Goal: Task Accomplishment & Management: Complete application form

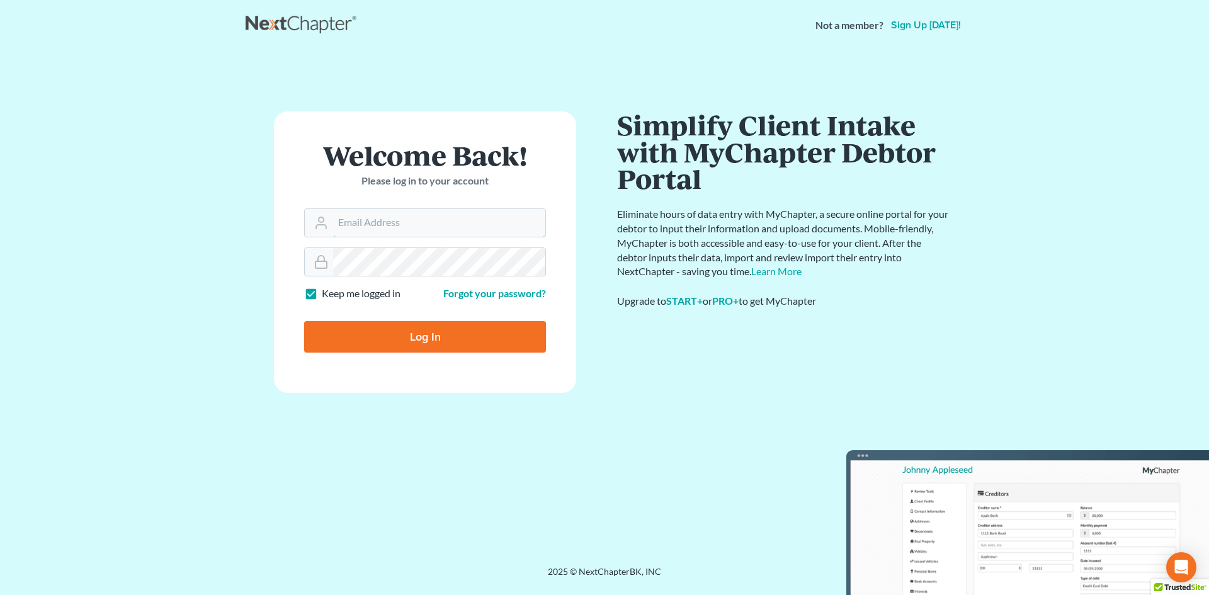
type input "thebankruptcyclinic1@gmail.com"
click at [426, 340] on input "Log In" at bounding box center [425, 336] width 242 height 31
type input "Thinking..."
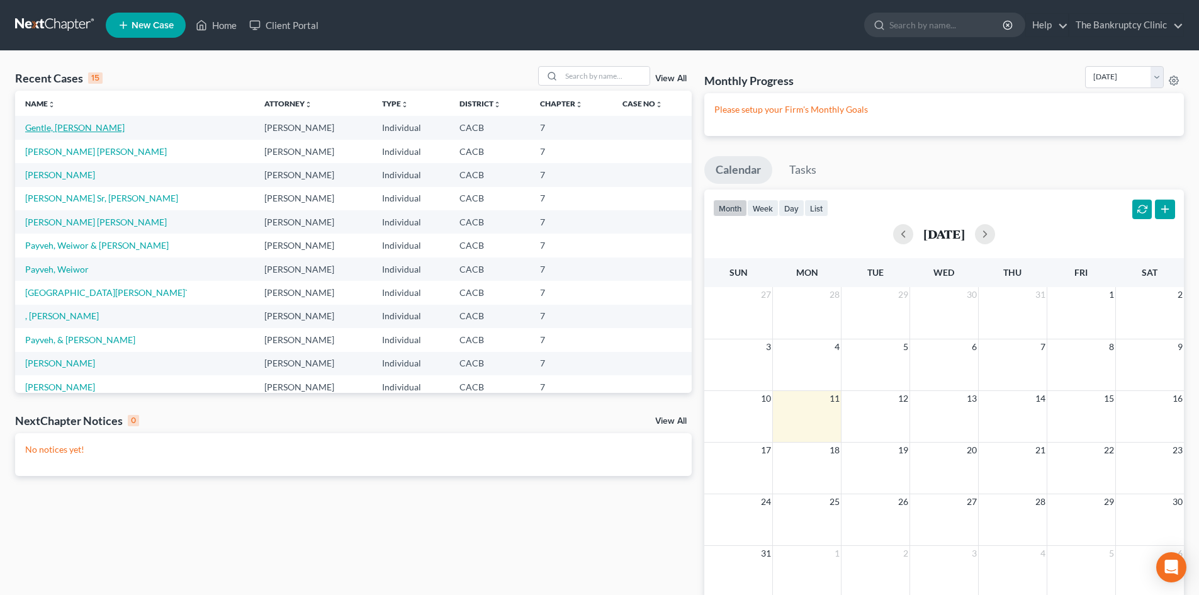
click at [56, 127] on link "Gentle, [PERSON_NAME]" at bounding box center [74, 127] width 99 height 11
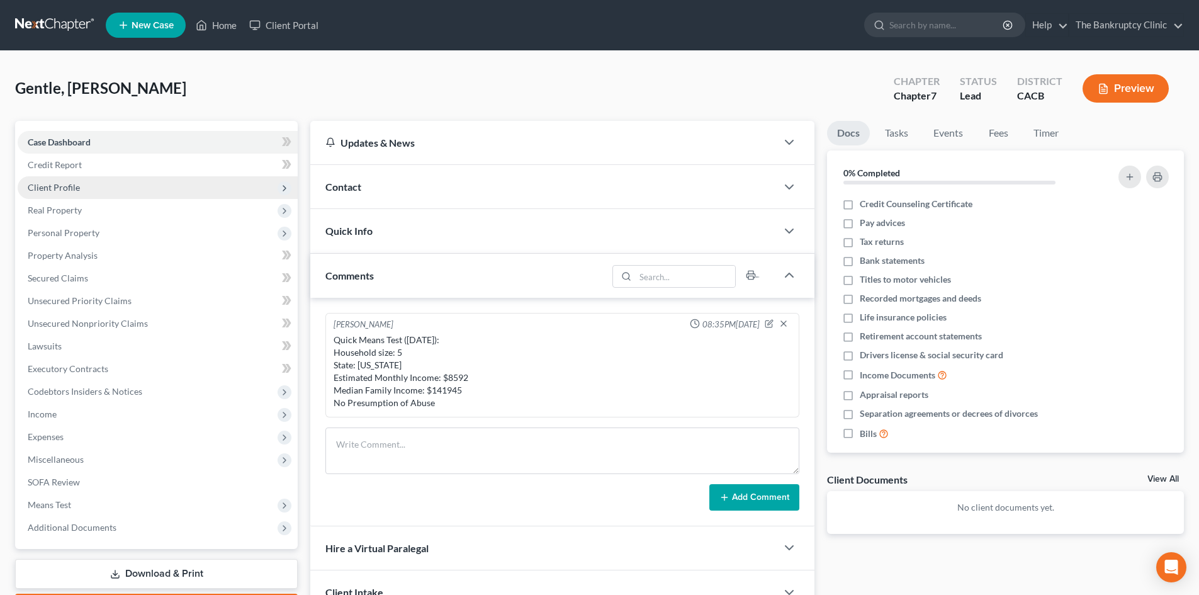
click at [72, 182] on span "Client Profile" at bounding box center [54, 187] width 52 height 11
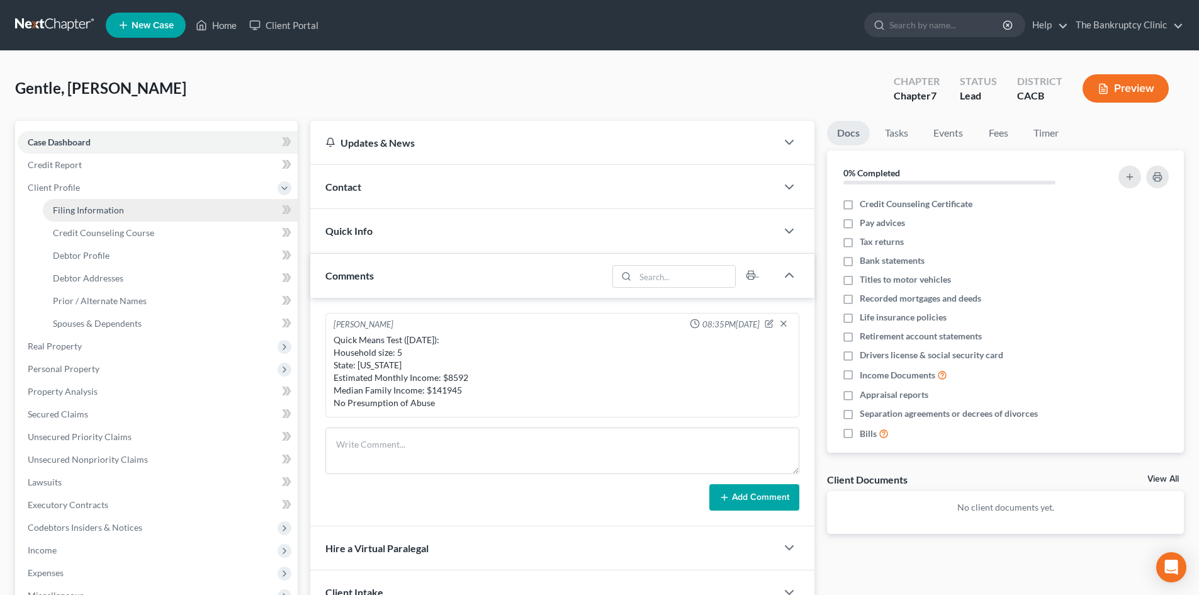
click at [72, 203] on link "Filing Information" at bounding box center [170, 210] width 255 height 23
select select "1"
select select "0"
select select "4"
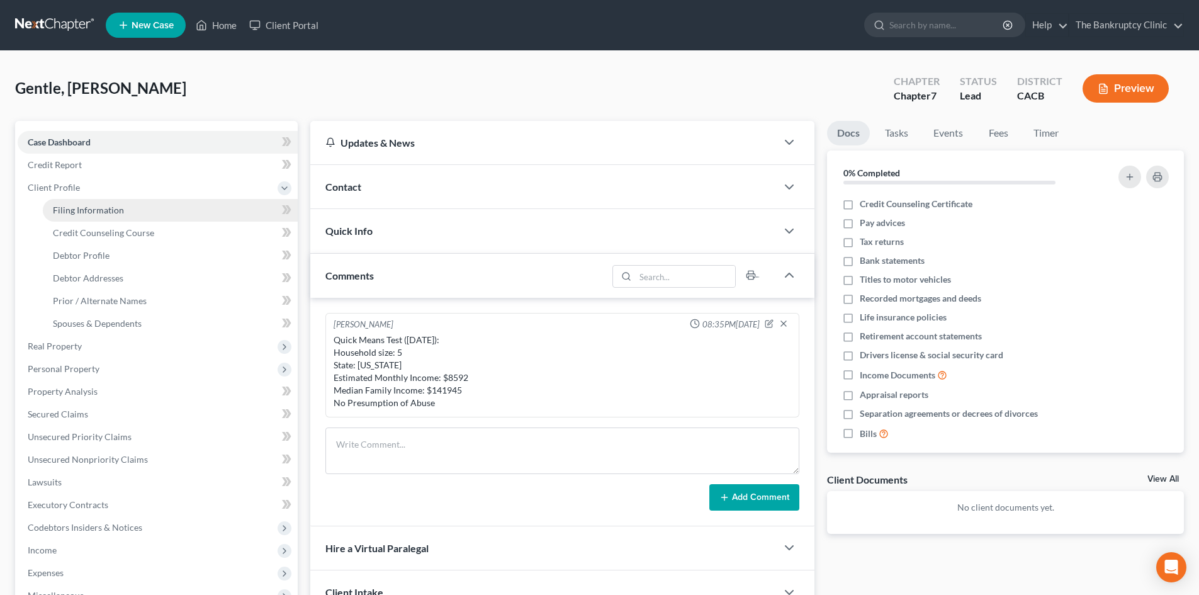
select select "0"
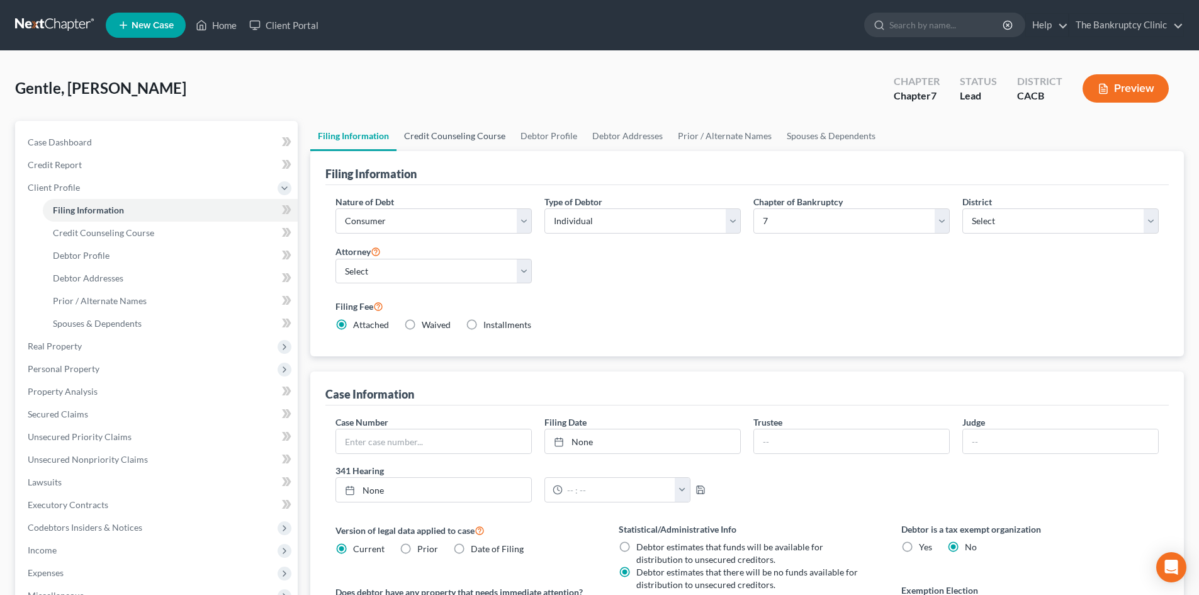
click at [474, 133] on link "Credit Counseling Course" at bounding box center [455, 136] width 116 height 30
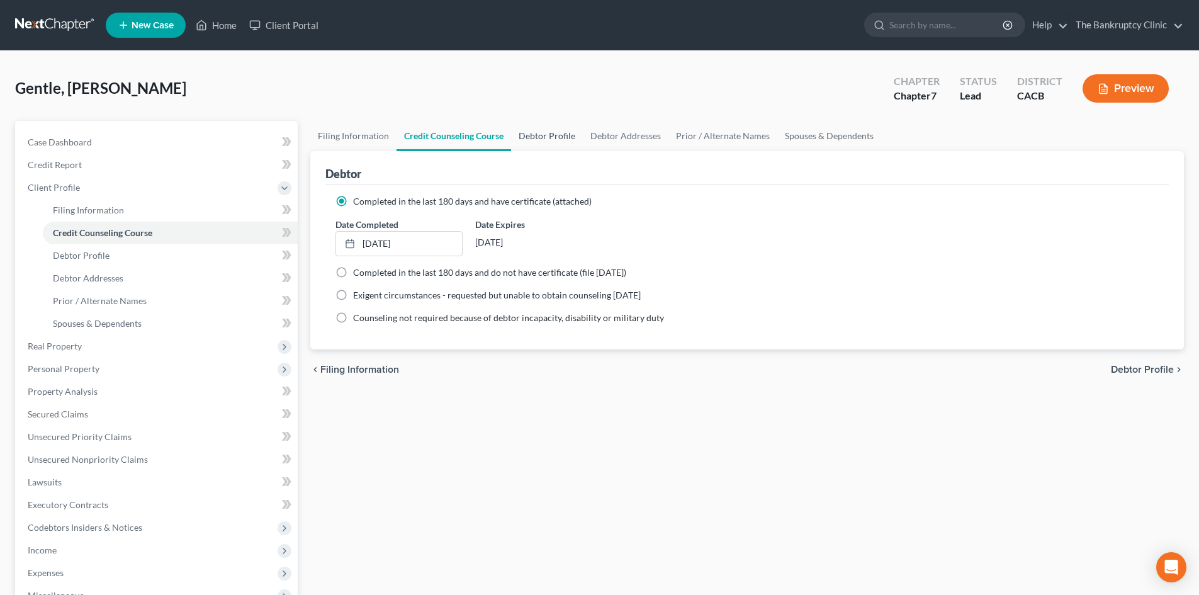
click at [558, 128] on link "Debtor Profile" at bounding box center [547, 136] width 72 height 30
select select "0"
select select "4"
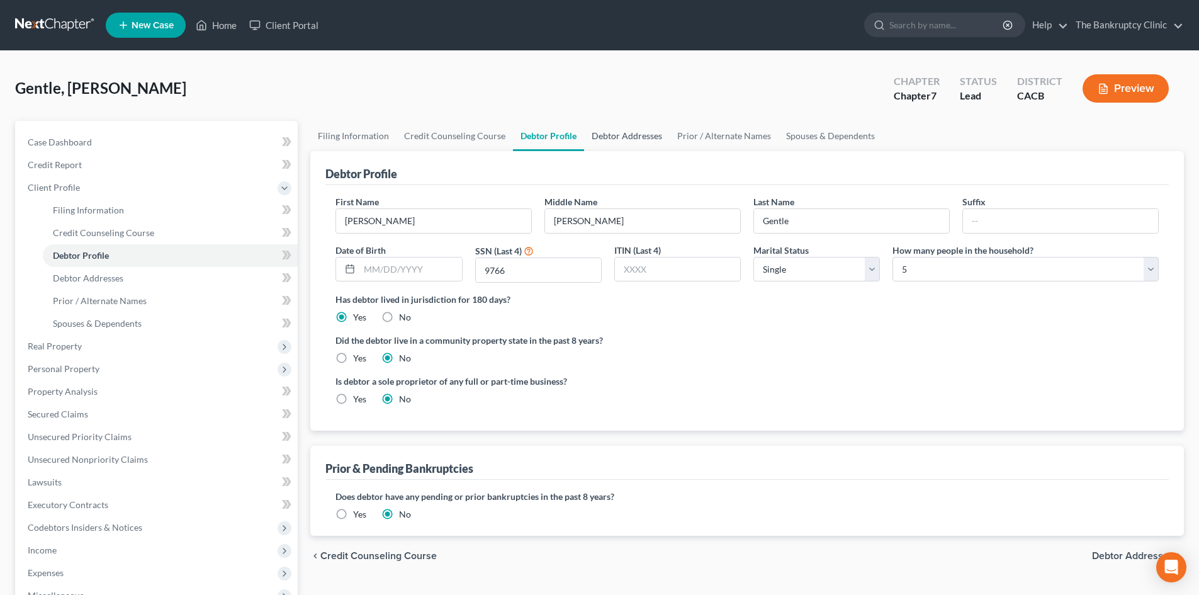
click at [632, 133] on link "Debtor Addresses" at bounding box center [627, 136] width 86 height 30
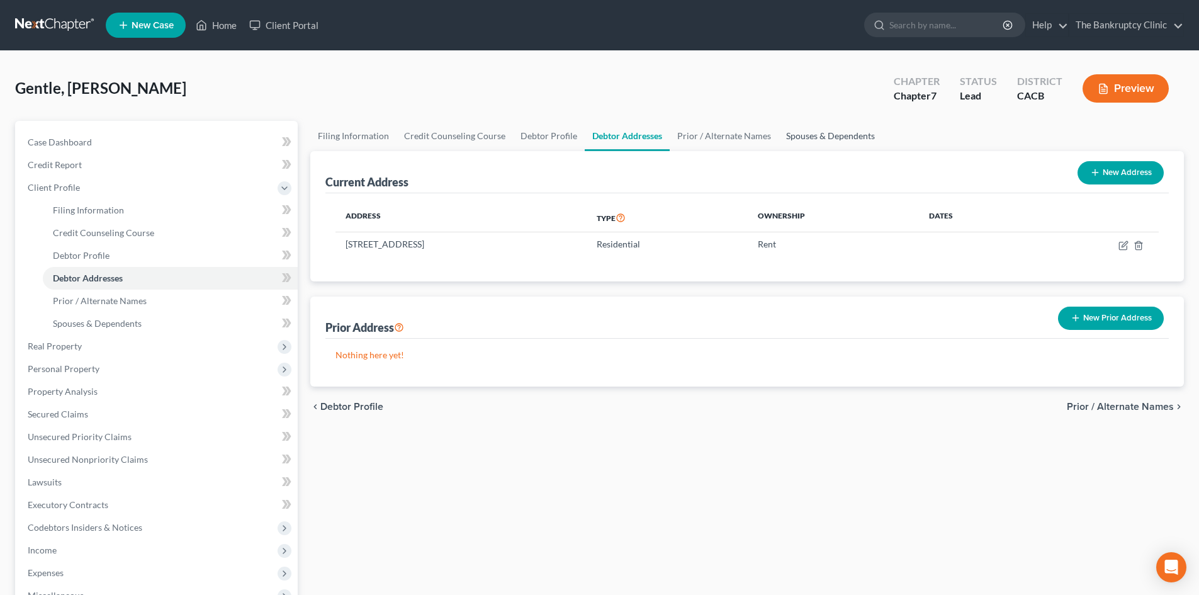
click at [828, 134] on link "Spouses & Dependents" at bounding box center [831, 136] width 104 height 30
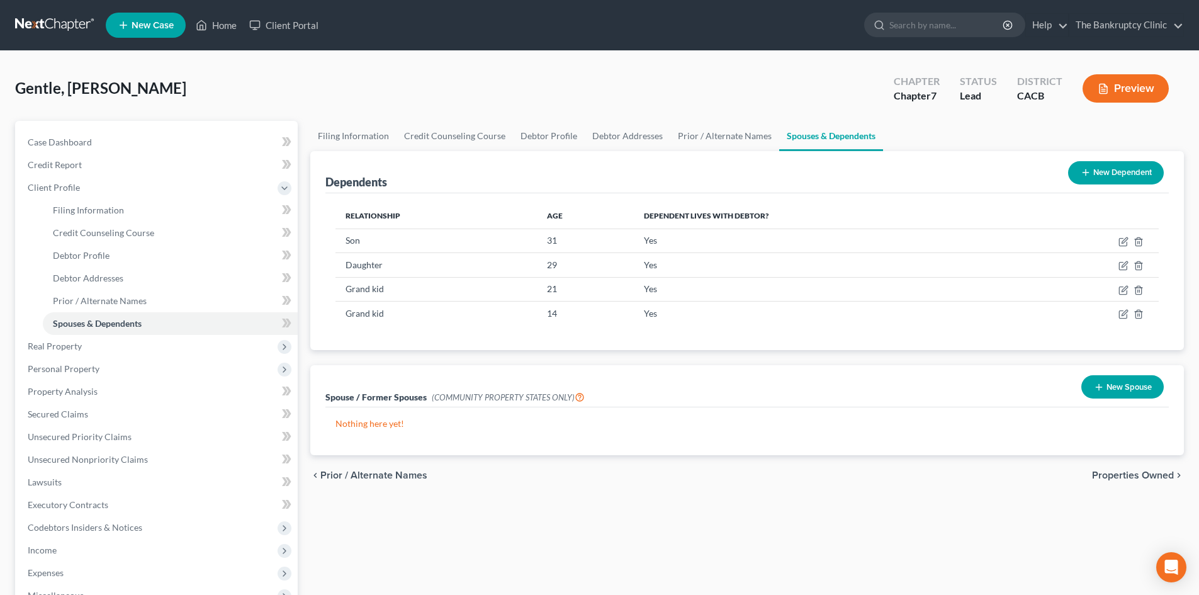
click at [1121, 470] on span "Properties Owned" at bounding box center [1133, 475] width 82 height 10
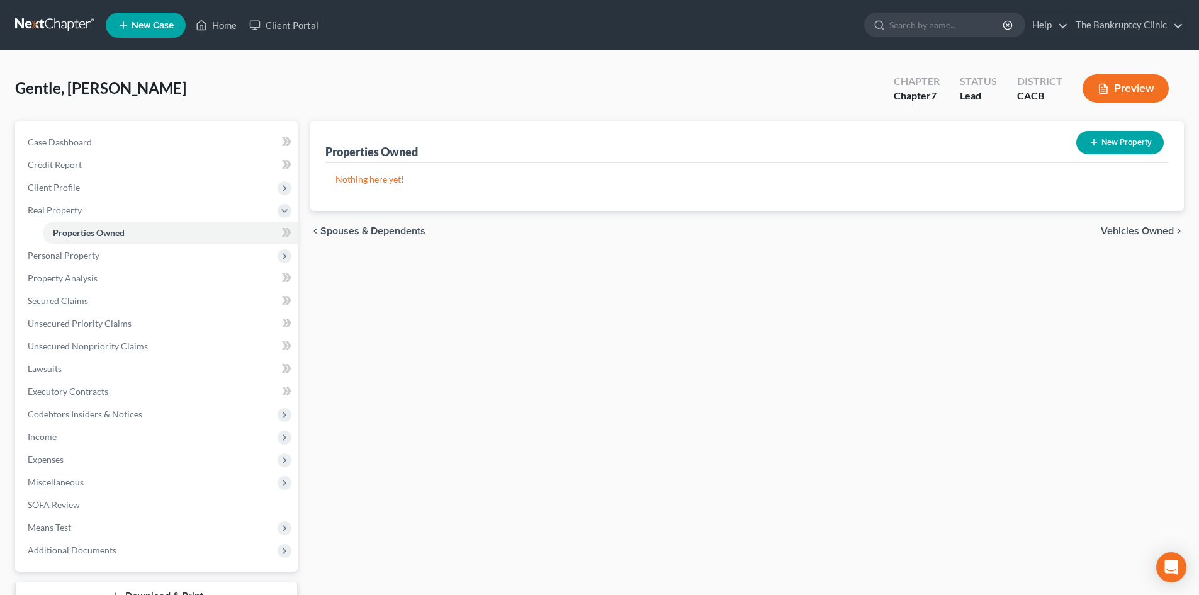
click at [1124, 137] on button "New Property" at bounding box center [1119, 142] width 87 height 23
select select "4"
select select "0"
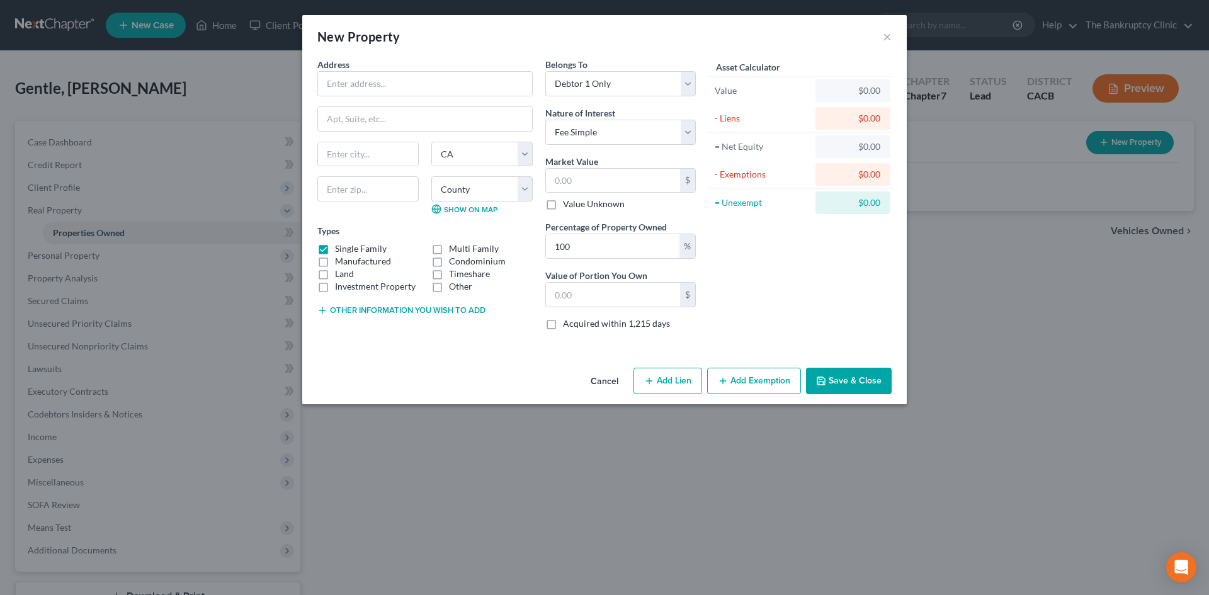
click at [604, 377] on button "Cancel" at bounding box center [604, 381] width 48 height 25
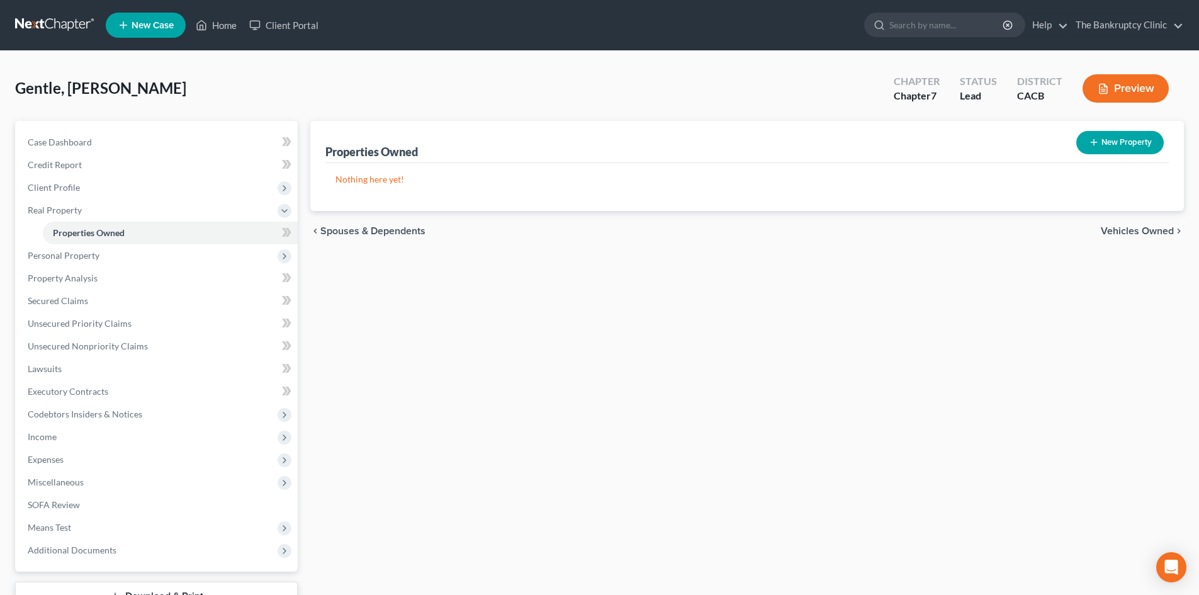
click at [1113, 226] on span "Vehicles Owned" at bounding box center [1137, 231] width 73 height 10
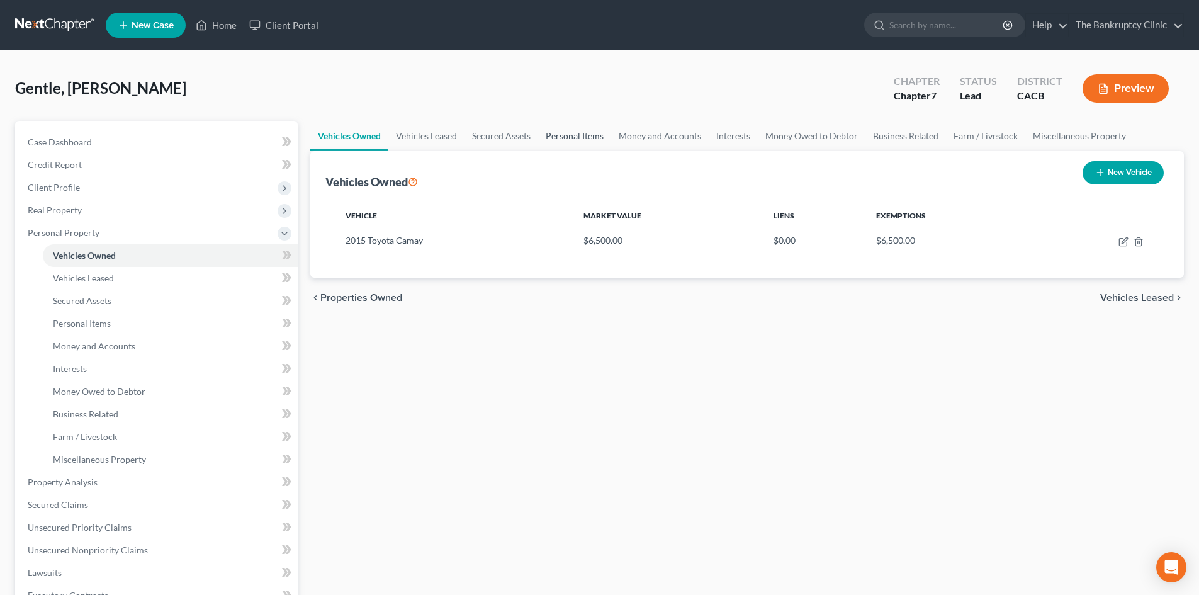
click at [589, 138] on link "Personal Items" at bounding box center [574, 136] width 73 height 30
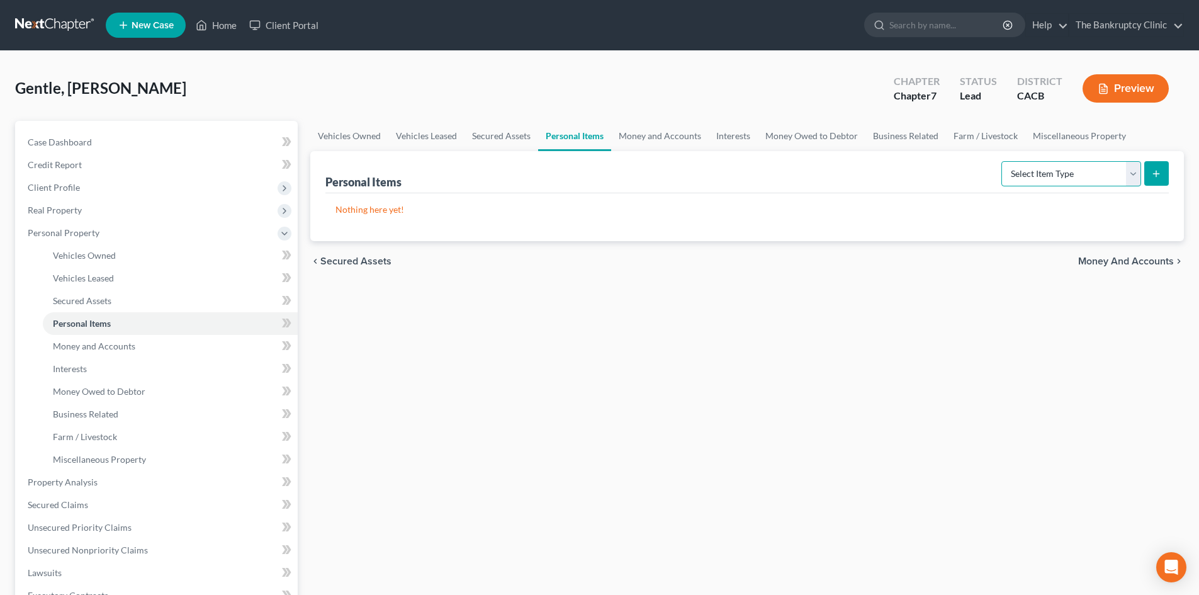
click at [1135, 172] on select "Select Item Type Clothing Collectibles Of Value Electronics Firearms Household …" at bounding box center [1072, 173] width 140 height 25
select select "clothing"
click at [1003, 161] on select "Select Item Type Clothing Collectibles Of Value Electronics Firearms Household …" at bounding box center [1072, 173] width 140 height 25
click at [555, 135] on link "Personal Items" at bounding box center [574, 136] width 73 height 30
click at [357, 137] on link "Vehicles Owned" at bounding box center [349, 136] width 78 height 30
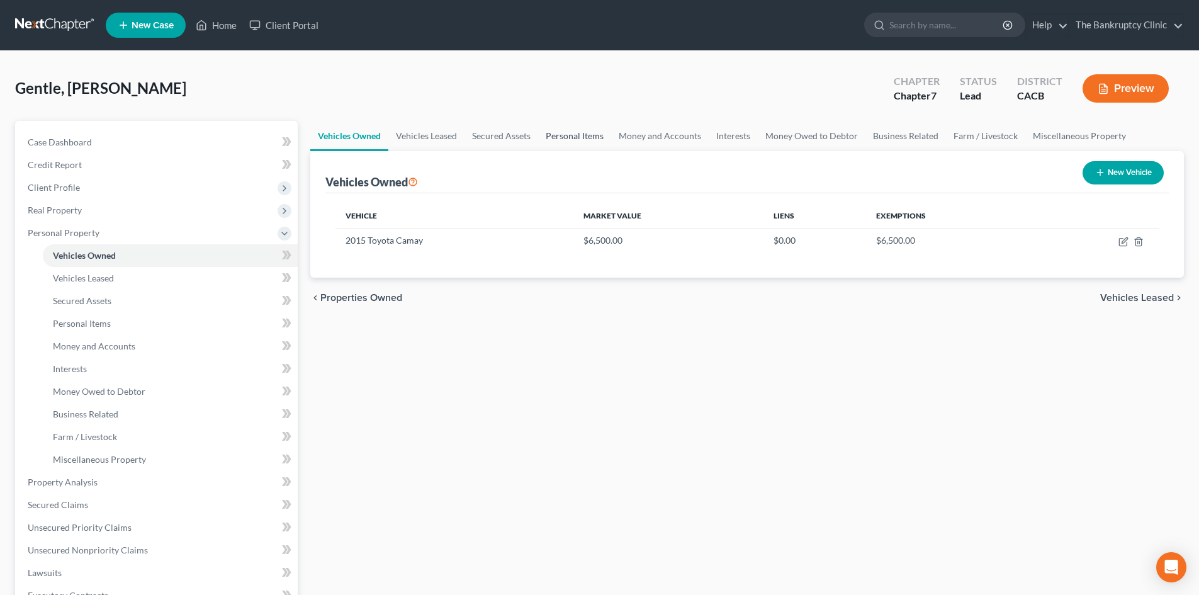
click at [568, 139] on link "Personal Items" at bounding box center [574, 136] width 73 height 30
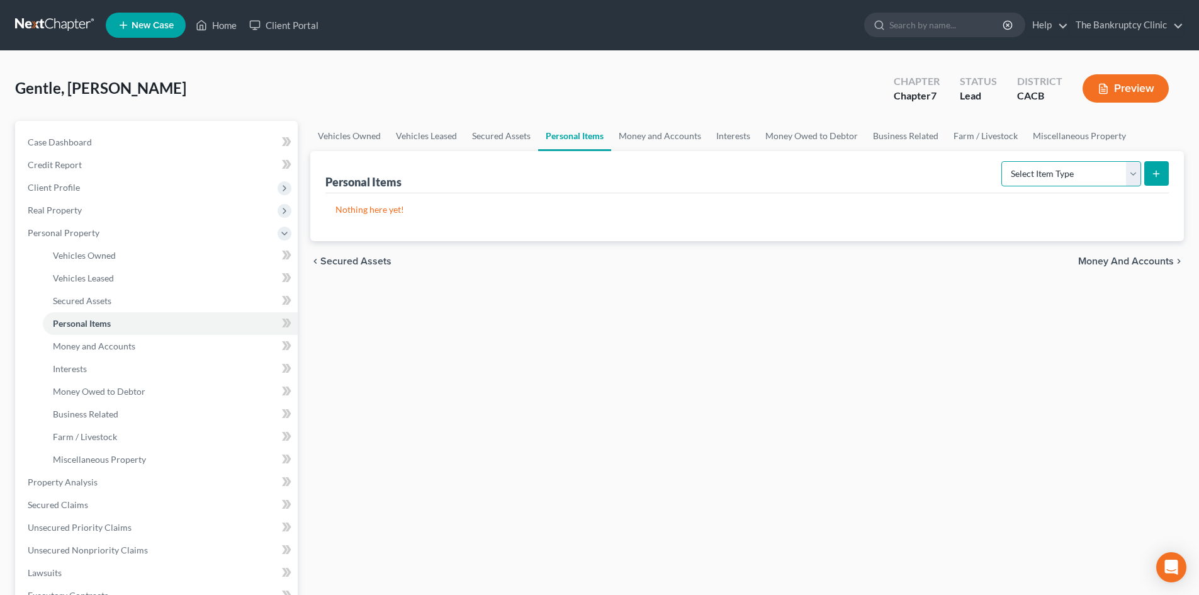
click at [1136, 175] on select "Select Item Type Clothing Collectibles Of Value Electronics Firearms Household …" at bounding box center [1072, 173] width 140 height 25
select select "clothing"
click at [1003, 161] on select "Select Item Type Clothing Collectibles Of Value Electronics Firearms Household …" at bounding box center [1072, 173] width 140 height 25
click at [1158, 174] on line "submit" at bounding box center [1157, 174] width 6 height 0
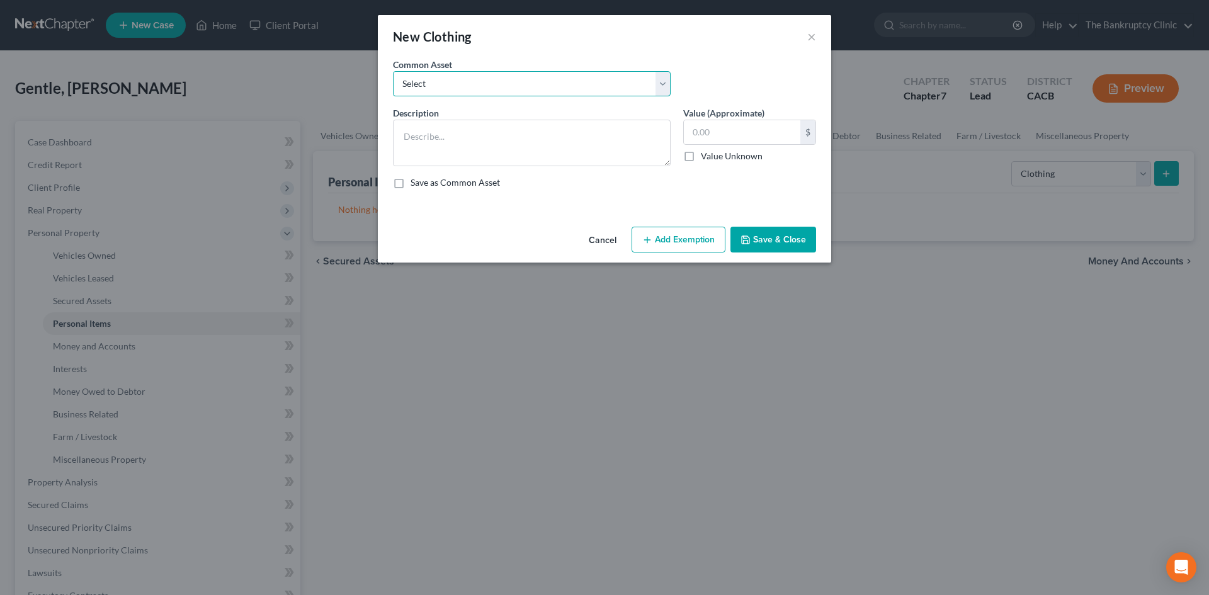
click at [661, 86] on select "Select Clothes and shoes Clothes and shoes Clothes and shoes Clothes and shoes …" at bounding box center [532, 83] width 278 height 25
select select "0"
click at [393, 71] on select "Select Clothes and shoes Clothes and shoes Clothes and shoes Clothes and shoes …" at bounding box center [532, 83] width 278 height 25
type textarea "Clothes and shoes"
type input "100.00"
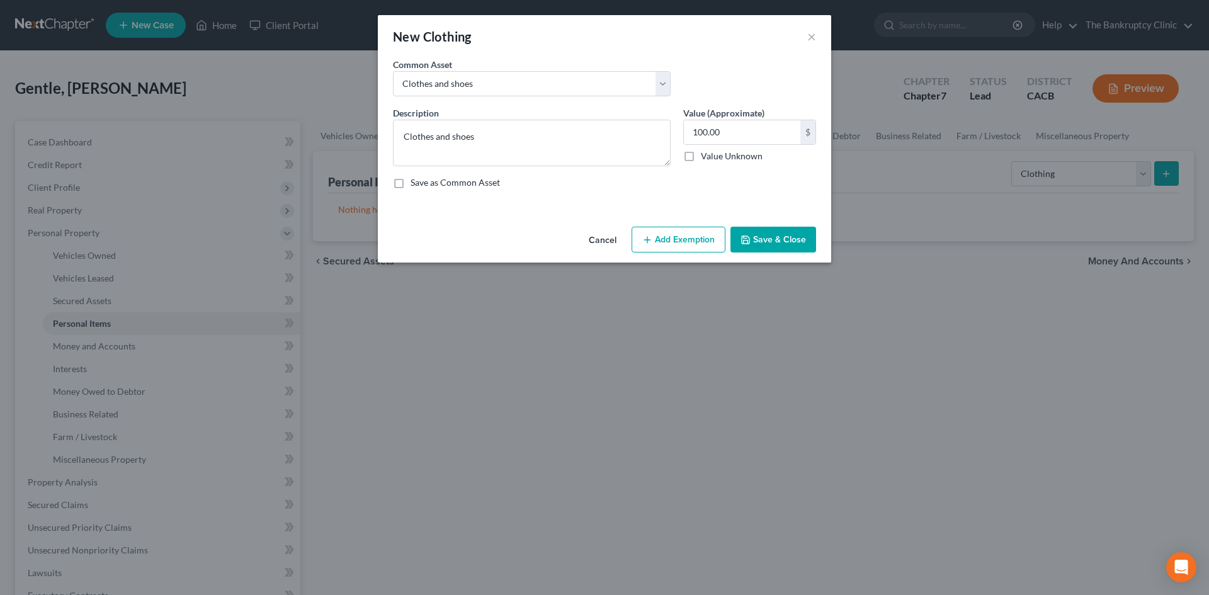
click at [604, 229] on button "Cancel" at bounding box center [603, 240] width 48 height 25
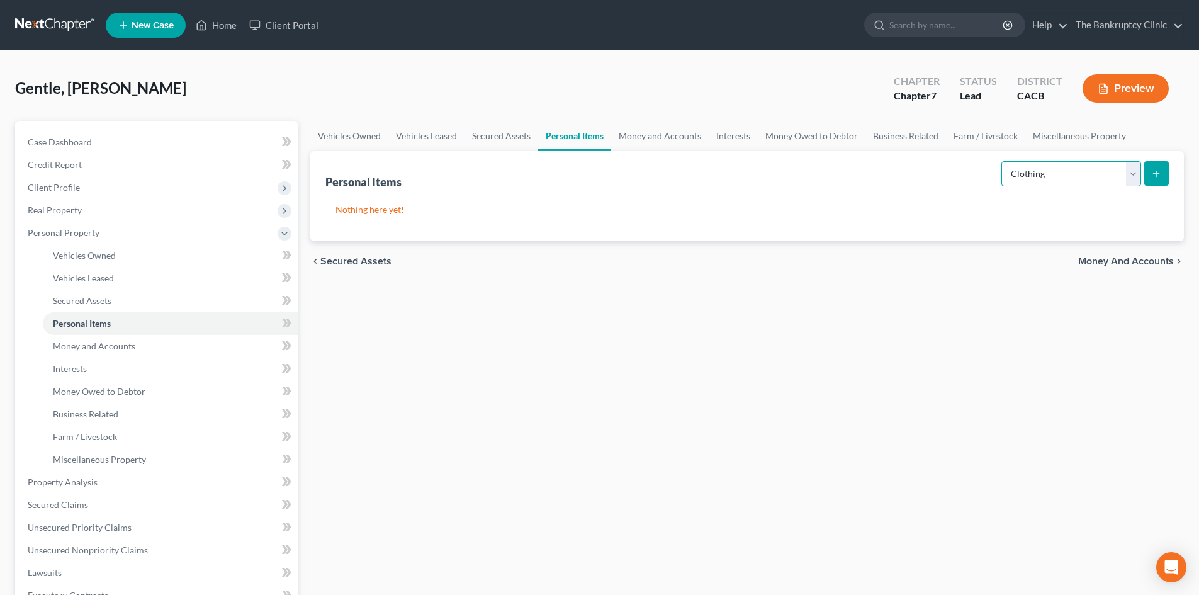
click at [1137, 175] on select "Select Item Type Clothing Collectibles Of Value Electronics Firearms Household …" at bounding box center [1072, 173] width 140 height 25
select select "household_goods"
click at [1003, 161] on select "Select Item Type Clothing Collectibles Of Value Electronics Firearms Household …" at bounding box center [1072, 173] width 140 height 25
click at [1160, 169] on icon "submit" at bounding box center [1156, 174] width 10 height 10
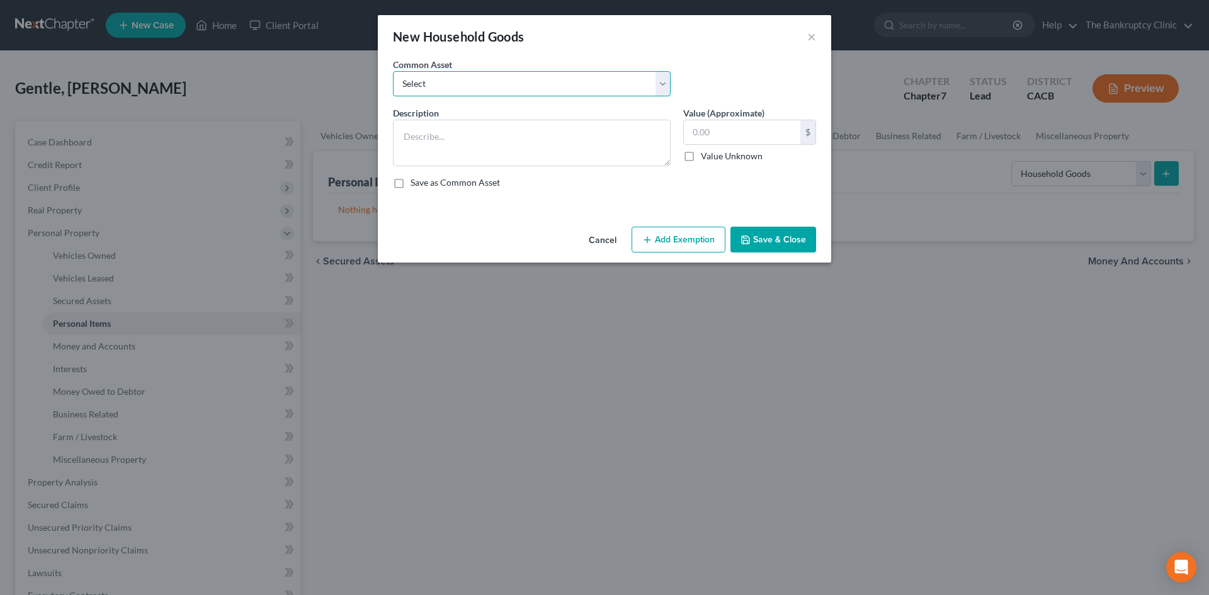
click at [661, 86] on select "Select Household furniture and related items Household furniture and related it…" at bounding box center [532, 83] width 278 height 25
click at [414, 135] on textarea at bounding box center [532, 143] width 278 height 47
type textarea "Stove,Fridge,Microwave, Pots, Washer & Dryer"
click at [726, 129] on input "text" at bounding box center [742, 132] width 116 height 24
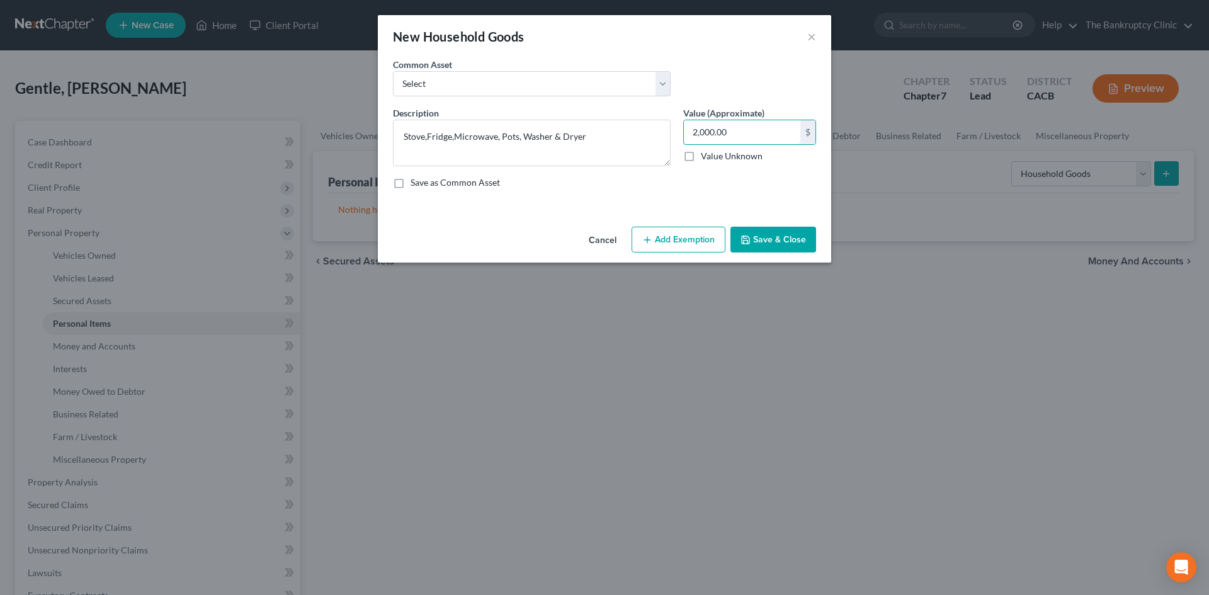
type input "2,000.00"
drag, startPoint x: 679, startPoint y: 242, endPoint x: 714, endPoint y: 159, distance: 89.9
click at [714, 159] on div "New Household Goods × An exemption set must first be selected from the Filing I…" at bounding box center [604, 138] width 453 height 247
click at [410, 179] on label "Save as Common Asset" at bounding box center [454, 182] width 89 height 13
click at [415, 179] on input "Save as Common Asset" at bounding box center [419, 180] width 8 height 8
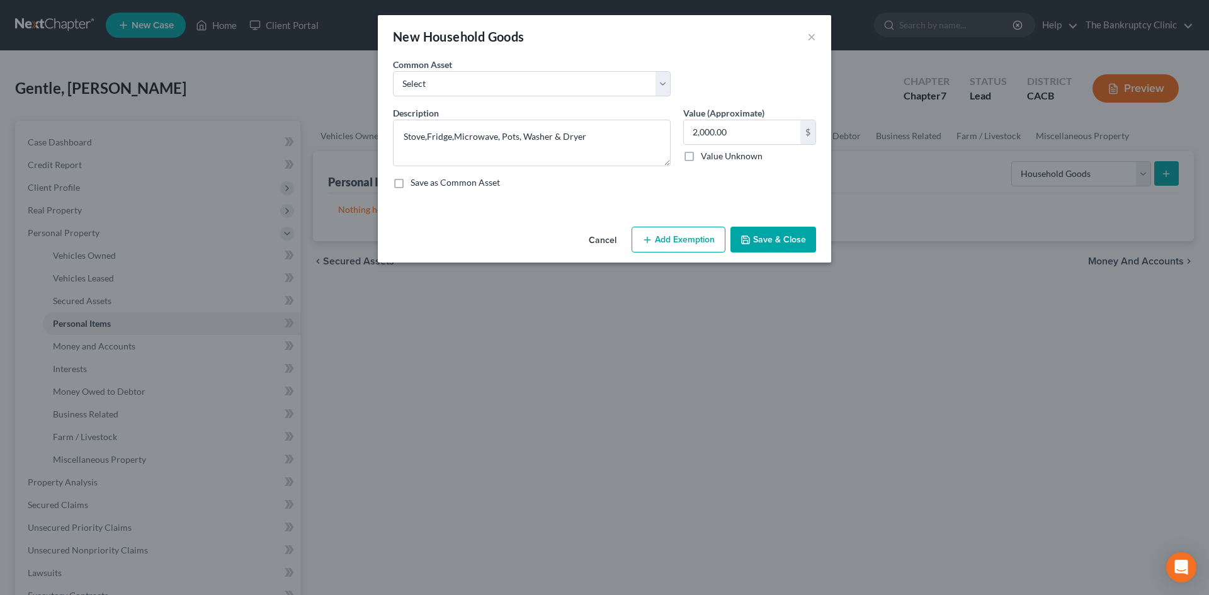
checkbox input "true"
click at [687, 240] on button "Add Exemption" at bounding box center [678, 240] width 94 height 26
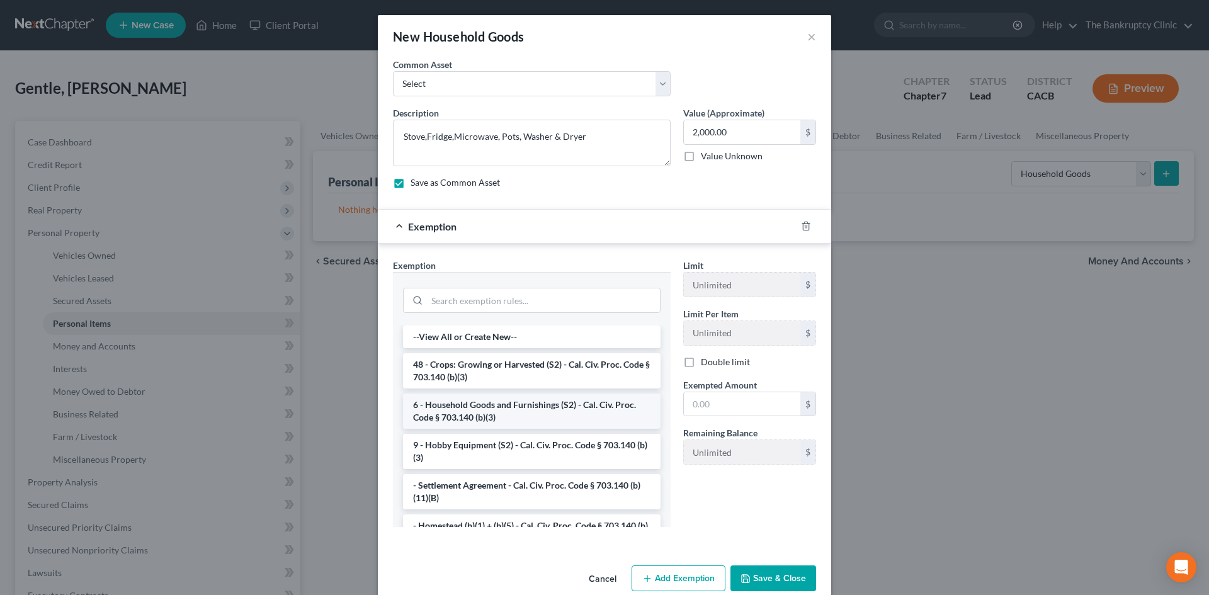
click at [531, 407] on li "6 - Household Goods and Furnishings (S2) - Cal. Civ. Proc. Code § 703.140 (b)(3)" at bounding box center [531, 410] width 257 height 35
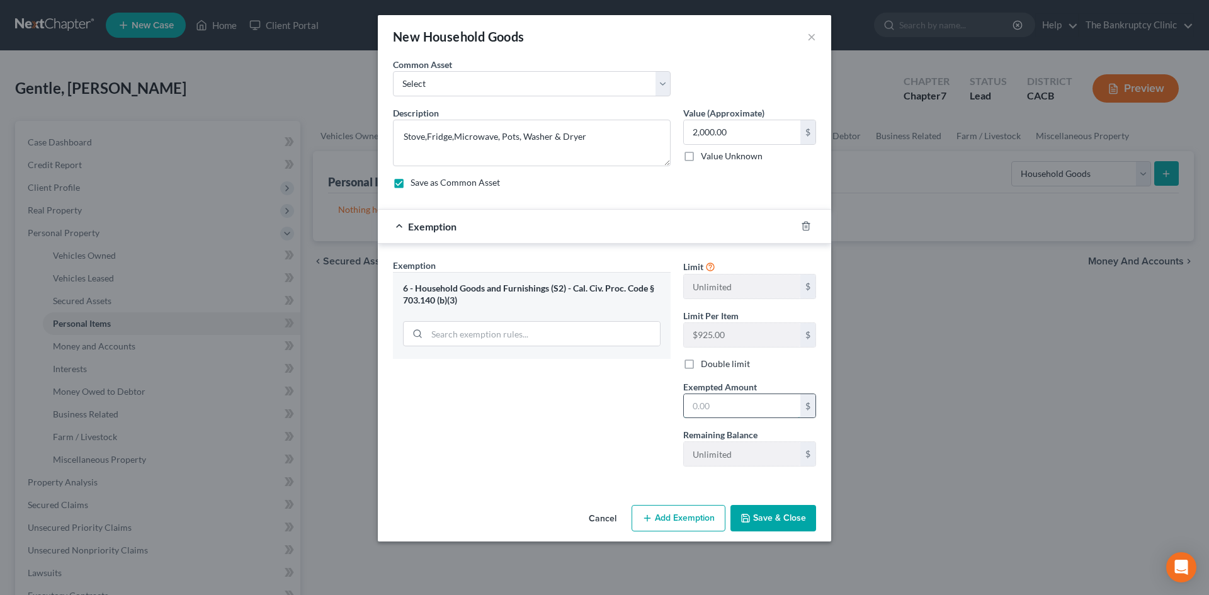
click at [716, 415] on input "text" at bounding box center [742, 406] width 116 height 24
type input "2,000.00"
click at [775, 517] on button "Save & Close" at bounding box center [773, 518] width 86 height 26
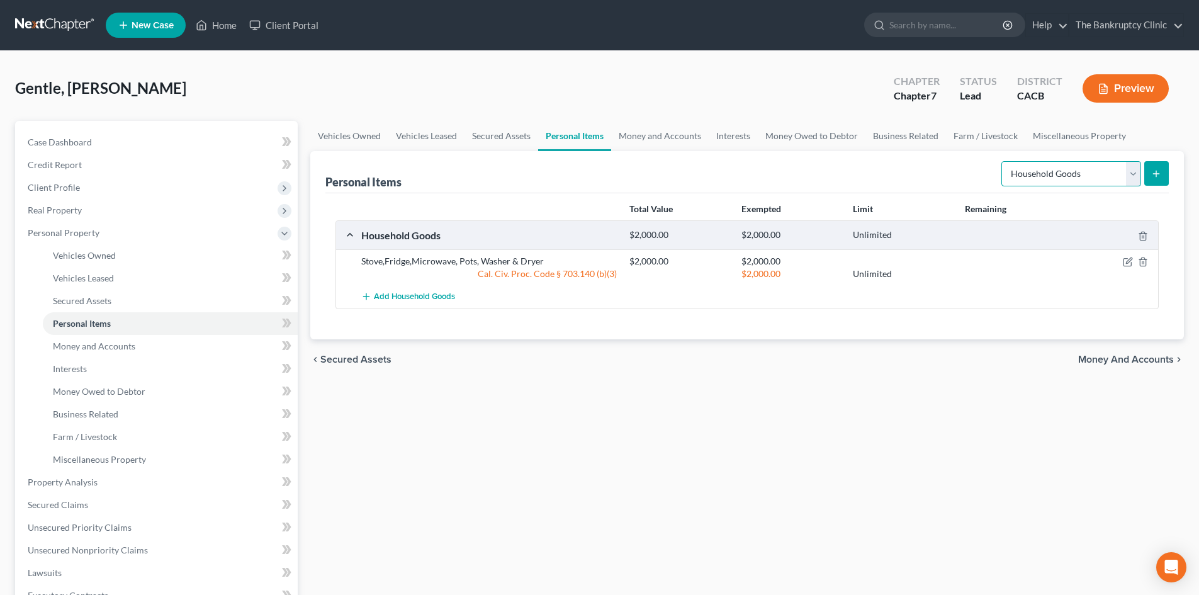
click at [1137, 175] on select "Select Item Type Clothing Collectibles Of Value Electronics Firearms Household …" at bounding box center [1072, 173] width 140 height 25
select select "electronics"
click at [1003, 161] on select "Select Item Type Clothing Collectibles Of Value Electronics Firearms Household …" at bounding box center [1072, 173] width 140 height 25
click at [1157, 164] on button "submit" at bounding box center [1156, 173] width 25 height 25
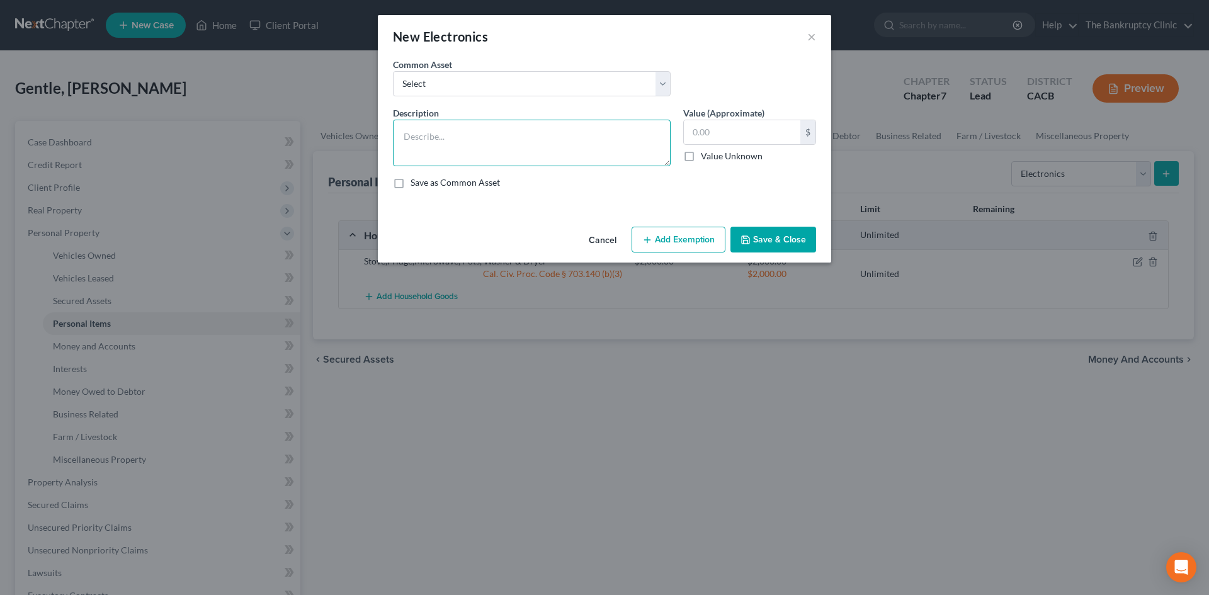
click at [412, 133] on textarea at bounding box center [532, 143] width 278 height 47
type textarea "TV,s"
click at [711, 138] on input "text" at bounding box center [742, 132] width 116 height 24
type input "400.00"
click at [687, 234] on button "Add Exemption" at bounding box center [678, 240] width 94 height 26
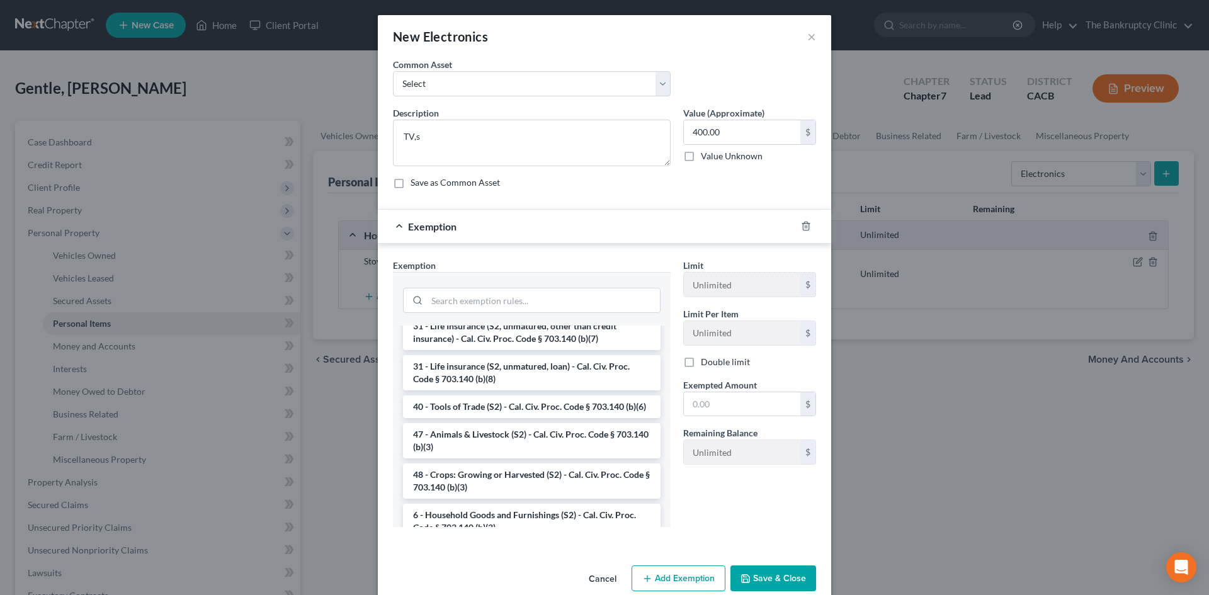
scroll to position [965, 0]
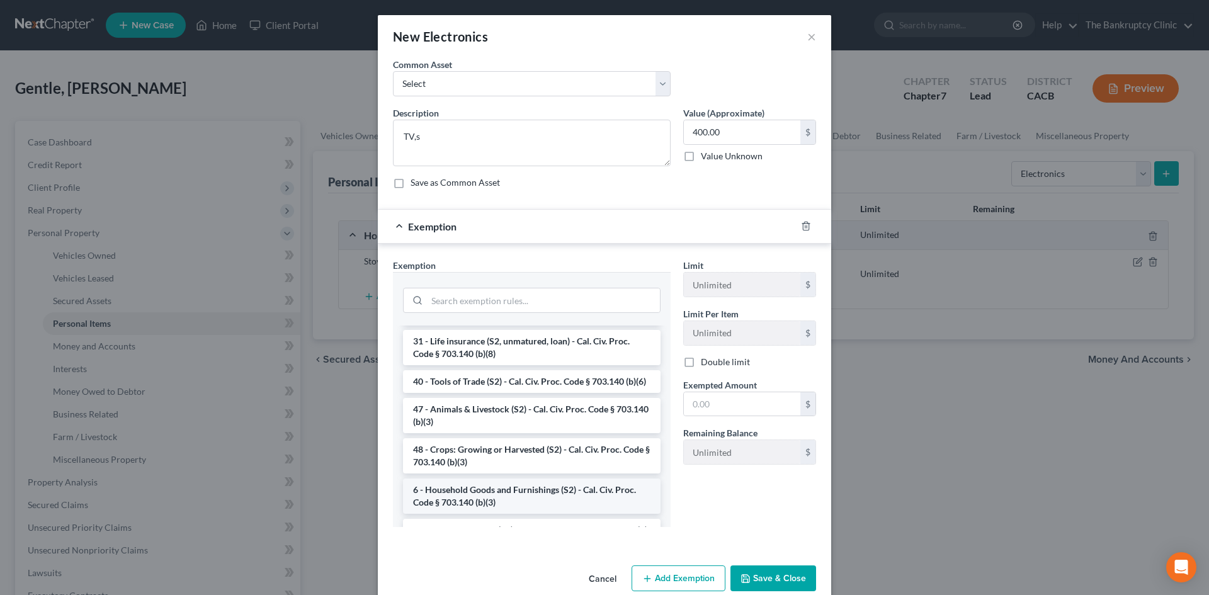
click at [555, 514] on li "6 - Household Goods and Furnishings (S2) - Cal. Civ. Proc. Code § 703.140 (b)(3)" at bounding box center [531, 495] width 257 height 35
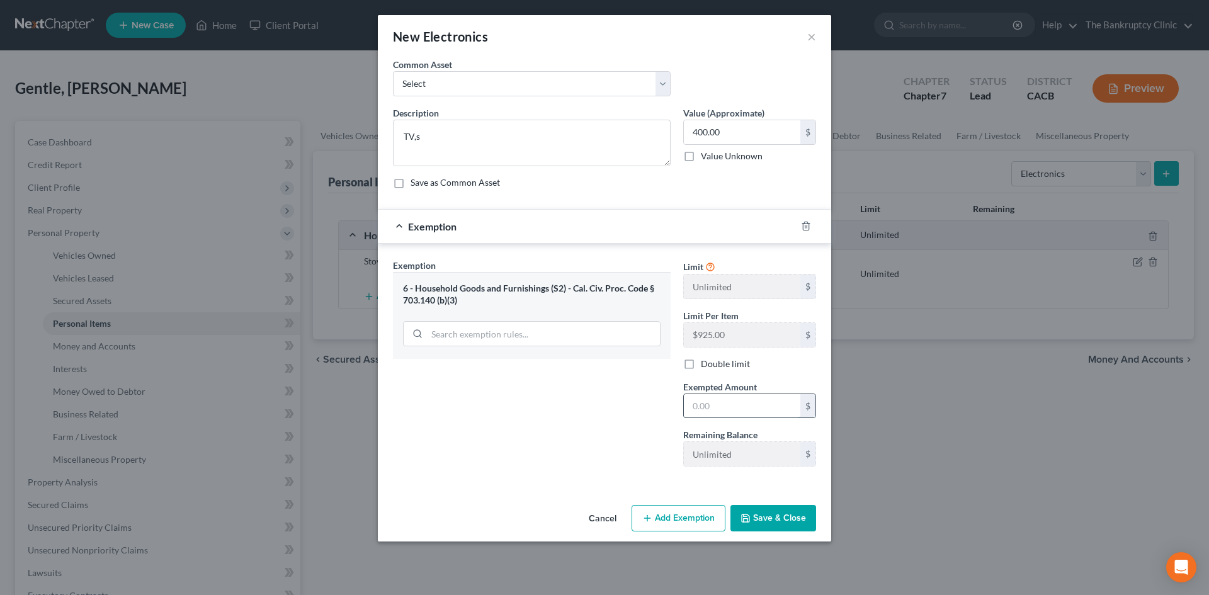
click at [704, 410] on input "text" at bounding box center [742, 406] width 116 height 24
type input "400.00"
click at [694, 520] on button "Add Exemption" at bounding box center [678, 518] width 94 height 26
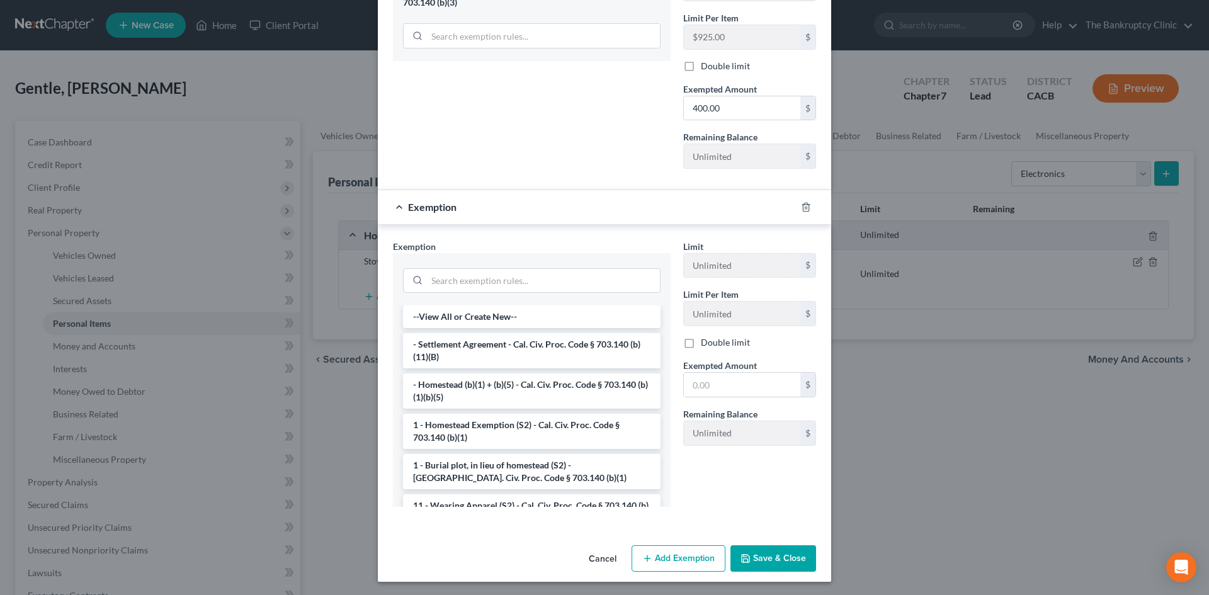
scroll to position [300, 0]
click at [778, 551] on button "Save & Close" at bounding box center [773, 556] width 86 height 26
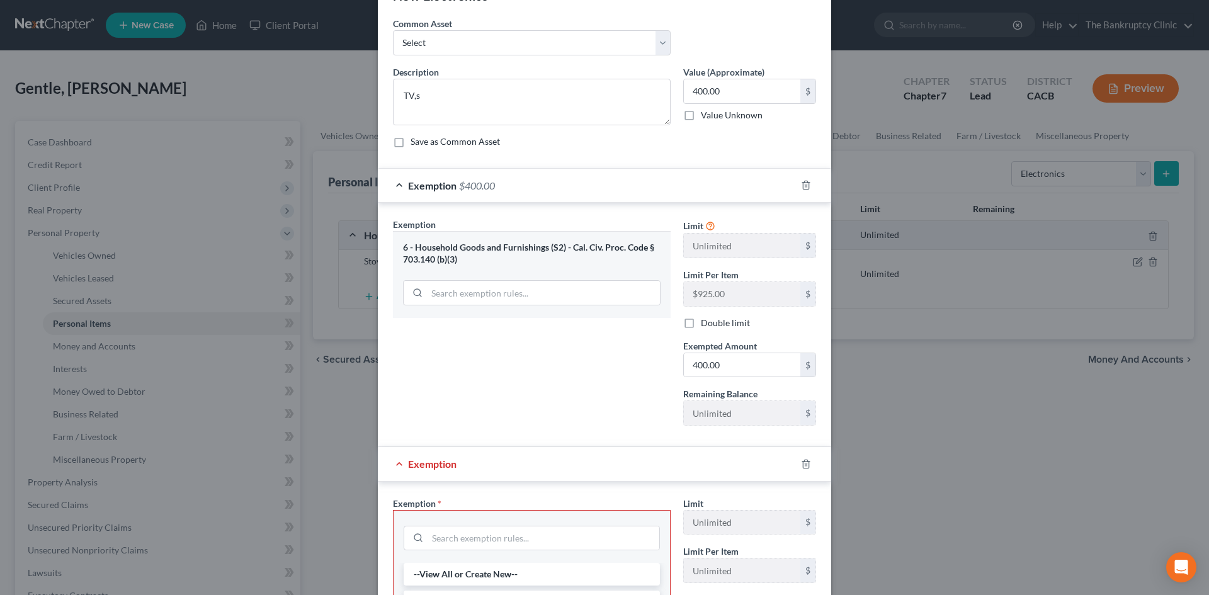
scroll to position [0, 0]
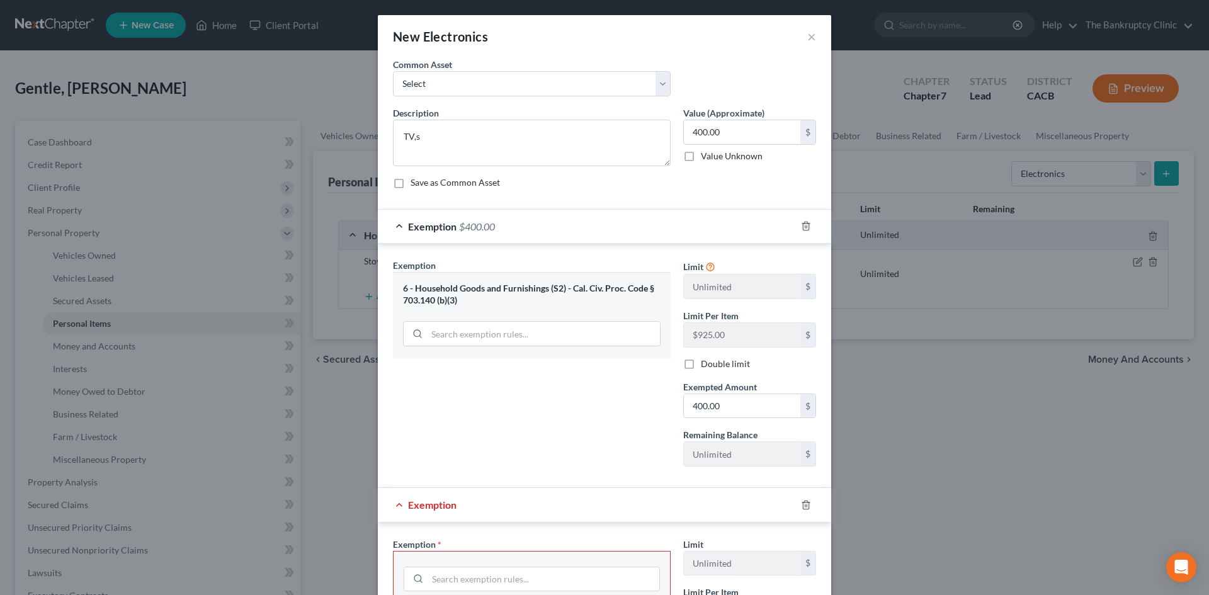
click at [796, 500] on div at bounding box center [813, 505] width 35 height 20
click at [803, 506] on icon "button" at bounding box center [806, 505] width 10 height 10
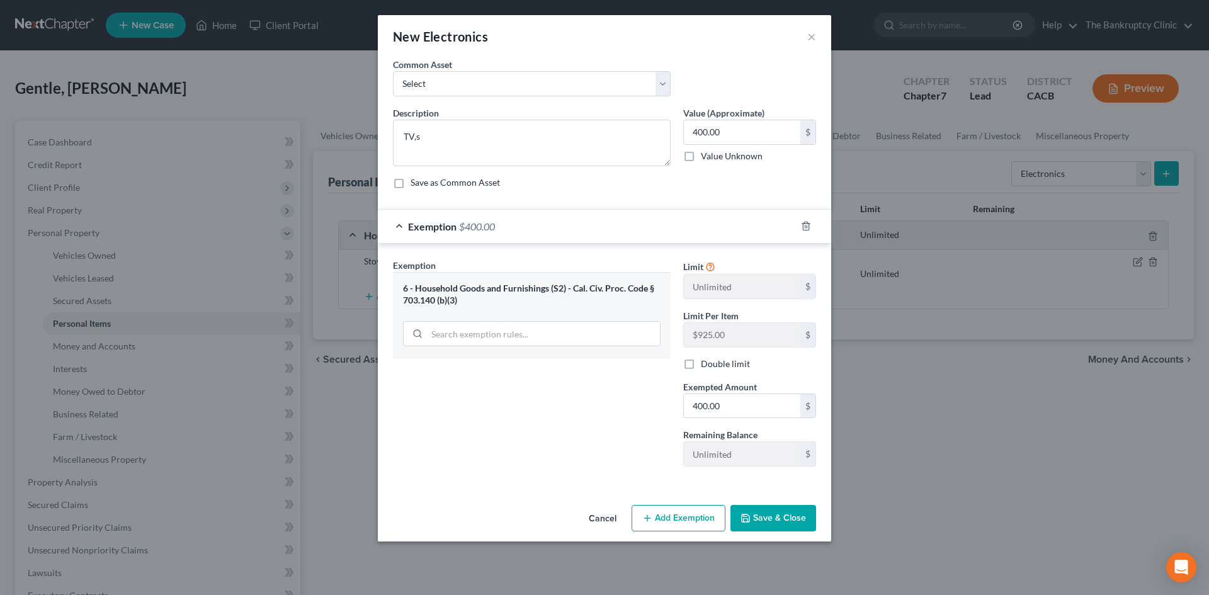
click at [786, 517] on button "Save & Close" at bounding box center [773, 518] width 86 height 26
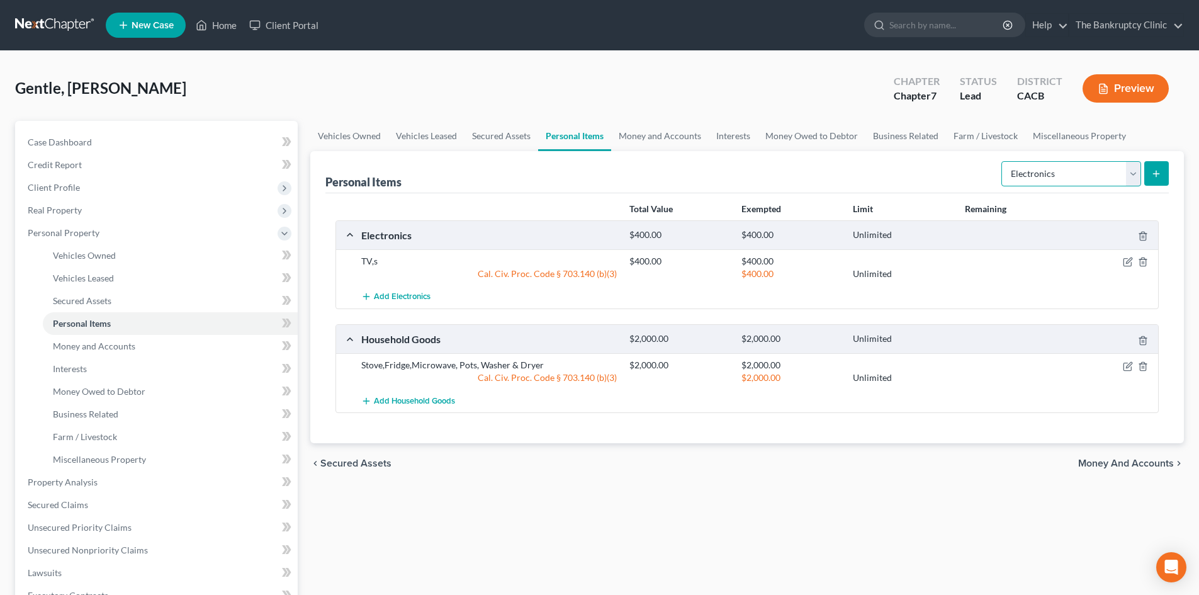
click at [1134, 181] on select "Select Item Type Clothing Collectibles Of Value Electronics Firearms Household …" at bounding box center [1072, 173] width 140 height 25
select select "other"
click at [1003, 161] on select "Select Item Type Clothing Collectibles Of Value Electronics Firearms Household …" at bounding box center [1072, 173] width 140 height 25
click at [1150, 165] on button "submit" at bounding box center [1156, 173] width 25 height 25
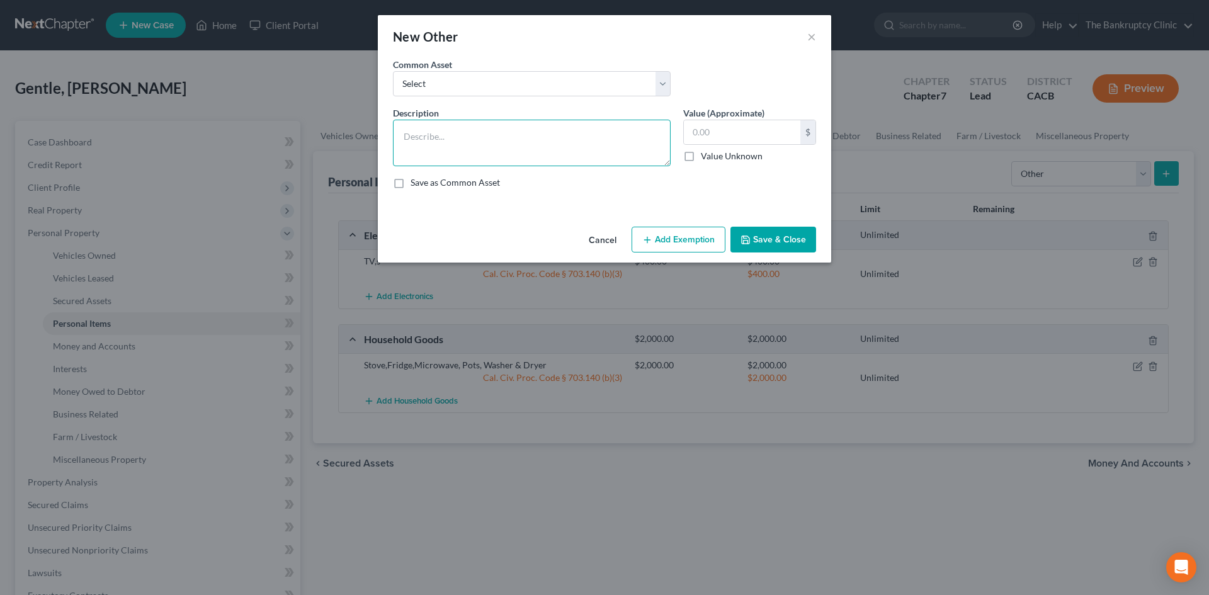
click at [417, 138] on textarea at bounding box center [532, 143] width 278 height 47
type textarea "Gun, Glover19"
click at [690, 239] on button "Add Exemption" at bounding box center [678, 240] width 94 height 26
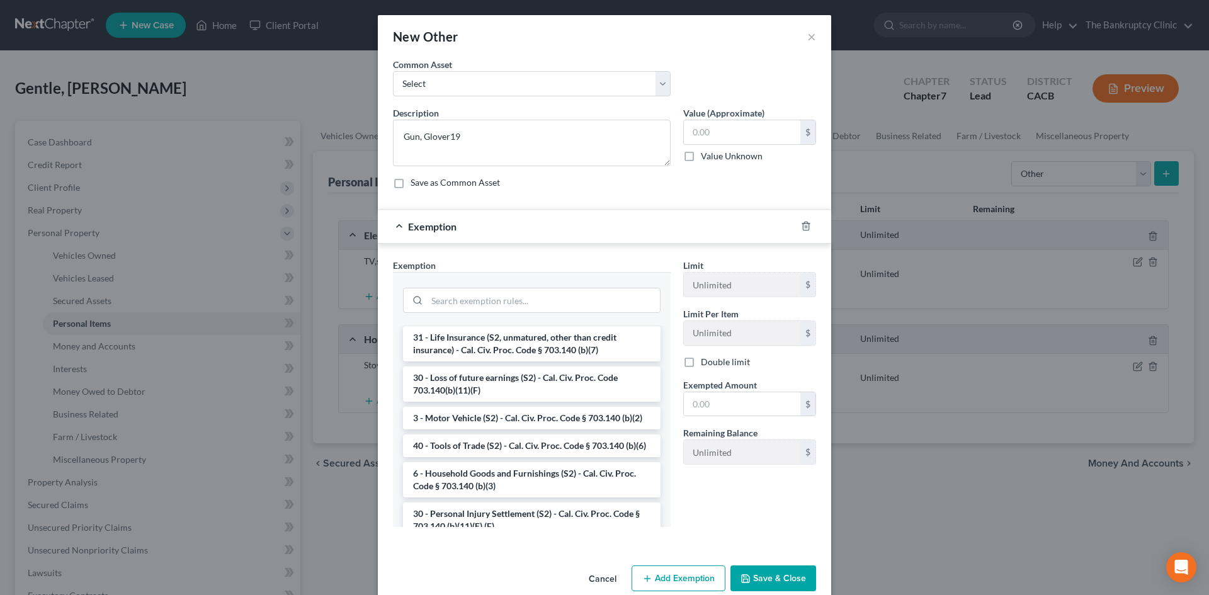
scroll to position [499, 0]
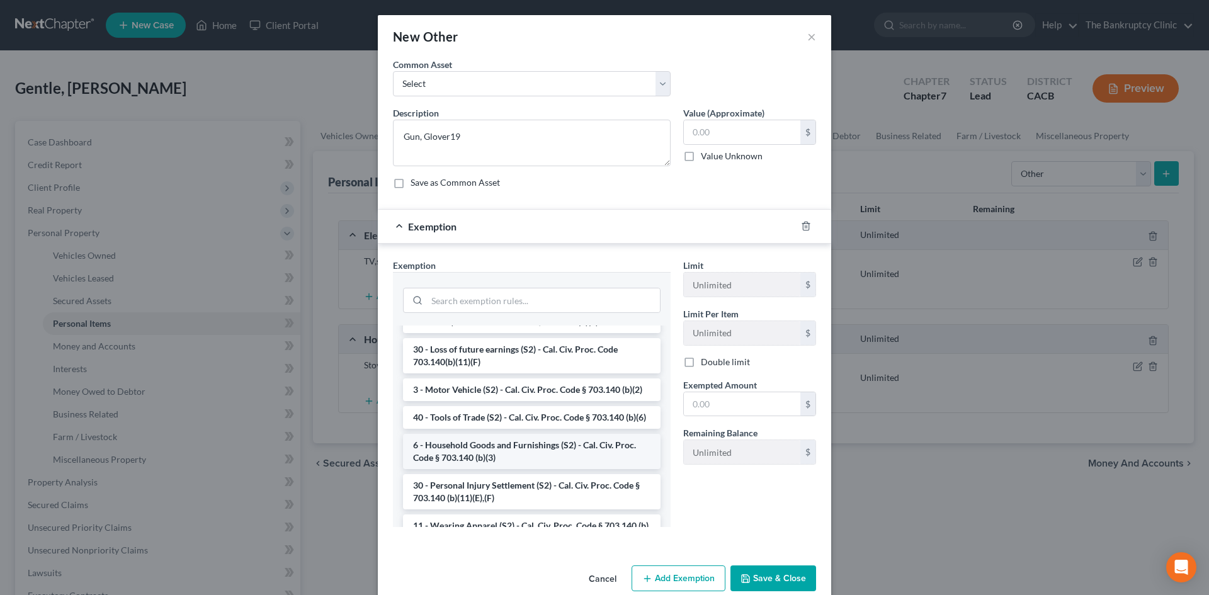
click at [529, 469] on li "6 - Household Goods and Furnishings (S2) - Cal. Civ. Proc. Code § 703.140 (b)(3)" at bounding box center [531, 451] width 257 height 35
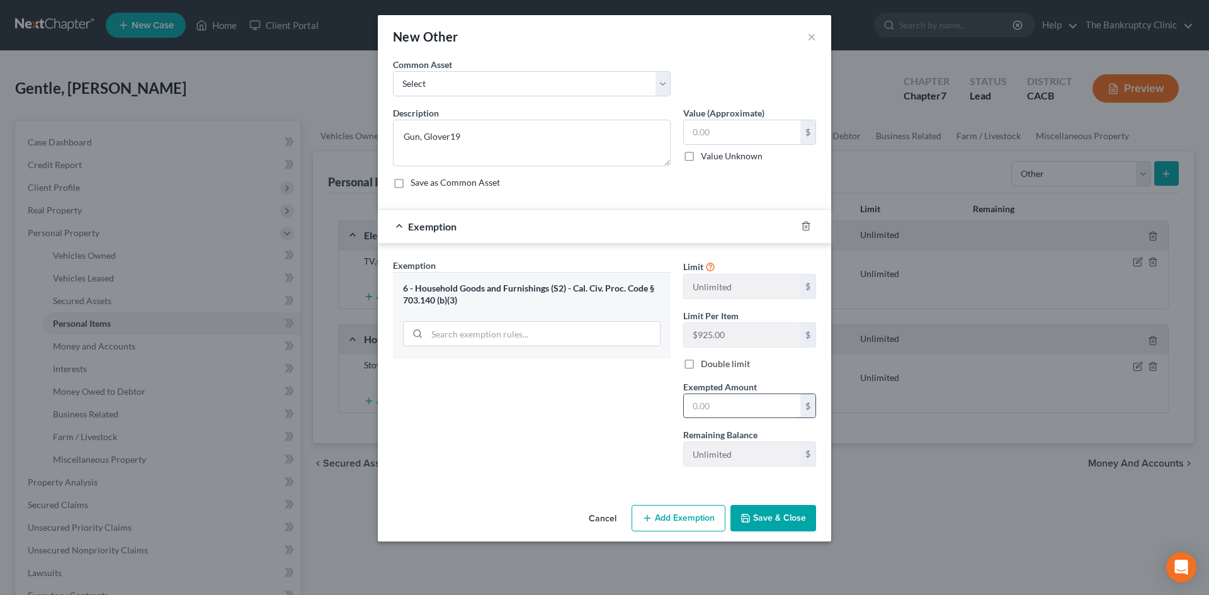
click at [722, 404] on input "text" at bounding box center [742, 406] width 116 height 24
type input "300.00"
click at [797, 523] on button "Save & Close" at bounding box center [773, 518] width 86 height 26
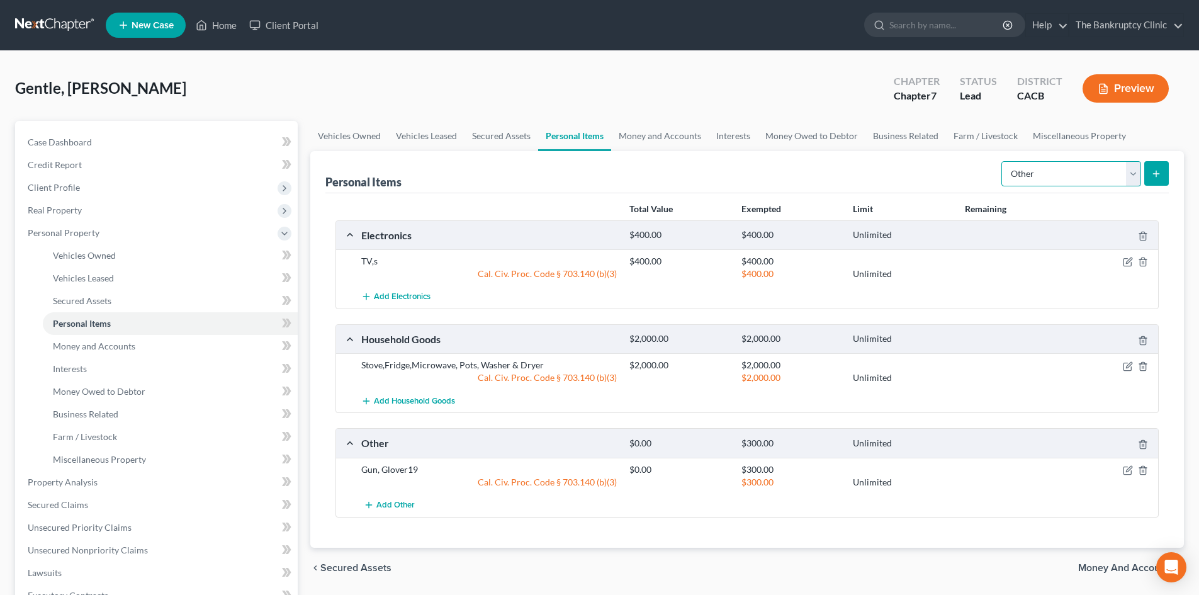
click at [1130, 171] on select "Select Item Type Clothing Collectibles Of Value Electronics Firearms Household …" at bounding box center [1072, 173] width 140 height 25
select select "clothing"
click at [1003, 161] on select "Select Item Type Clothing Collectibles Of Value Electronics Firearms Household …" at bounding box center [1072, 173] width 140 height 25
click at [1155, 169] on icon "submit" at bounding box center [1156, 174] width 10 height 10
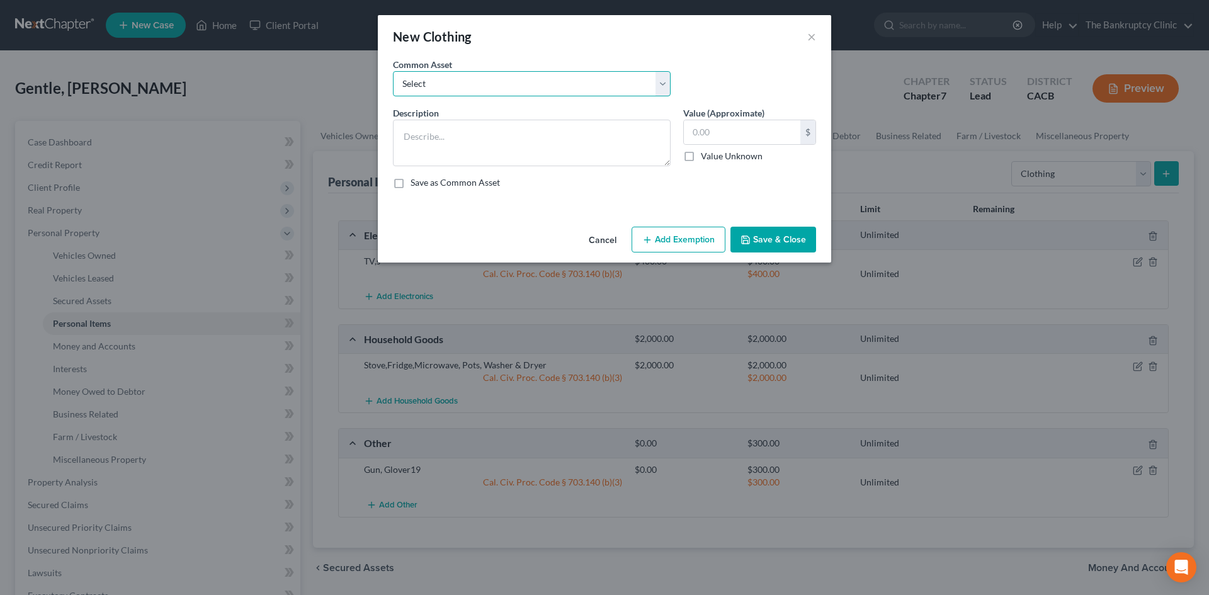
click at [667, 86] on select "Select Clothes and shoes Clothes and shoes Clothes and shoes Clothes and shoes …" at bounding box center [532, 83] width 278 height 25
select select "0"
click at [393, 71] on select "Select Clothes and shoes Clothes and shoes Clothes and shoes Clothes and shoes …" at bounding box center [532, 83] width 278 height 25
type textarea "Clothes and shoes"
click at [707, 130] on input "100.00" at bounding box center [742, 132] width 116 height 24
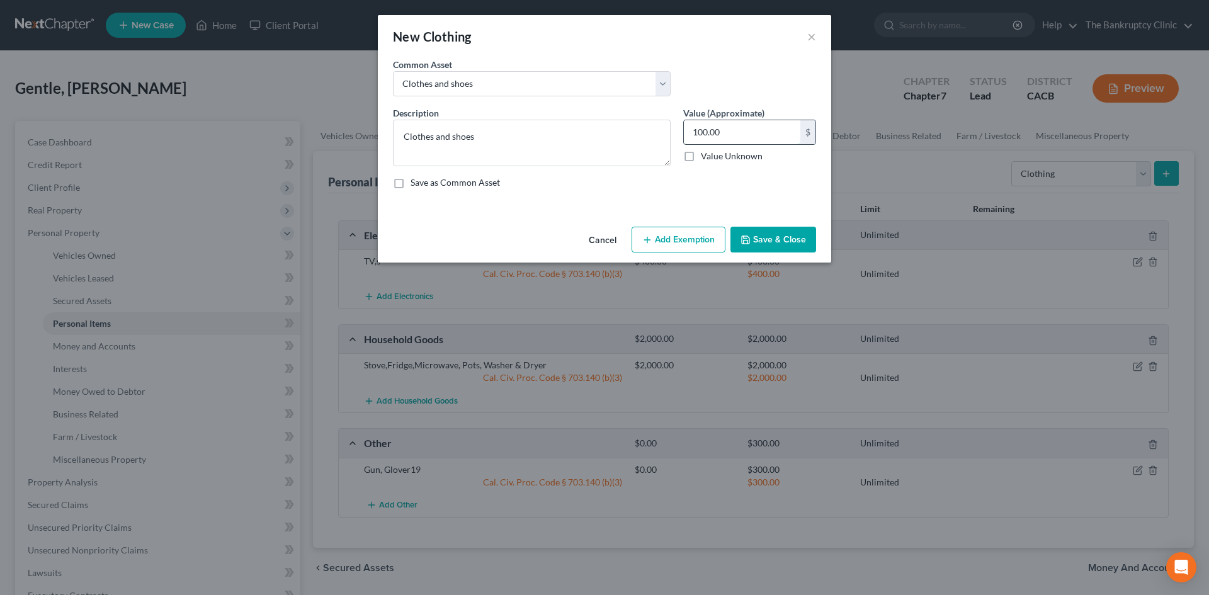
click at [706, 130] on input "100.00" at bounding box center [742, 132] width 116 height 24
type input "1,000.00"
click at [766, 236] on button "Save & Close" at bounding box center [773, 240] width 86 height 26
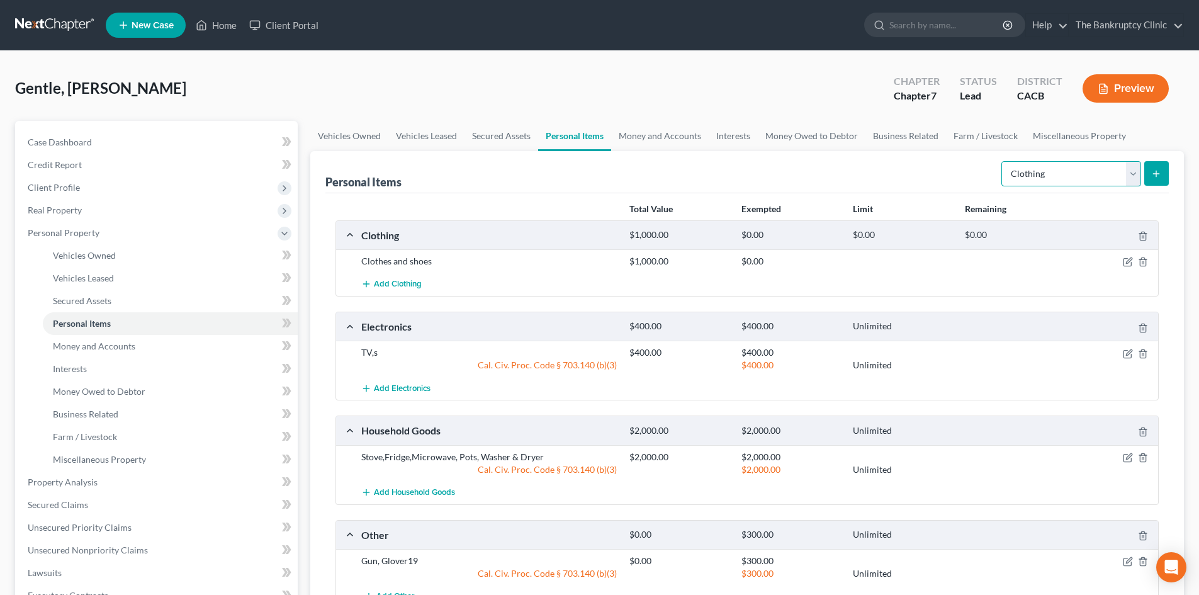
click at [1137, 175] on select "Select Item Type Clothing Collectibles Of Value Electronics Firearms Household …" at bounding box center [1072, 173] width 140 height 25
select select "jewelry"
click at [1003, 161] on select "Select Item Type Clothing Collectibles Of Value Electronics Firearms Household …" at bounding box center [1072, 173] width 140 height 25
click at [1163, 163] on button "submit" at bounding box center [1156, 173] width 25 height 25
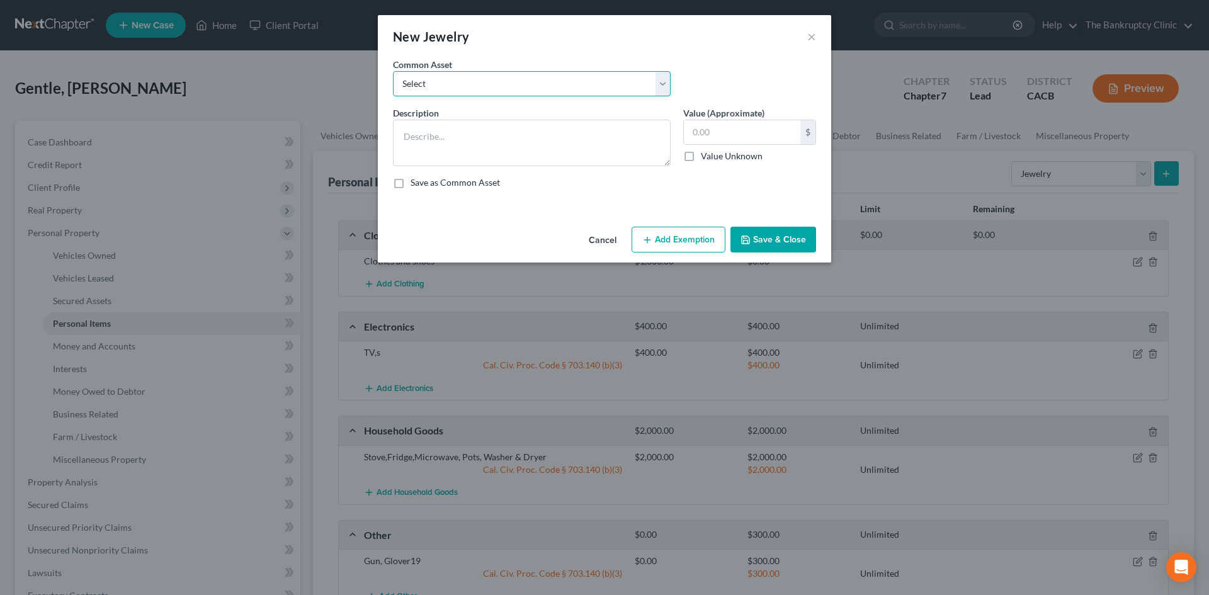
click at [662, 85] on select "Select 1 gold chaine Gold Name Plate and Chair Rings and and watch Rings and an…" at bounding box center [532, 83] width 278 height 25
click at [719, 59] on div "Common Asset Select 1 gold chaine Gold Name Plate and Chair Rings and and watch…" at bounding box center [605, 82] width 436 height 48
click at [432, 137] on textarea at bounding box center [532, 143] width 278 height 47
type textarea "Chain and watch"
click at [692, 132] on input "text" at bounding box center [742, 132] width 116 height 24
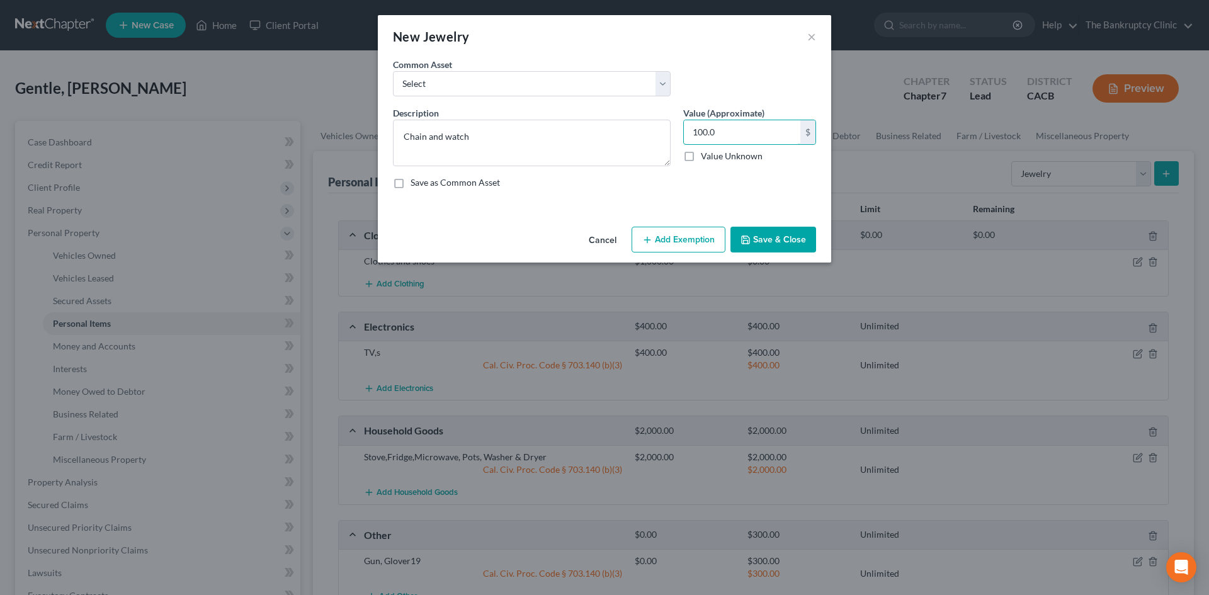
type input "100.0"
click at [667, 240] on button "Add Exemption" at bounding box center [678, 240] width 94 height 26
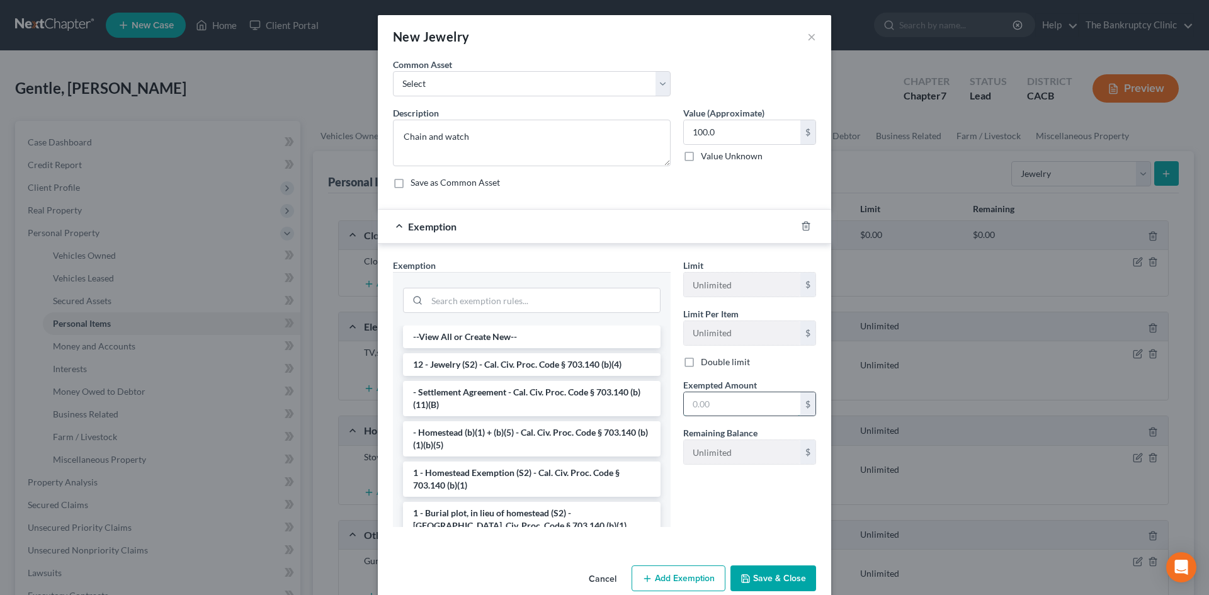
click at [754, 404] on input "text" at bounding box center [742, 404] width 116 height 24
type input "100.00"
click at [785, 576] on button "Save & Close" at bounding box center [773, 578] width 86 height 26
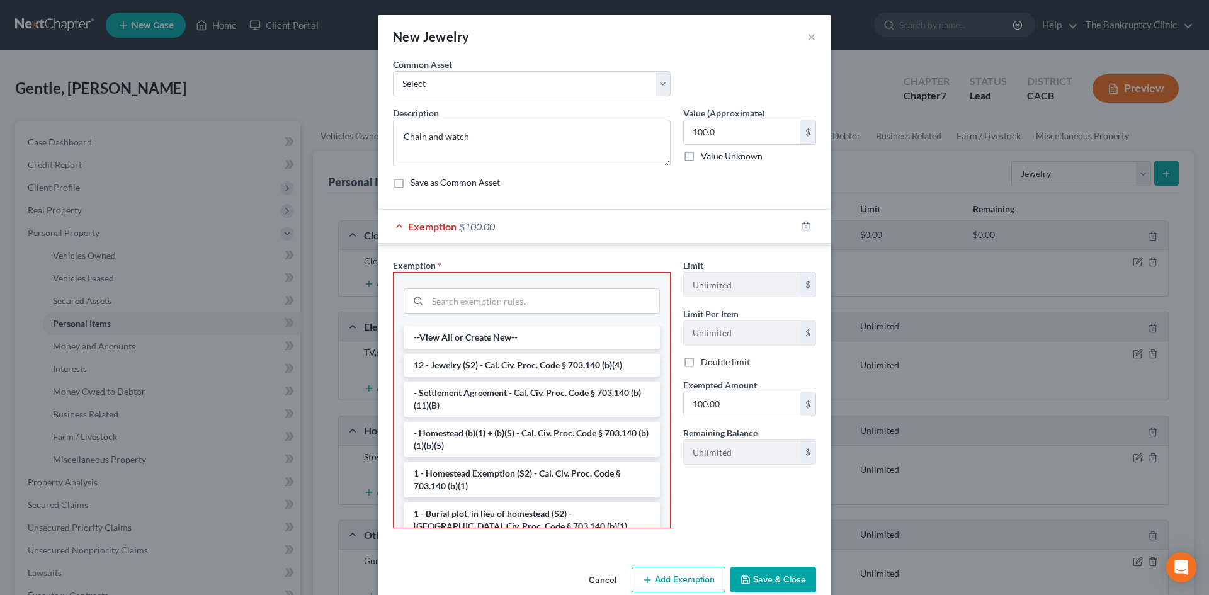
click at [786, 580] on button "Save & Close" at bounding box center [773, 580] width 86 height 26
click at [683, 578] on button "Add Exemption" at bounding box center [678, 580] width 94 height 26
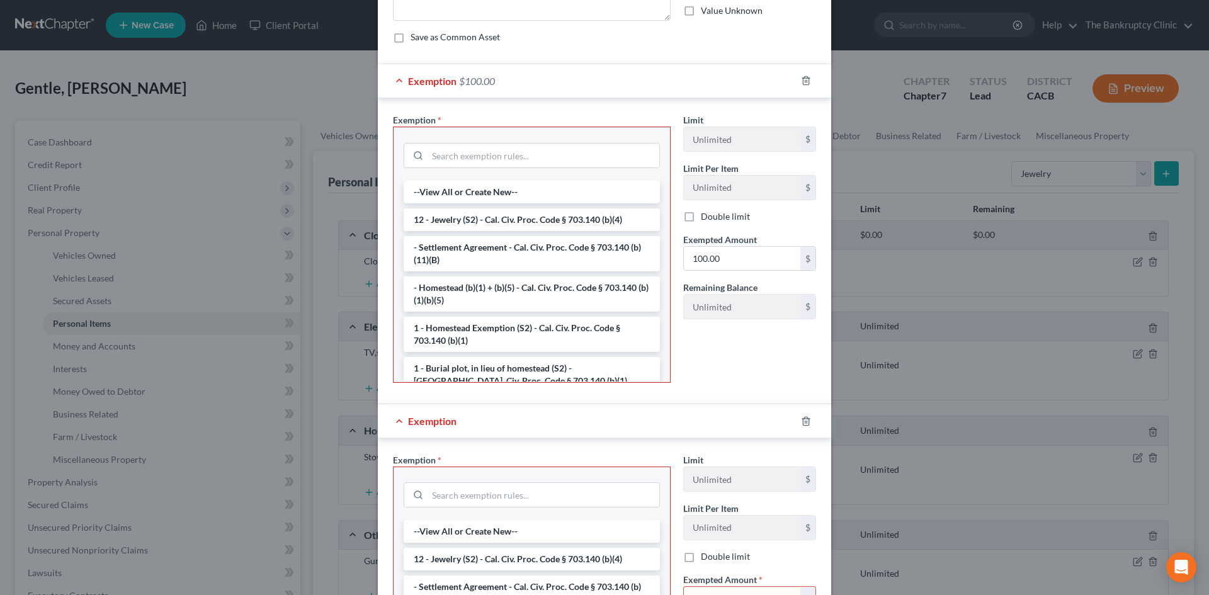
scroll to position [0, 0]
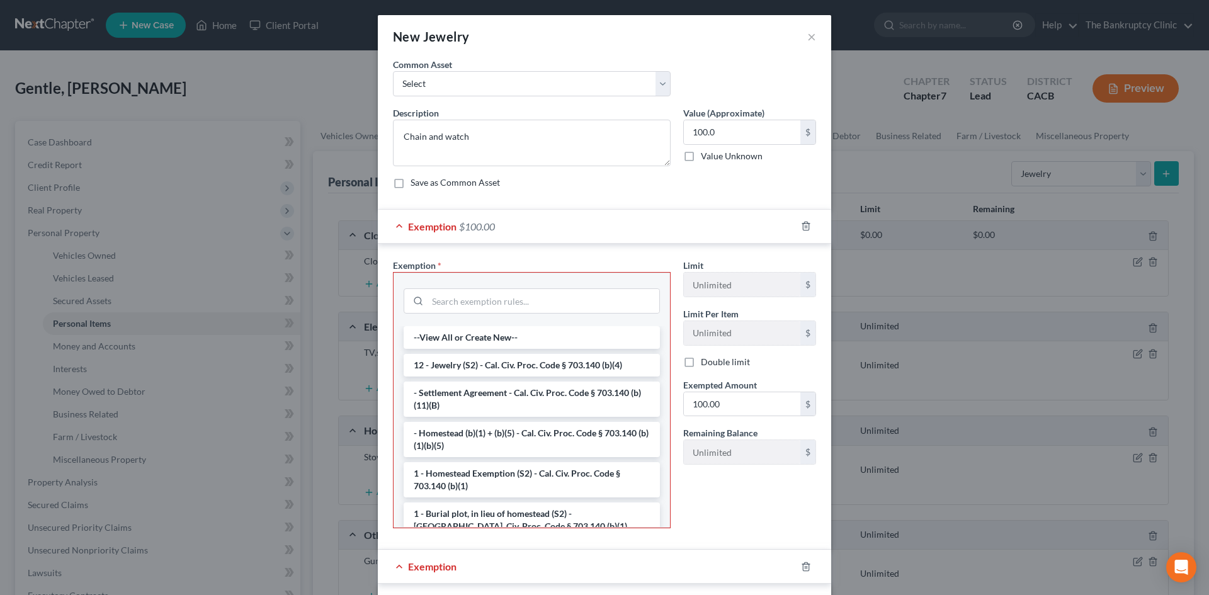
click at [897, 36] on div "New Jewelry × An exemption set must first be selected from the Filing Informati…" at bounding box center [604, 297] width 1209 height 595
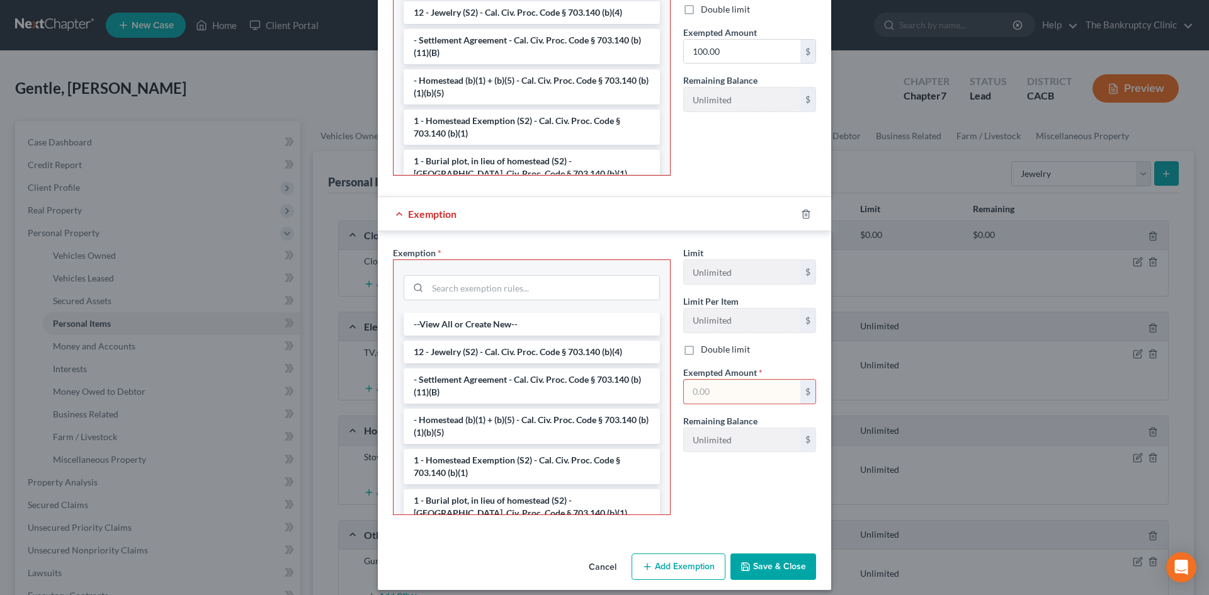
scroll to position [363, 0]
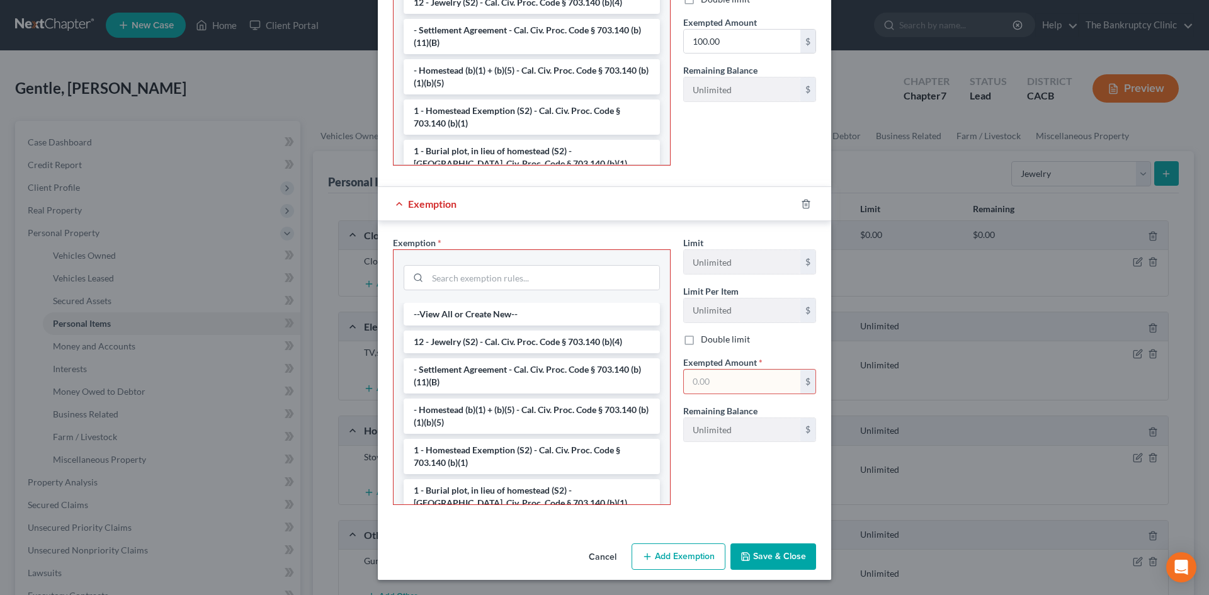
click at [777, 555] on button "Save & Close" at bounding box center [773, 556] width 86 height 26
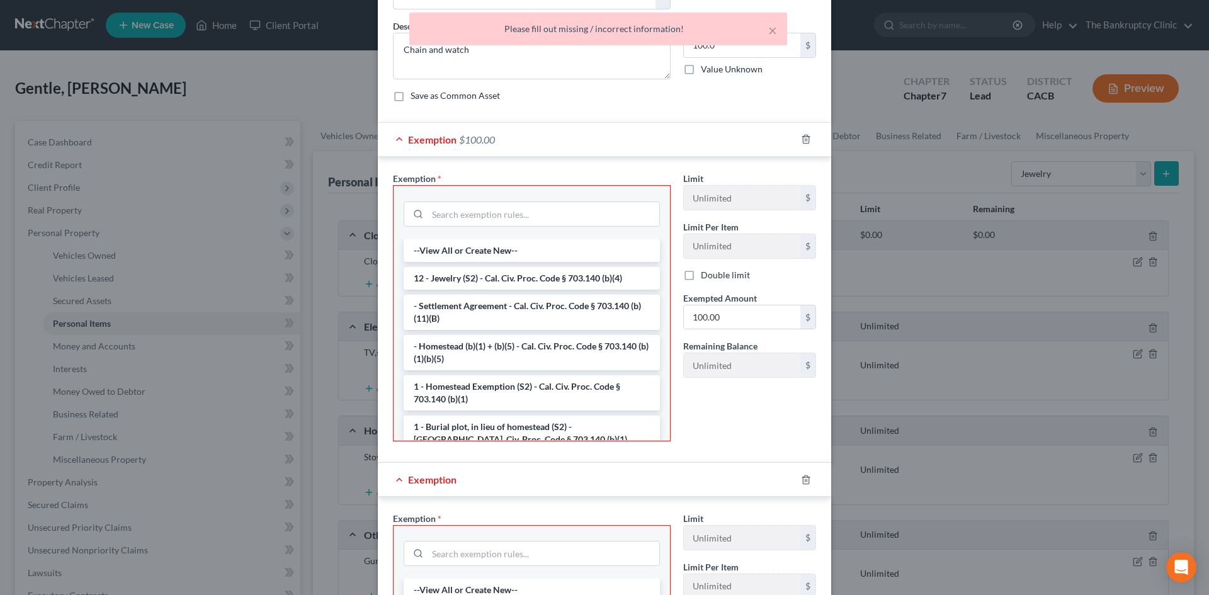
scroll to position [0, 0]
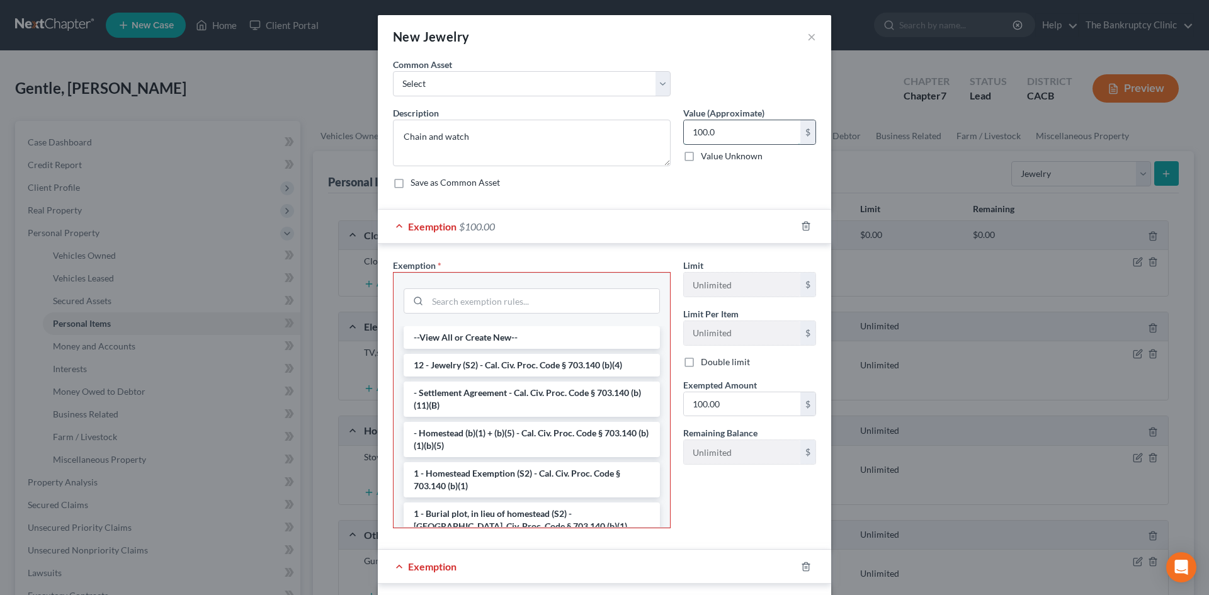
click at [716, 132] on input "100.0" at bounding box center [742, 132] width 116 height 24
click at [567, 361] on li "12 - Jewelry (S2) - Cal. Civ. Proc. Code § 703.140 (b)(4)" at bounding box center [532, 365] width 256 height 23
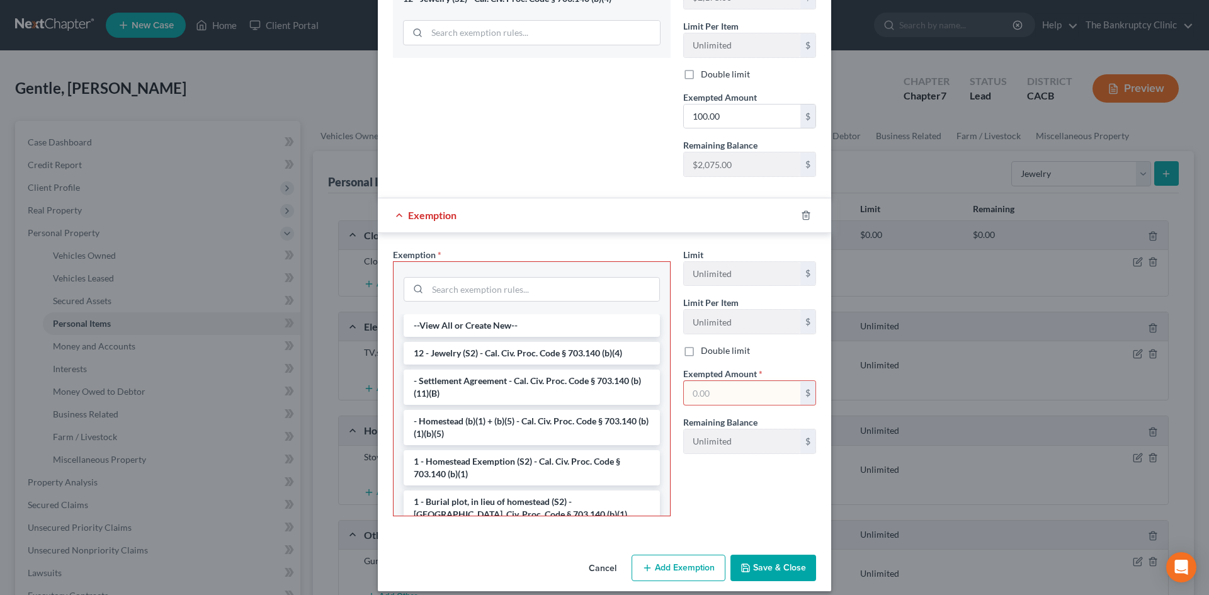
scroll to position [301, 0]
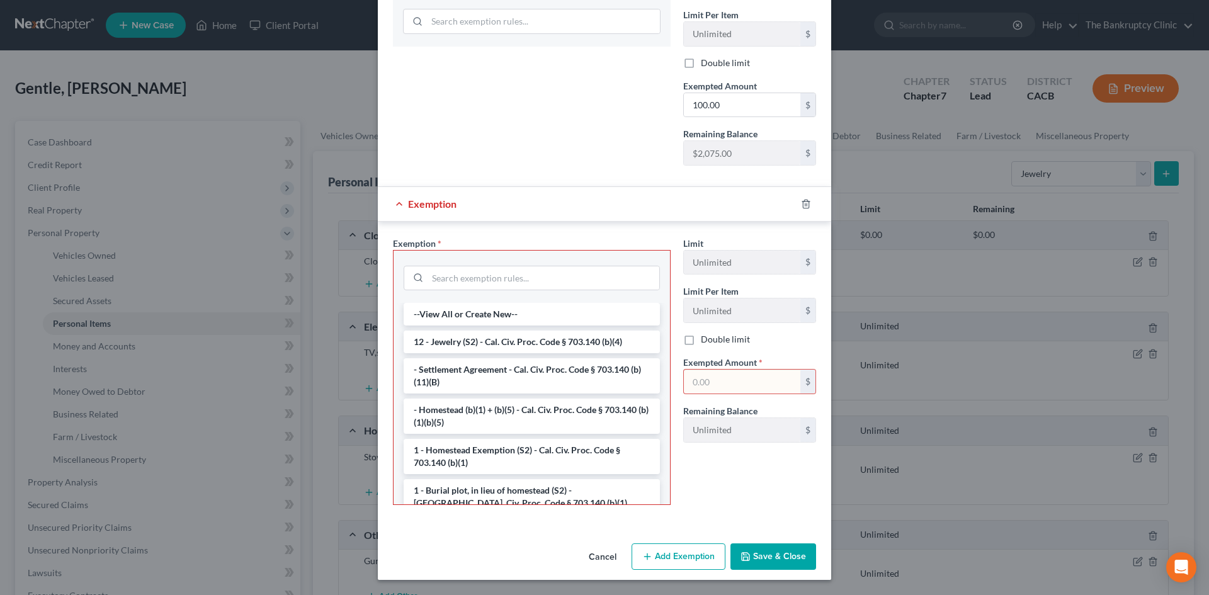
click at [769, 563] on button "Save & Close" at bounding box center [773, 556] width 86 height 26
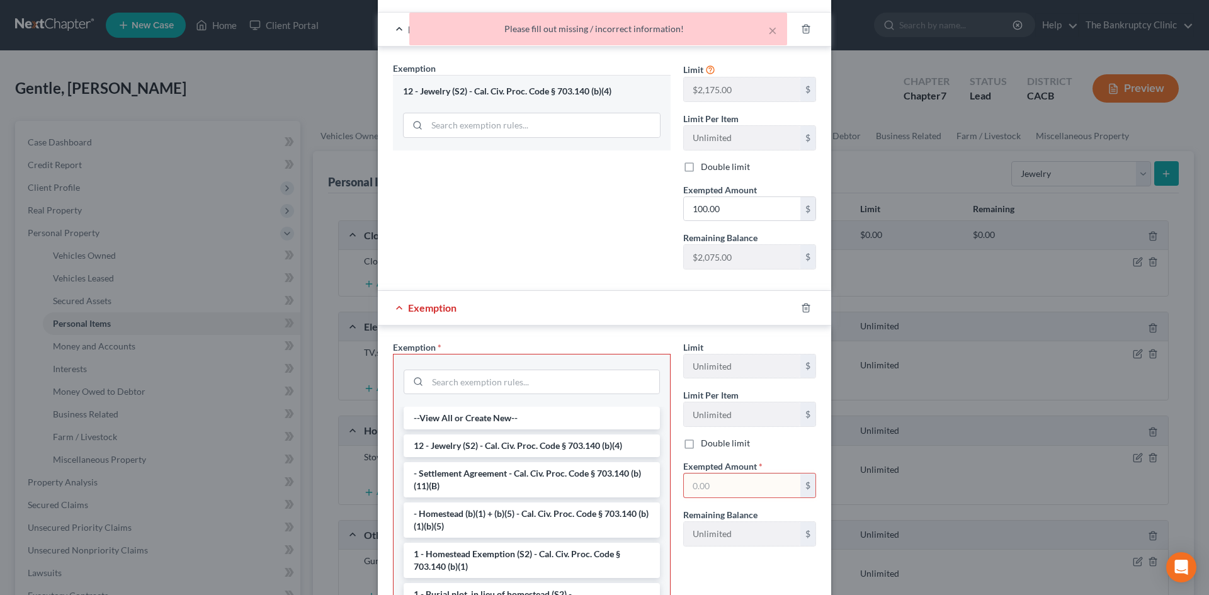
scroll to position [174, 0]
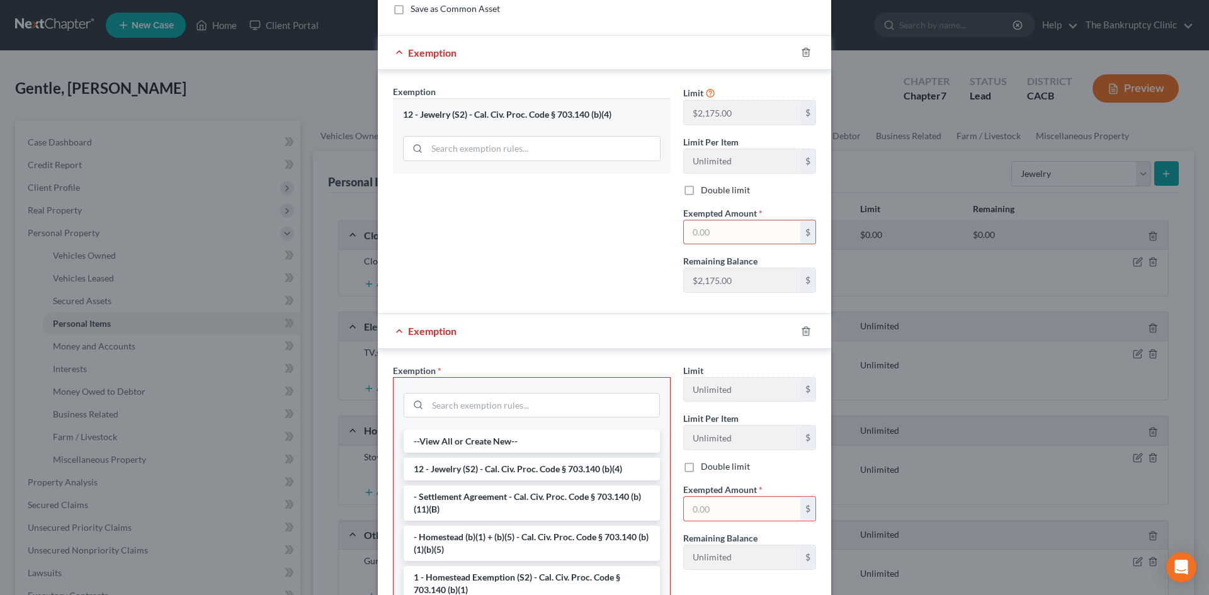
click at [724, 507] on input "text" at bounding box center [742, 509] width 116 height 24
type input "100.00"
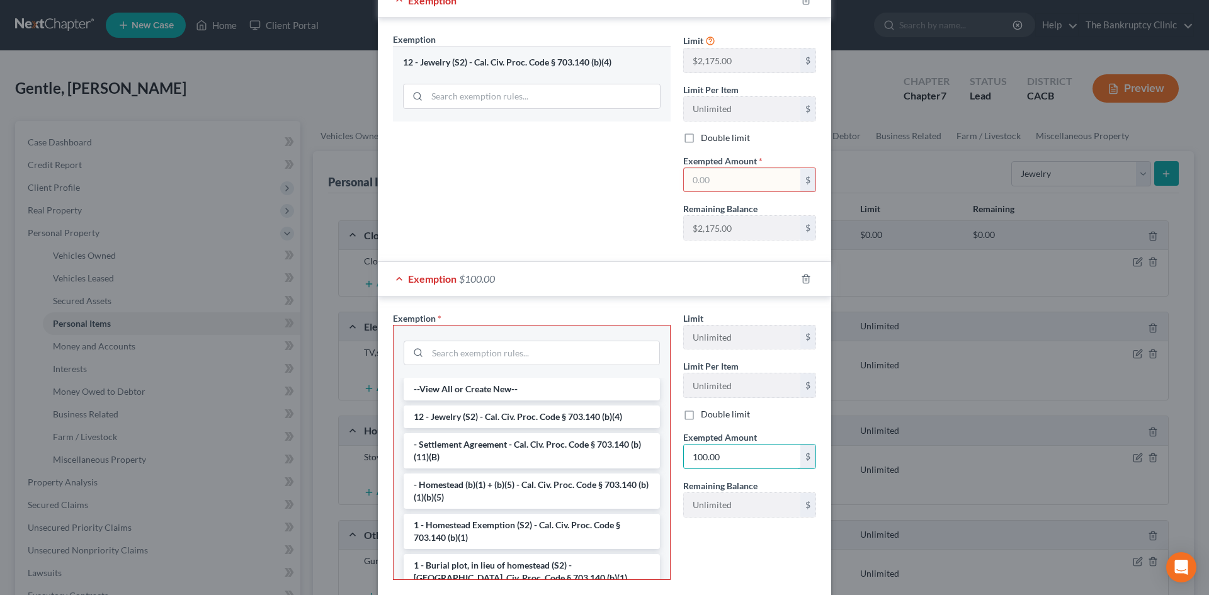
scroll to position [301, 0]
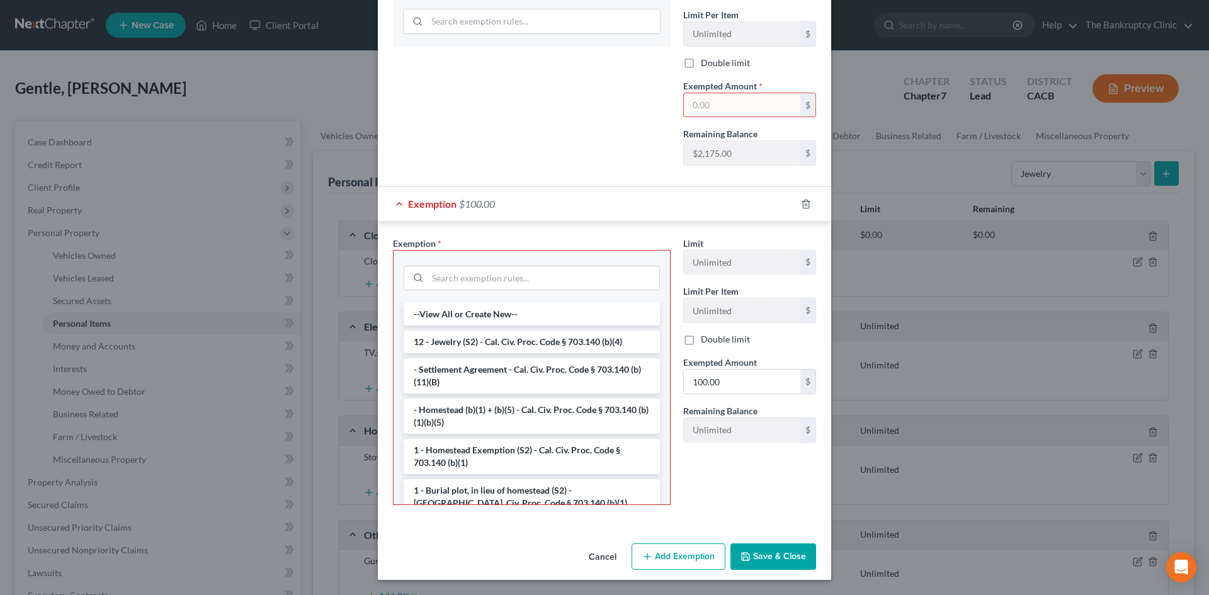
click at [788, 554] on button "Save & Close" at bounding box center [773, 556] width 86 height 26
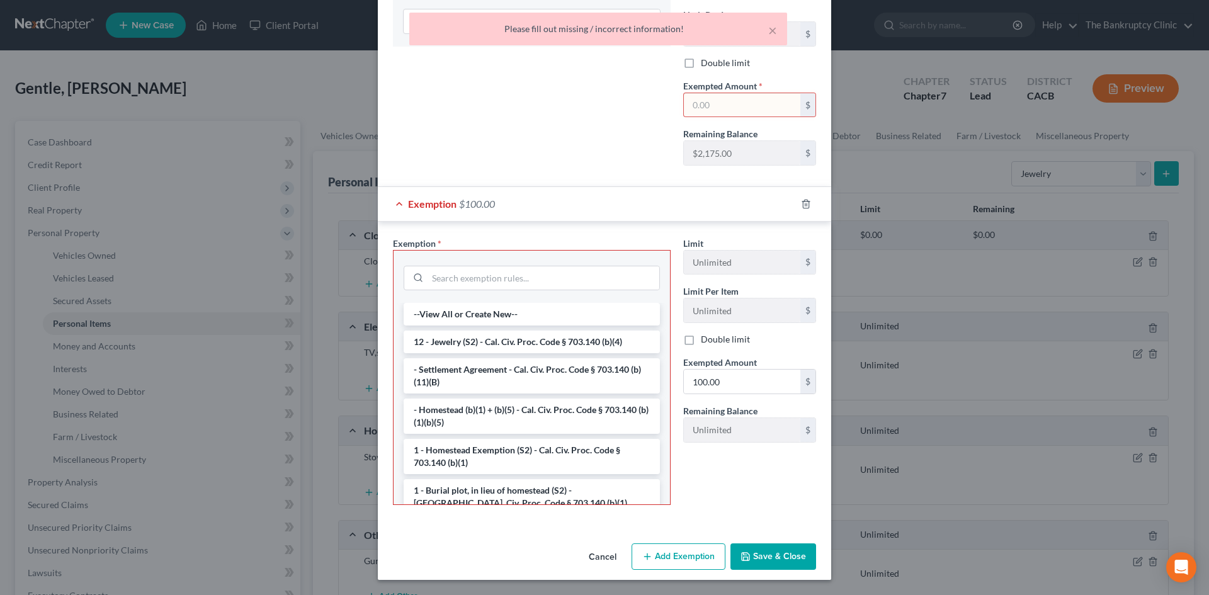
click at [789, 553] on button "Save & Close" at bounding box center [773, 556] width 86 height 26
click at [723, 99] on input "text" at bounding box center [742, 105] width 116 height 24
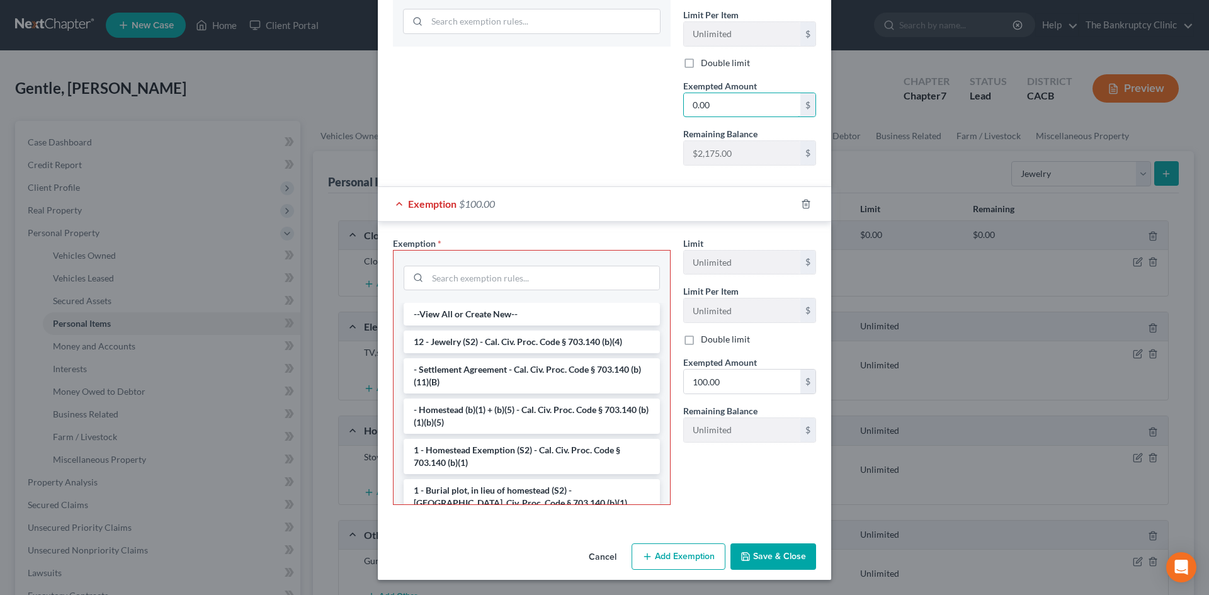
type input "0.00"
click at [794, 553] on button "Save & Close" at bounding box center [773, 556] width 86 height 26
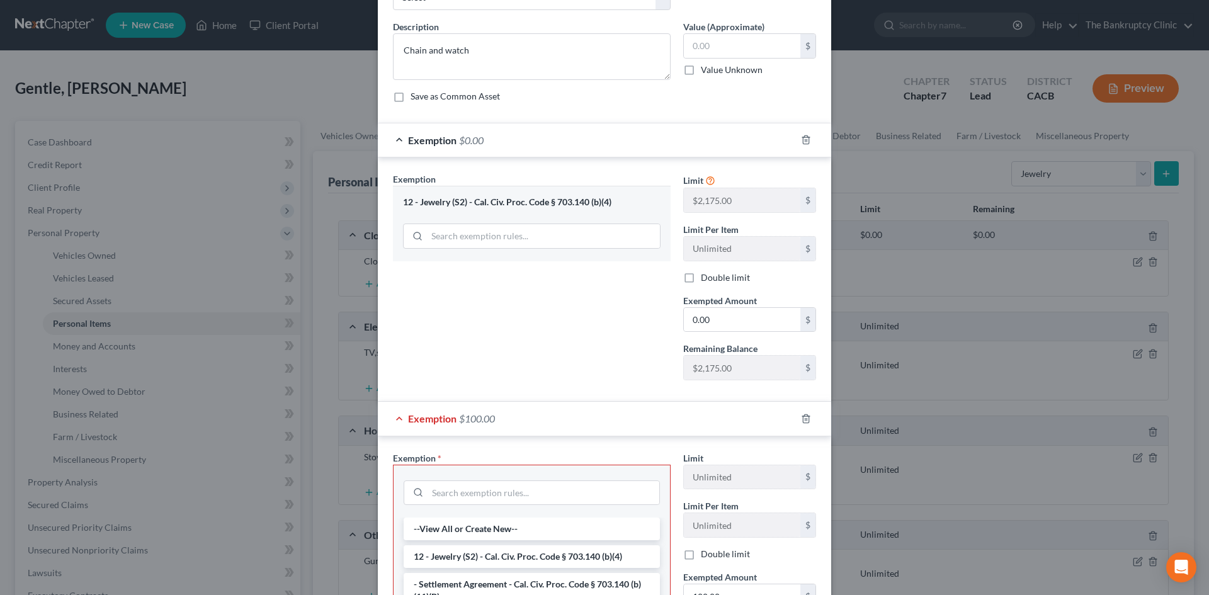
scroll to position [0, 0]
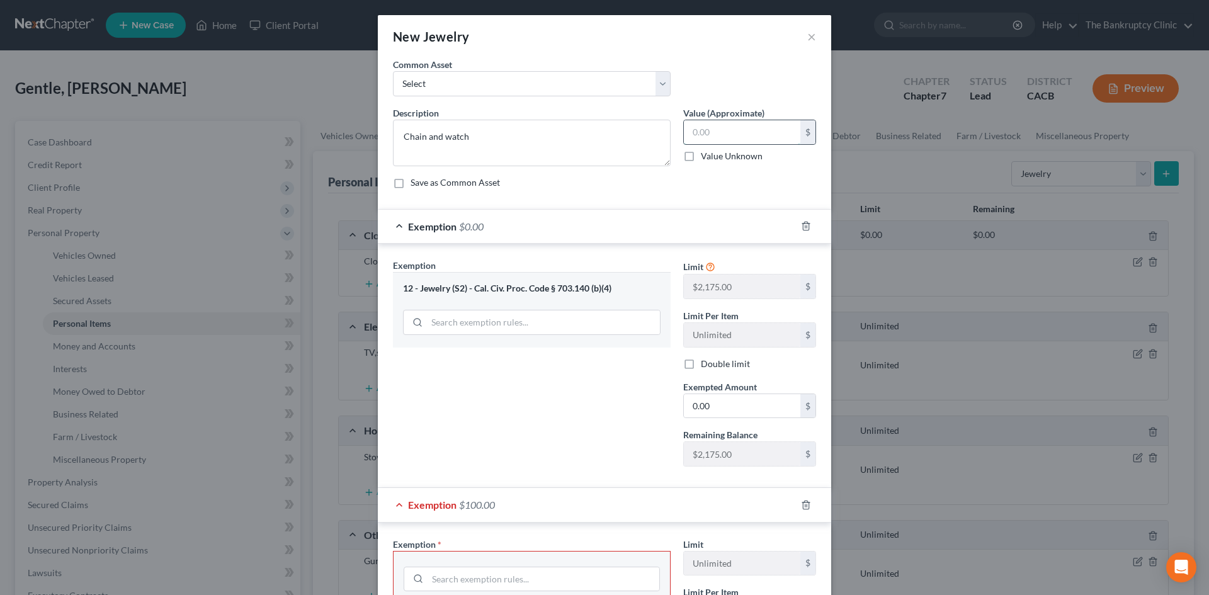
click at [714, 134] on input "text" at bounding box center [742, 132] width 116 height 24
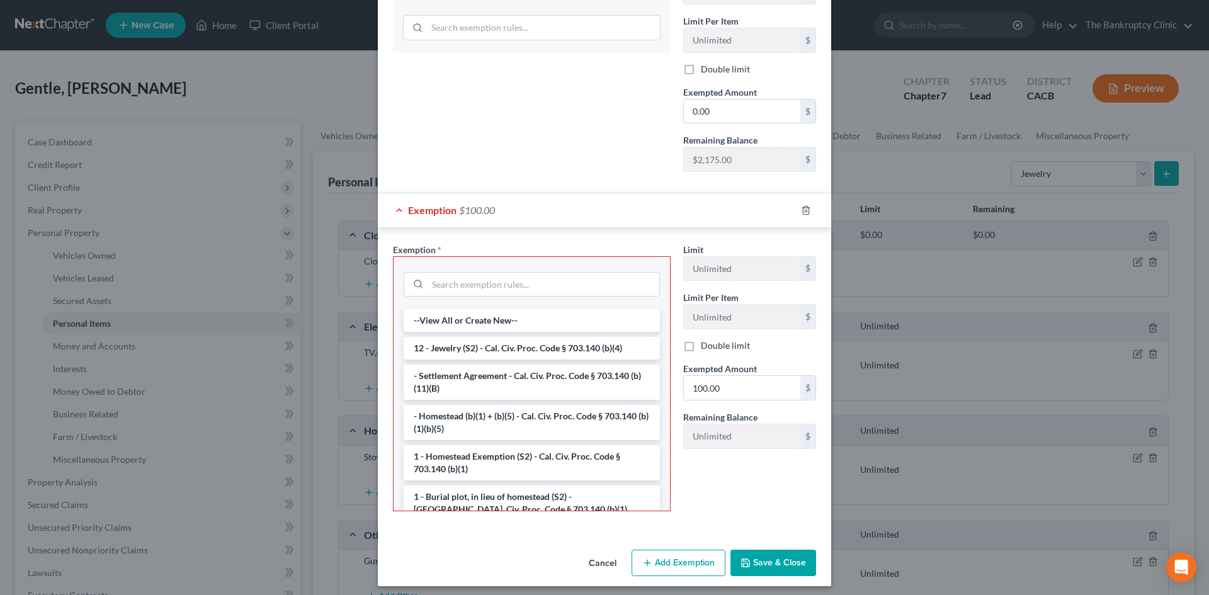
scroll to position [301, 0]
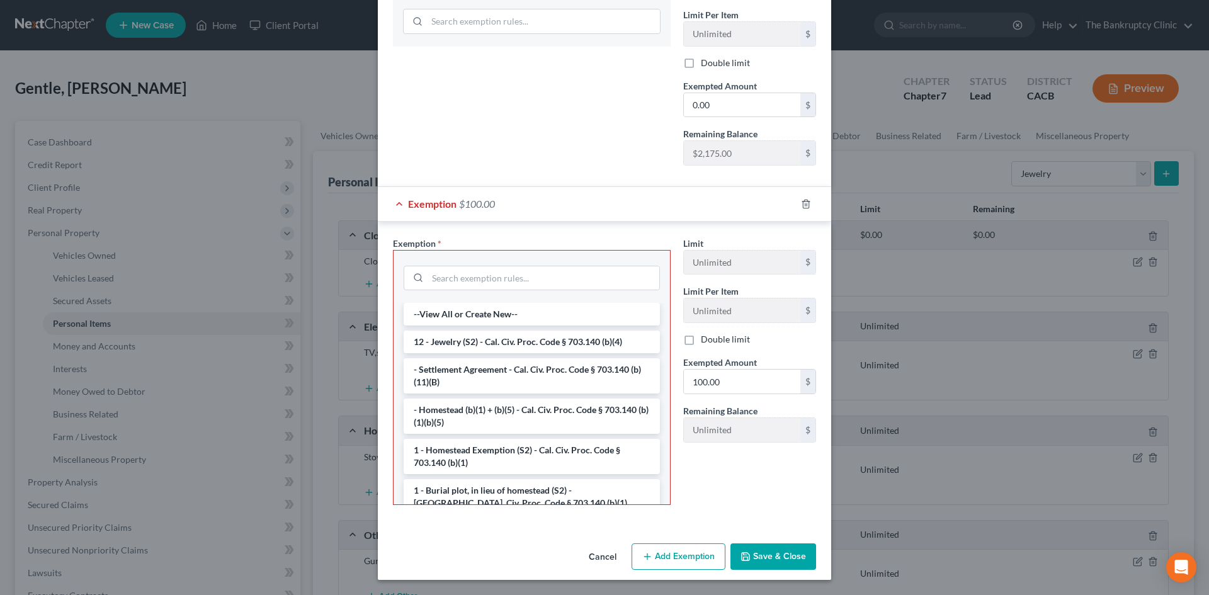
type input "100.00"
click at [779, 555] on button "Save & Close" at bounding box center [773, 556] width 86 height 26
click at [804, 203] on icon "button" at bounding box center [806, 204] width 10 height 10
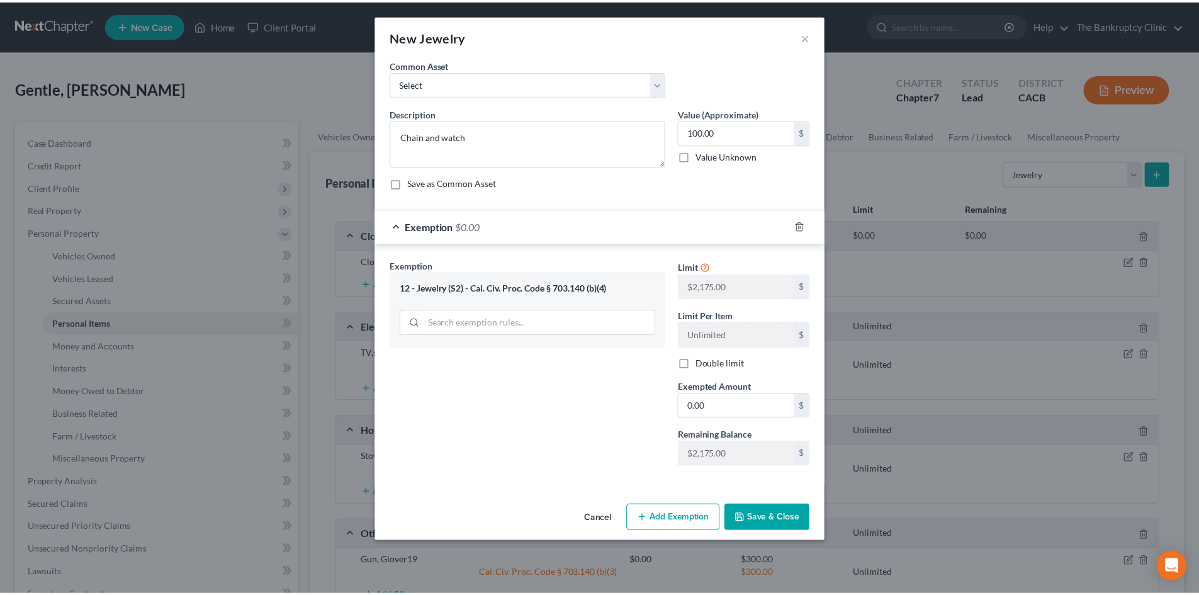
scroll to position [0, 0]
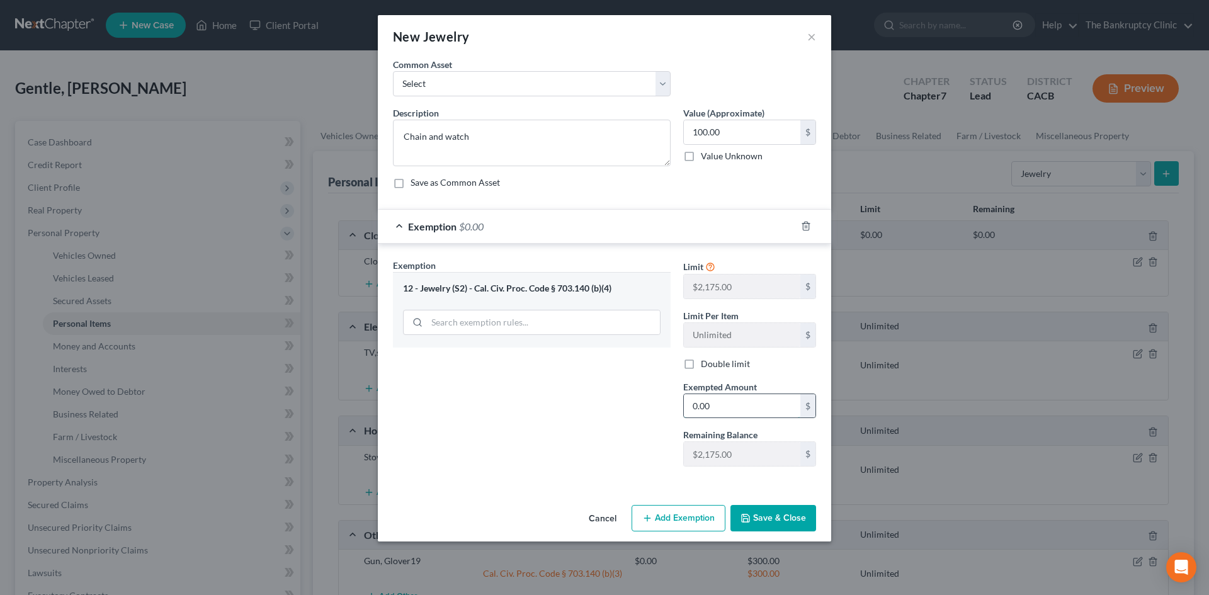
click at [716, 405] on input "0.00" at bounding box center [742, 406] width 116 height 24
type input "100.00"
click at [791, 507] on div "Cancel Add Exemption Save & Close" at bounding box center [604, 521] width 453 height 42
click at [787, 522] on button "Save & Close" at bounding box center [773, 518] width 86 height 26
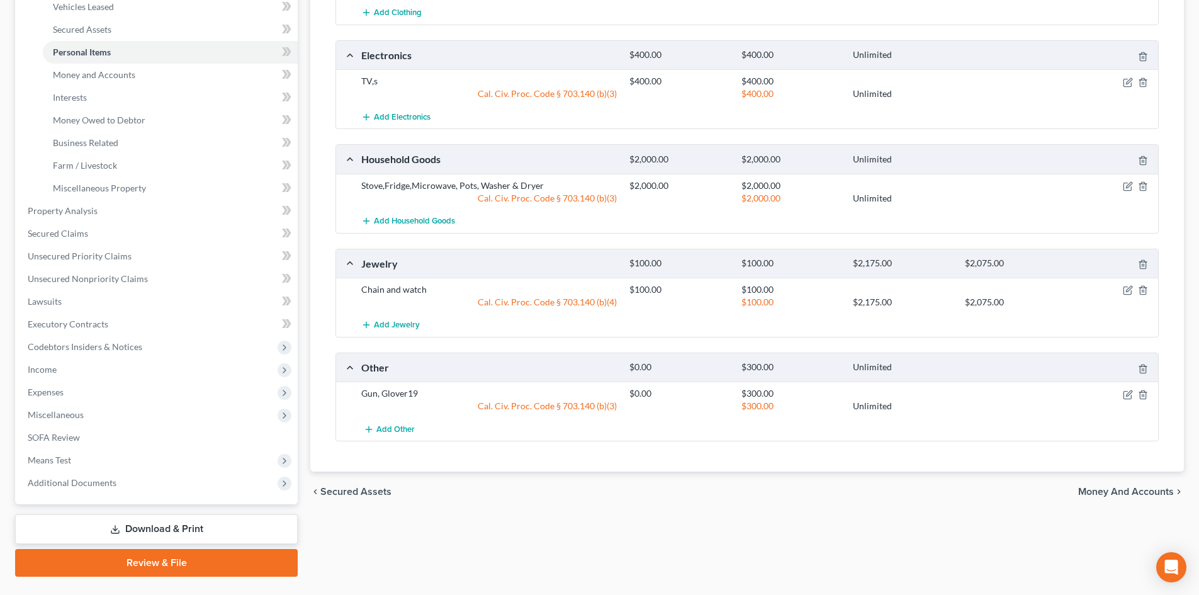
scroll to position [301, 0]
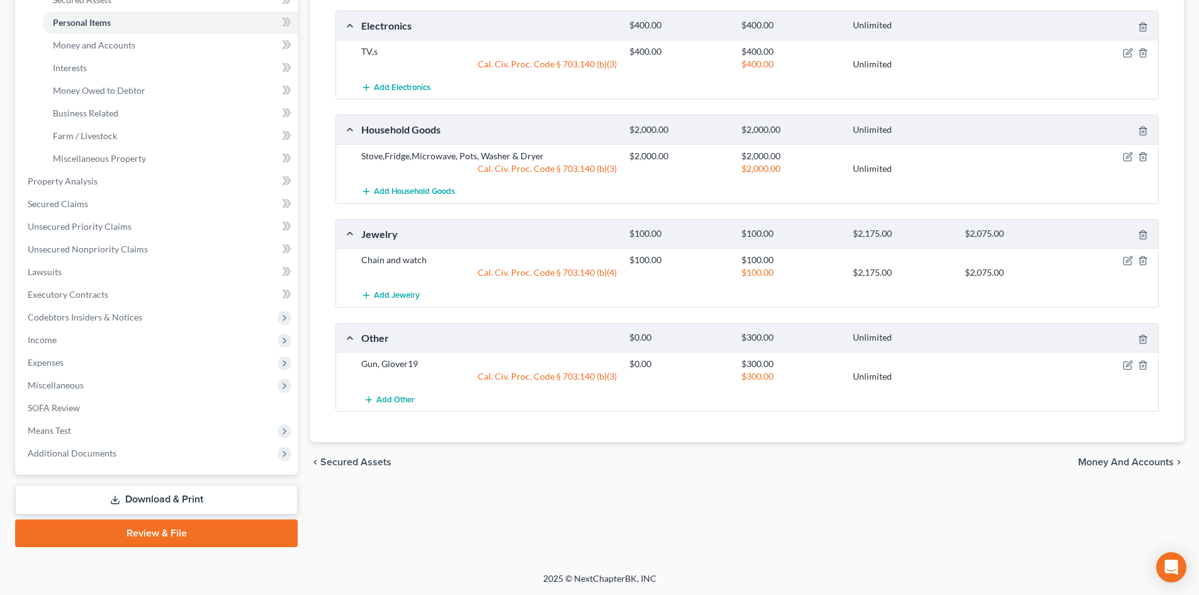
click at [1102, 461] on span "Money and Accounts" at bounding box center [1126, 462] width 96 height 10
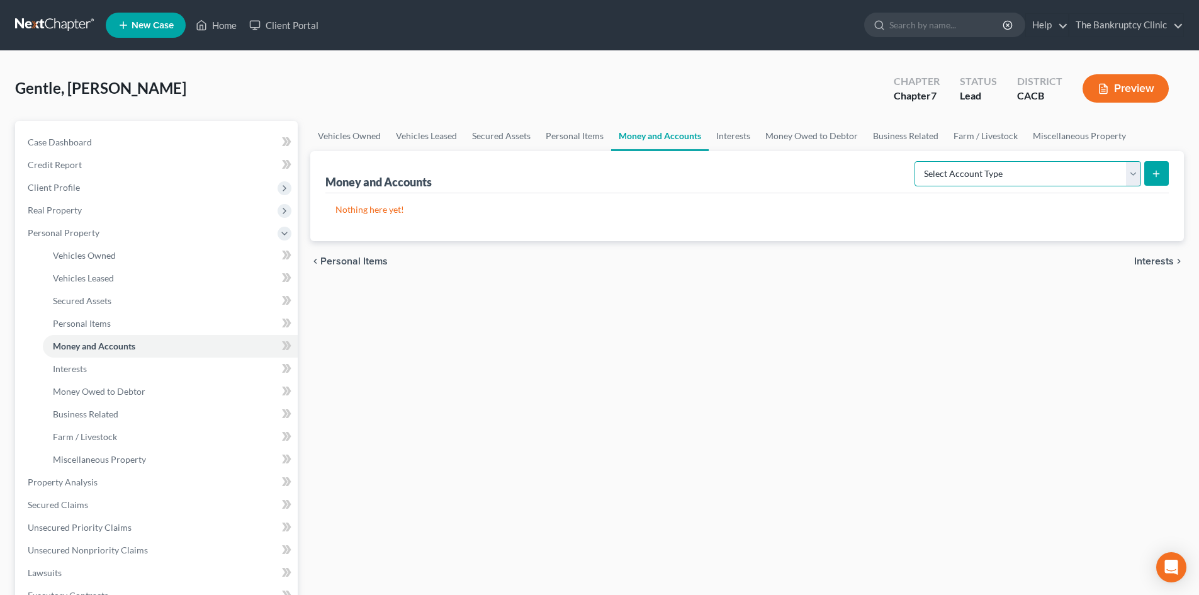
click at [1131, 181] on select "Select Account Type Brokerage Cash on Hand Certificates of Deposit Checking Acc…" at bounding box center [1028, 173] width 227 height 25
select select "checking"
click at [917, 161] on select "Select Account Type Brokerage Cash on Hand Certificates of Deposit Checking Acc…" at bounding box center [1028, 173] width 227 height 25
click at [1153, 173] on icon "submit" at bounding box center [1156, 174] width 10 height 10
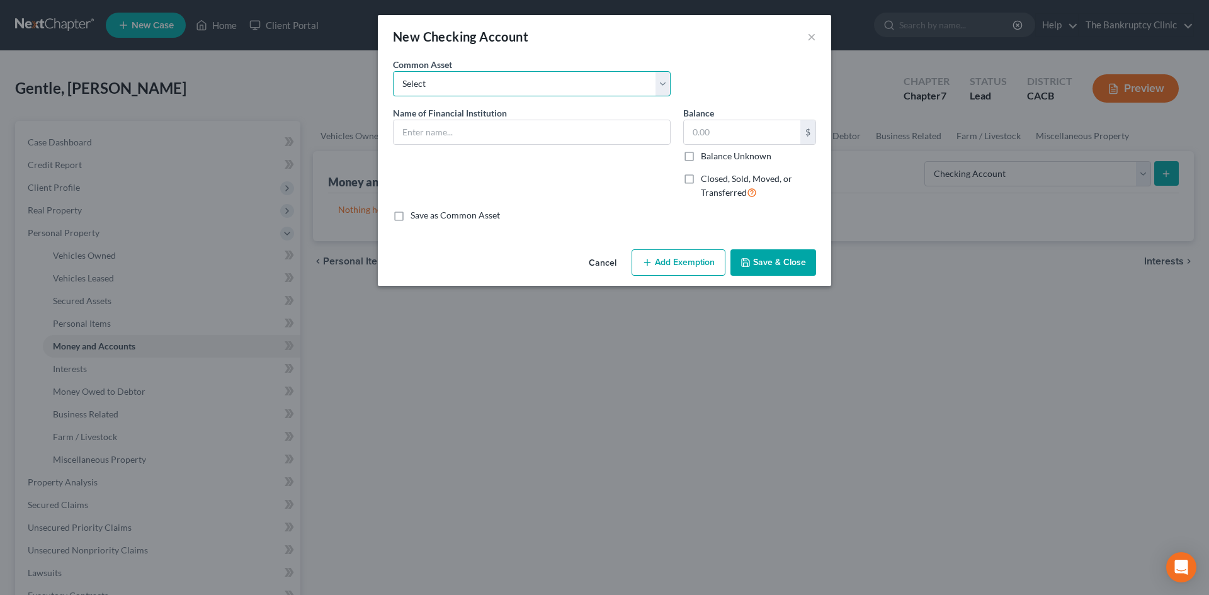
click at [660, 91] on select "Select Chase Bank Chase Bank for living expenses Chase Bank Citi Bank Bank of A…" at bounding box center [532, 83] width 278 height 25
select select "7"
click at [393, 71] on select "Select Chase Bank Chase Bank for living expenses Chase Bank Citi Bank Bank of A…" at bounding box center [532, 83] width 278 height 25
type input "Bank of Amerca"
type input "2,000.00"
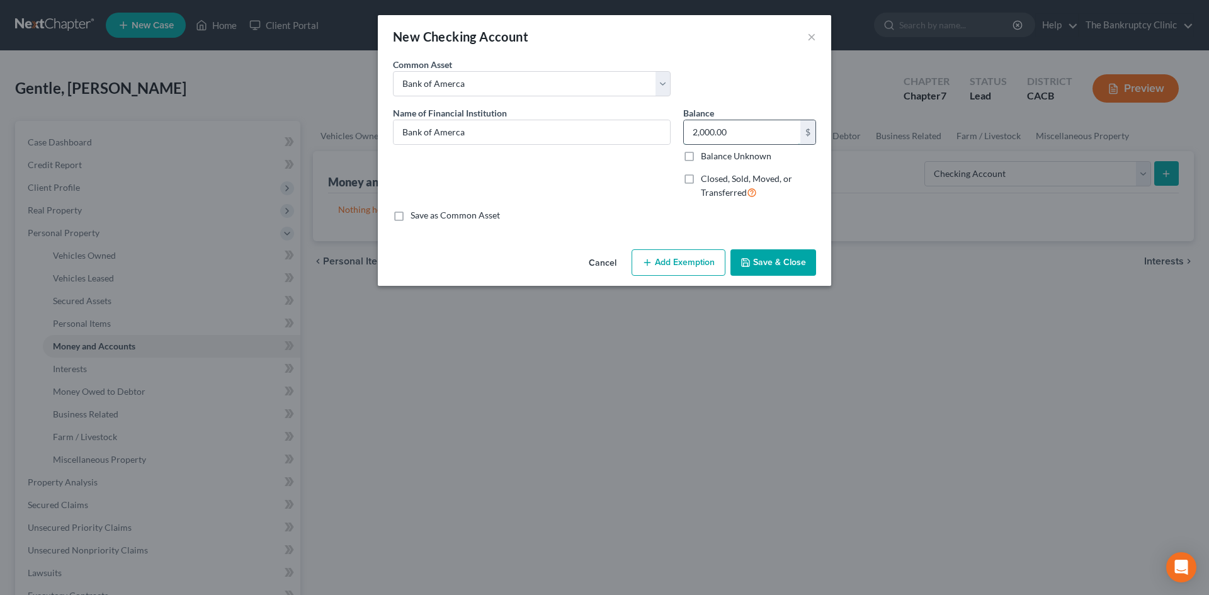
click at [740, 130] on input "2,000.00" at bounding box center [742, 132] width 116 height 24
type input "1"
type input "0,117.00"
click at [711, 257] on button "Add Exemption" at bounding box center [678, 262] width 94 height 26
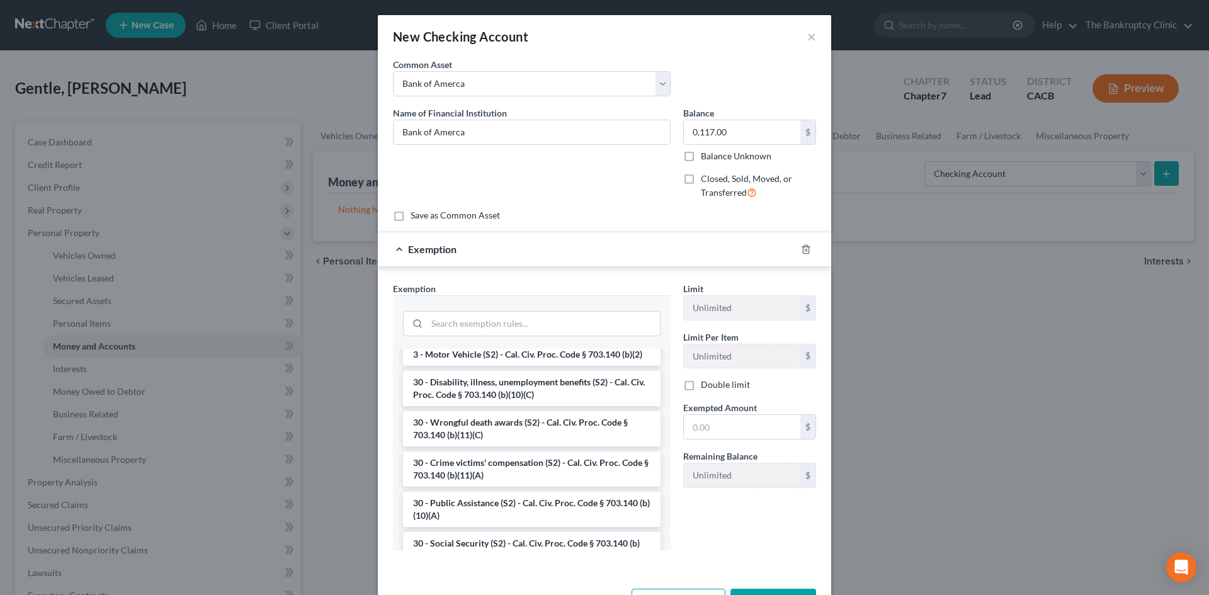
scroll to position [516, 0]
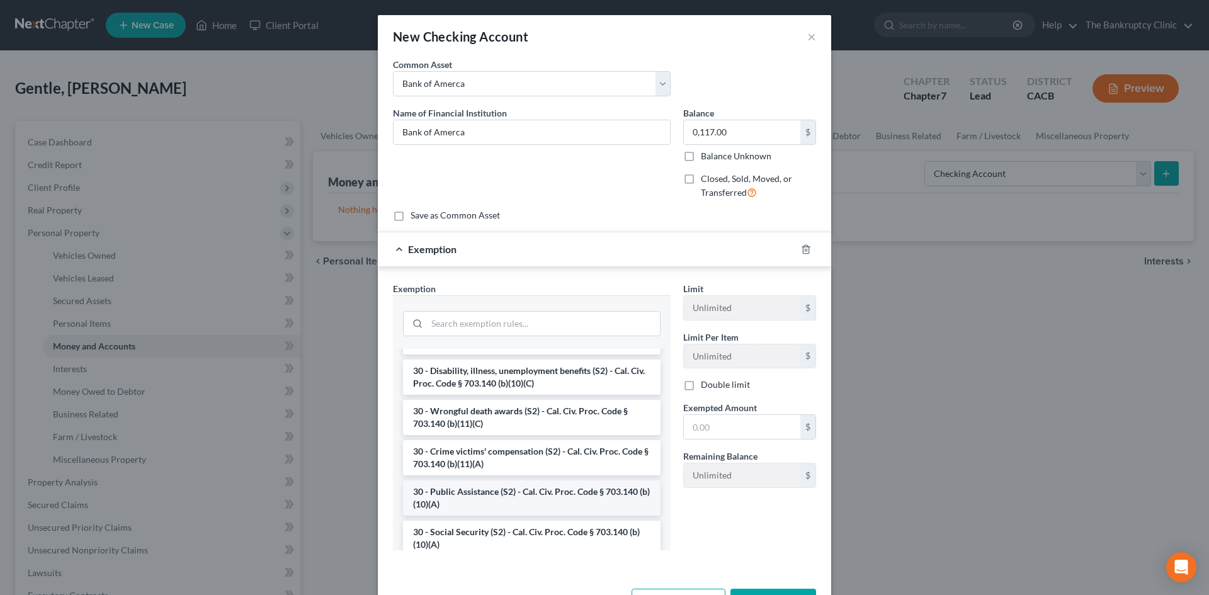
click at [504, 503] on li "30 - Public Assistance (S2) - Cal. Civ. Proc. Code § 703.140 (b)(10)(A)" at bounding box center [531, 497] width 257 height 35
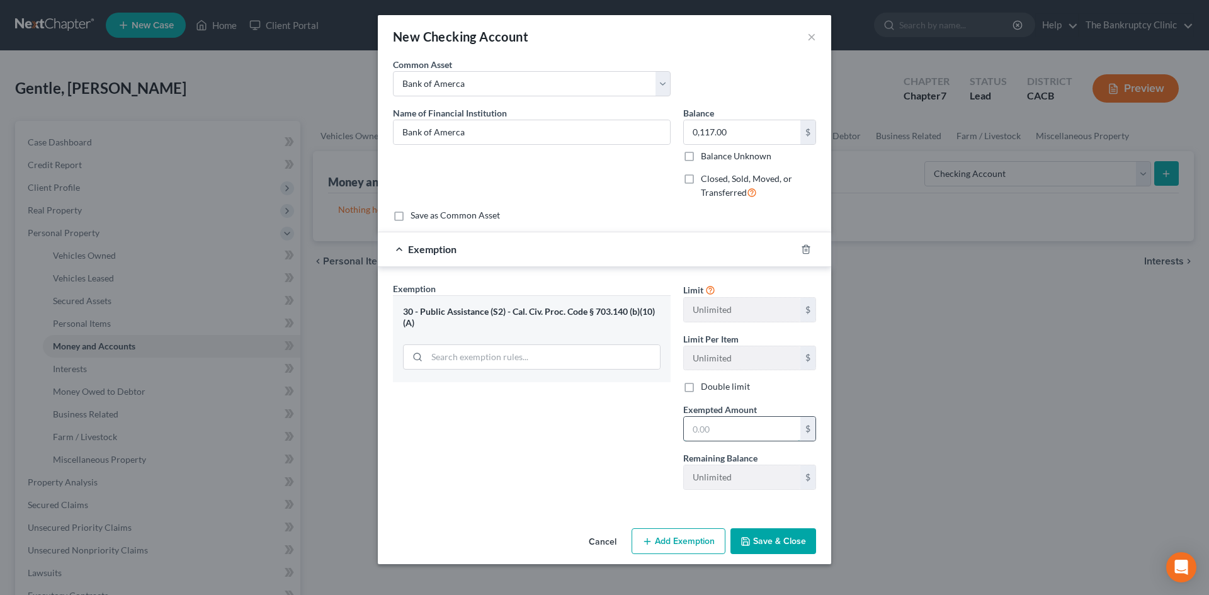
click at [690, 425] on input "text" at bounding box center [742, 429] width 116 height 24
click at [699, 431] on input "0,117.00" at bounding box center [742, 429] width 116 height 24
type input "0"
click at [744, 431] on input "0,117.00" at bounding box center [742, 429] width 116 height 24
type input "0"
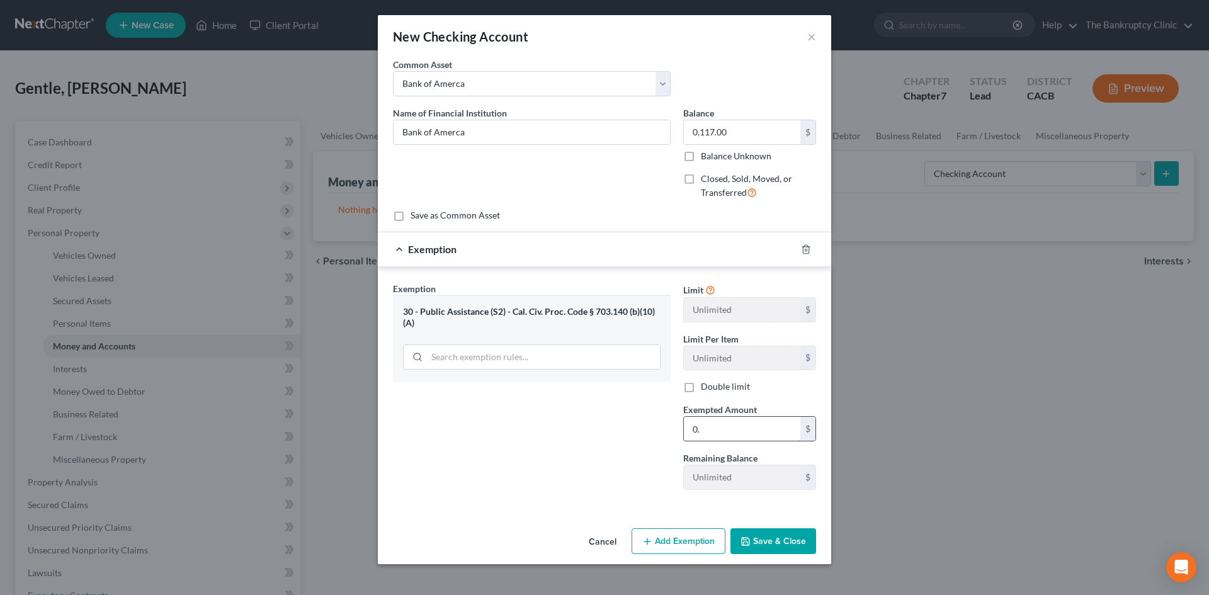
type input "0"
click at [693, 427] on input "117.00" at bounding box center [742, 429] width 116 height 24
type input "1"
type input "0.00"
click at [772, 546] on button "Save & Close" at bounding box center [773, 541] width 86 height 26
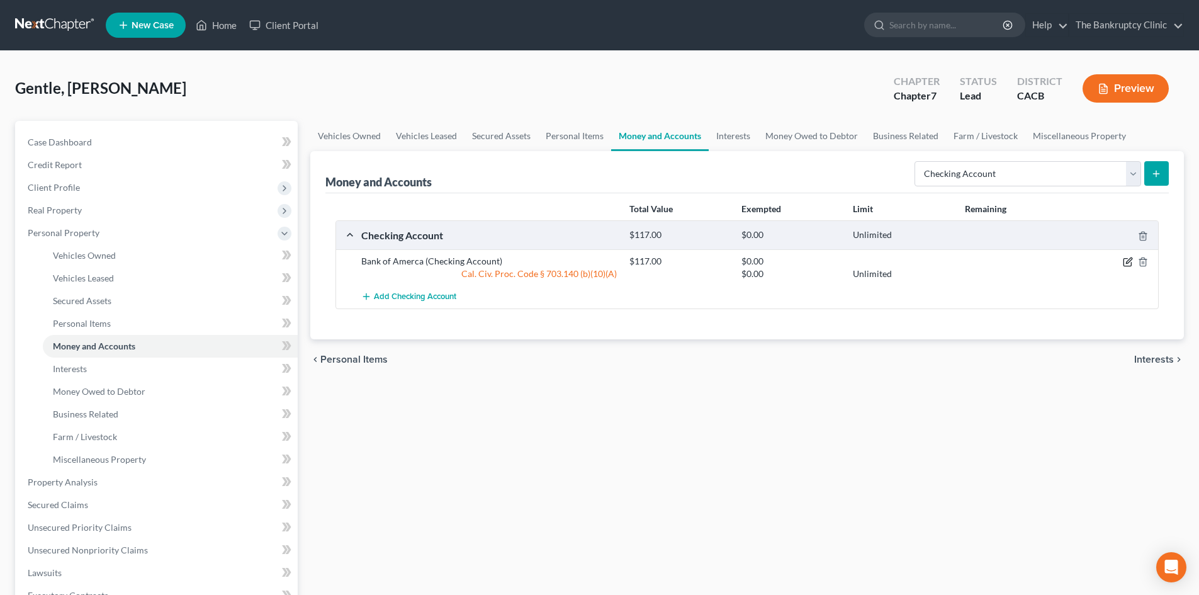
click at [1124, 264] on icon "button" at bounding box center [1128, 262] width 10 height 10
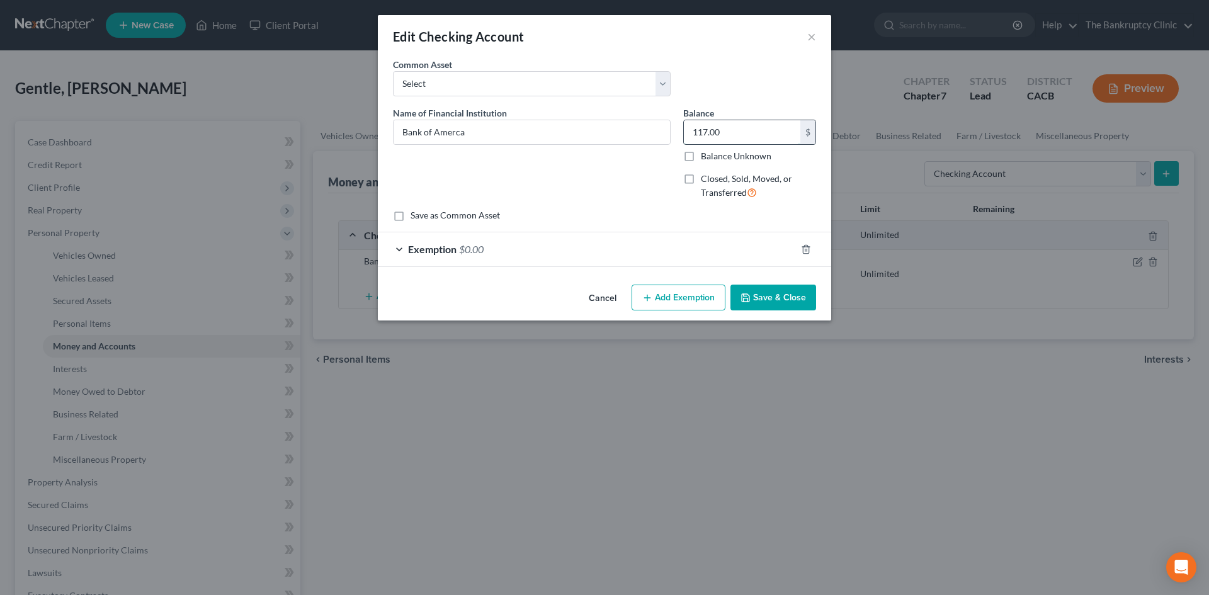
click at [699, 132] on input "117.00" at bounding box center [742, 132] width 116 height 24
click at [707, 130] on input "117.00" at bounding box center [742, 132] width 116 height 24
type input "0.00"
drag, startPoint x: 783, startPoint y: 293, endPoint x: 776, endPoint y: 295, distance: 7.2
click at [779, 295] on button "Save & Close" at bounding box center [773, 298] width 86 height 26
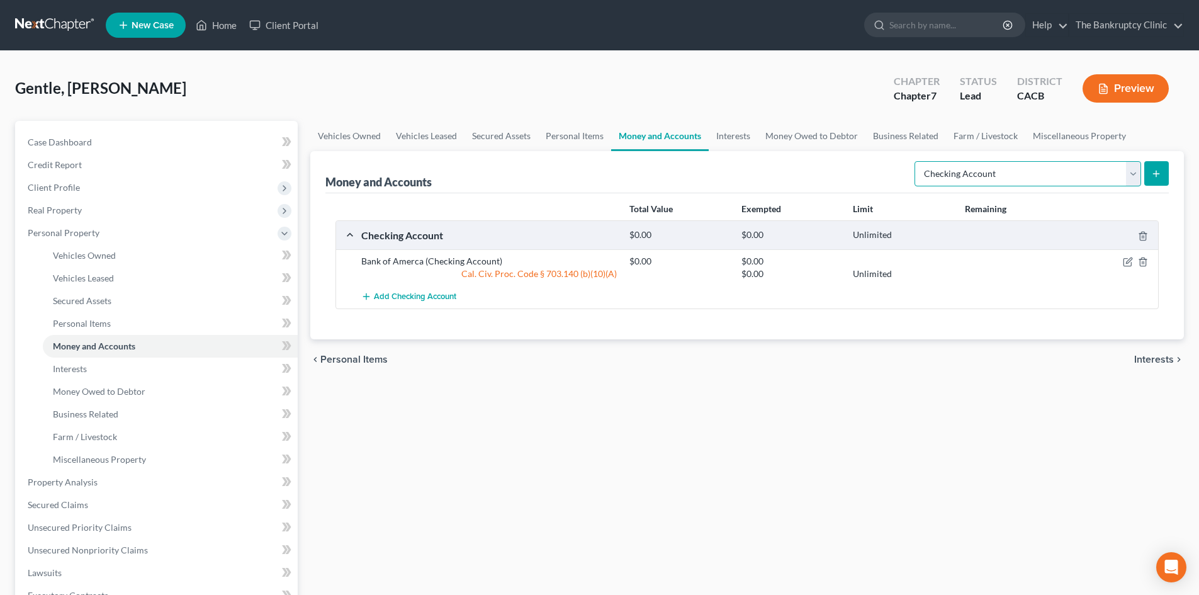
drag, startPoint x: 1132, startPoint y: 179, endPoint x: 1126, endPoint y: 180, distance: 6.3
click at [1131, 180] on select "Select Account Type Brokerage Cash on Hand Certificates of Deposit Checking Acc…" at bounding box center [1028, 173] width 227 height 25
click at [917, 161] on select "Select Account Type Brokerage Cash on Hand Certificates of Deposit Checking Acc…" at bounding box center [1028, 173] width 227 height 25
click at [1157, 179] on button "submit" at bounding box center [1156, 173] width 25 height 25
click at [1158, 171] on icon "submit" at bounding box center [1156, 174] width 10 height 10
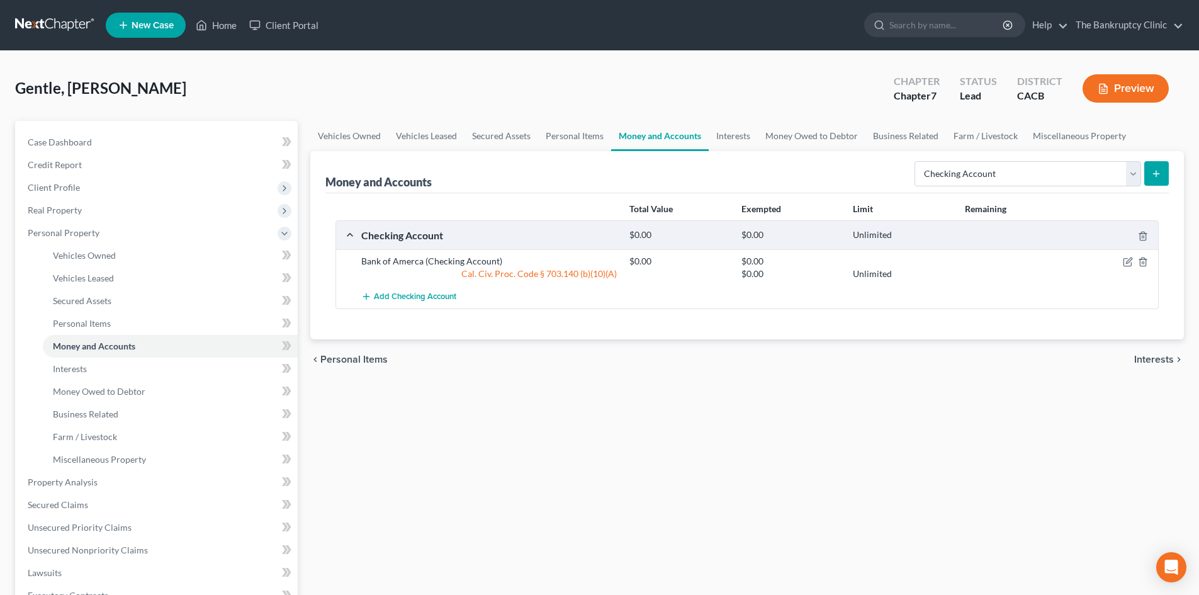
click at [1155, 174] on icon "submit" at bounding box center [1156, 174] width 10 height 10
click at [1154, 170] on icon "submit" at bounding box center [1156, 174] width 10 height 10
click at [1131, 178] on select "Select Account Type Brokerage Cash on Hand Certificates of Deposit Checking Acc…" at bounding box center [1028, 173] width 227 height 25
click at [917, 161] on select "Select Account Type Brokerage Cash on Hand Certificates of Deposit Checking Acc…" at bounding box center [1028, 173] width 227 height 25
click at [1153, 171] on icon "submit" at bounding box center [1156, 174] width 10 height 10
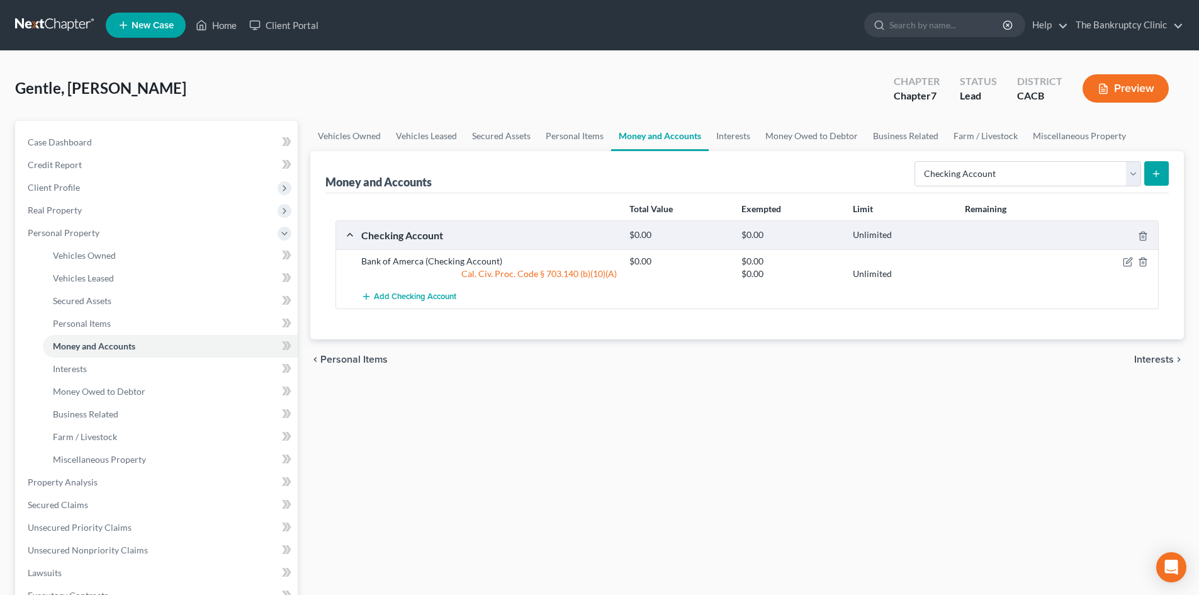
click at [1154, 170] on icon "submit" at bounding box center [1156, 174] width 10 height 10
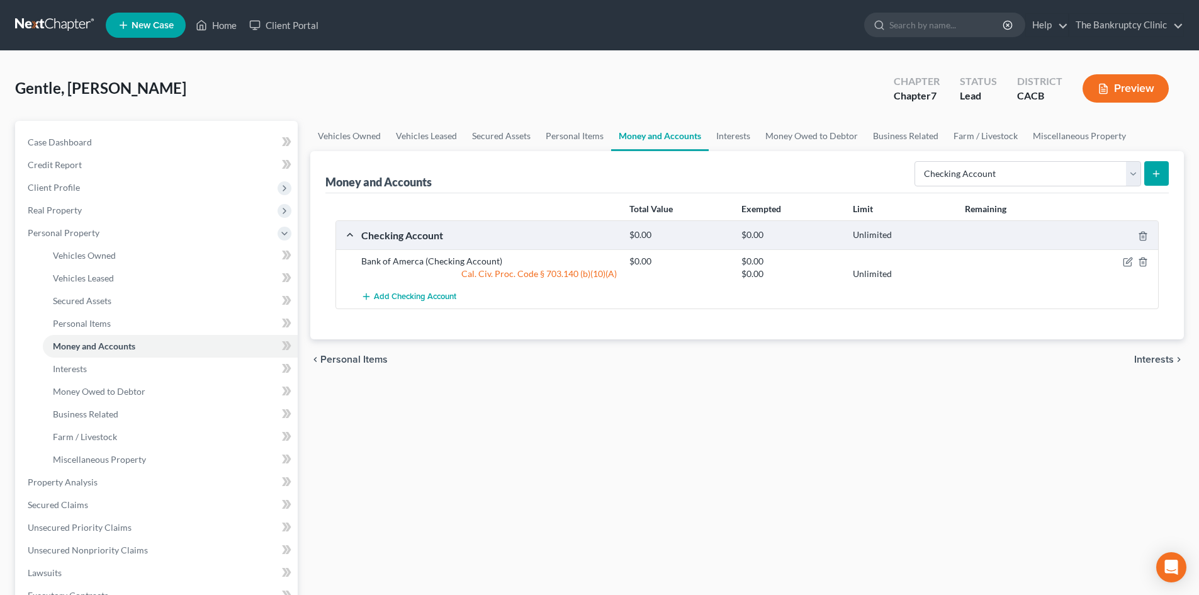
click at [1154, 170] on icon "submit" at bounding box center [1156, 174] width 10 height 10
click at [1131, 179] on select "Select Account Type Brokerage Cash on Hand Certificates of Deposit Checking Acc…" at bounding box center [1028, 173] width 227 height 25
click at [917, 161] on select "Select Account Type Brokerage Cash on Hand Certificates of Deposit Checking Acc…" at bounding box center [1028, 173] width 227 height 25
click at [1154, 171] on icon "submit" at bounding box center [1156, 174] width 10 height 10
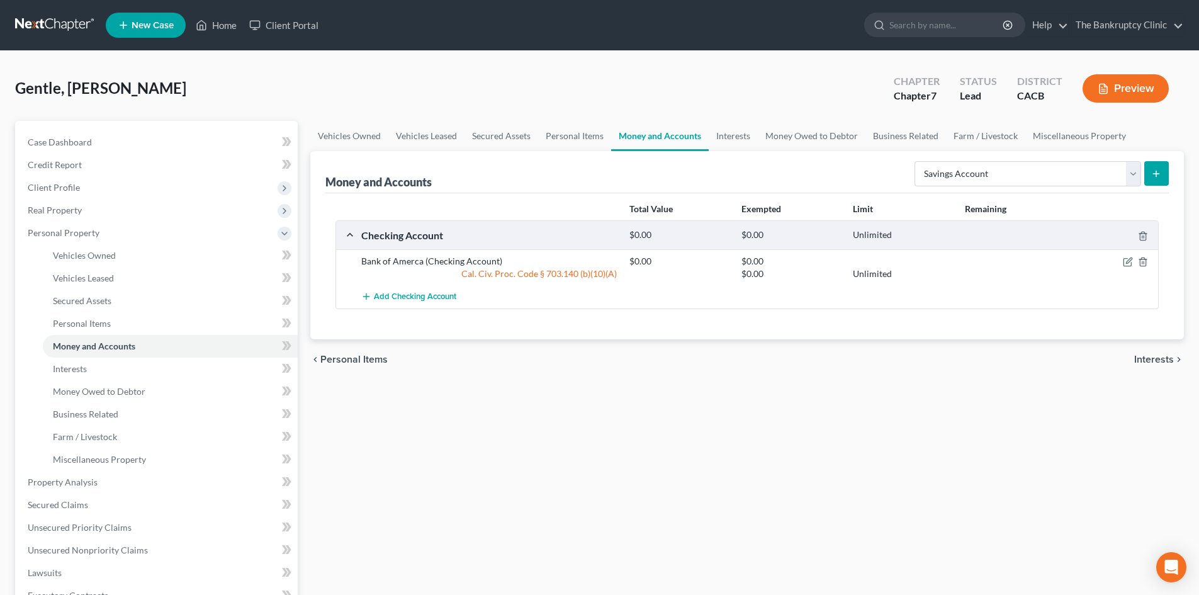
click at [1154, 171] on icon "submit" at bounding box center [1156, 174] width 10 height 10
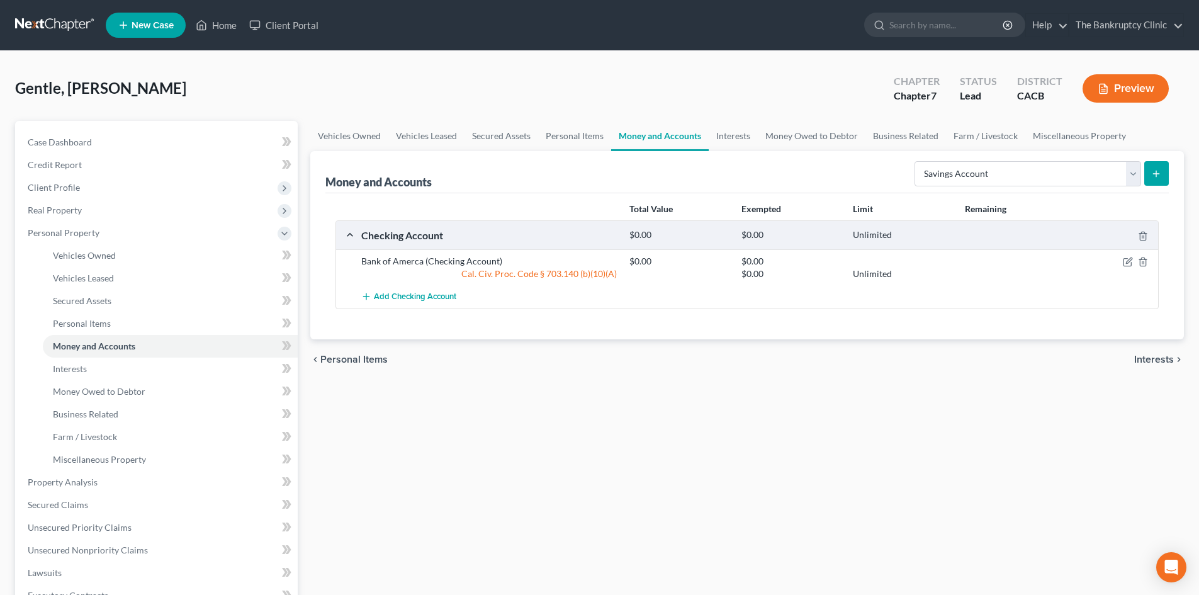
click at [1154, 171] on icon "submit" at bounding box center [1156, 174] width 10 height 10
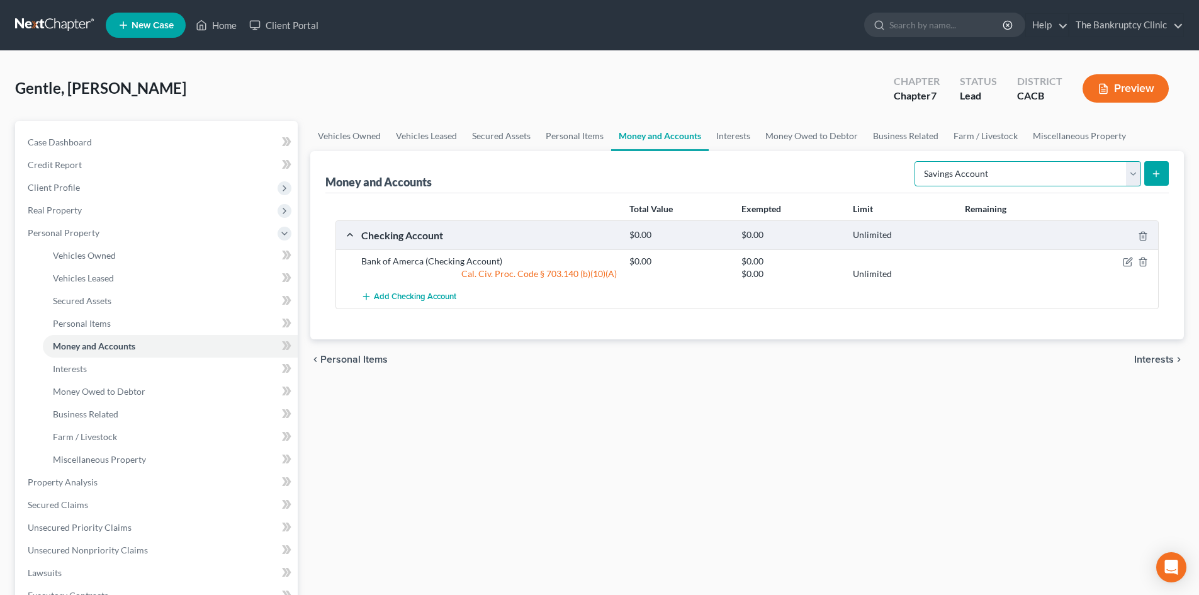
click at [1136, 175] on select "Select Account Type Brokerage Cash on Hand Certificates of Deposit Checking Acc…" at bounding box center [1028, 173] width 227 height 25
select select "checking"
click at [917, 161] on select "Select Account Type Brokerage Cash on Hand Certificates of Deposit Checking Acc…" at bounding box center [1028, 173] width 227 height 25
click at [1158, 174] on icon "submit" at bounding box center [1156, 174] width 10 height 10
click at [1156, 174] on line "submit" at bounding box center [1156, 174] width 0 height 6
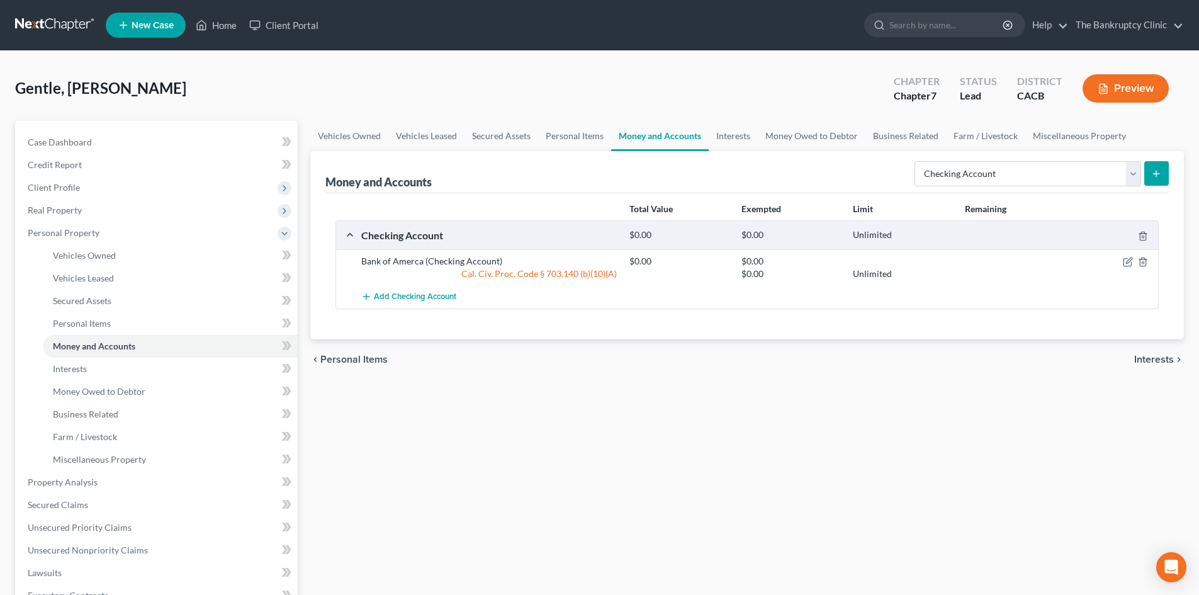
click at [1156, 174] on line "submit" at bounding box center [1156, 174] width 0 height 6
click at [723, 131] on link "Interests" at bounding box center [733, 136] width 49 height 30
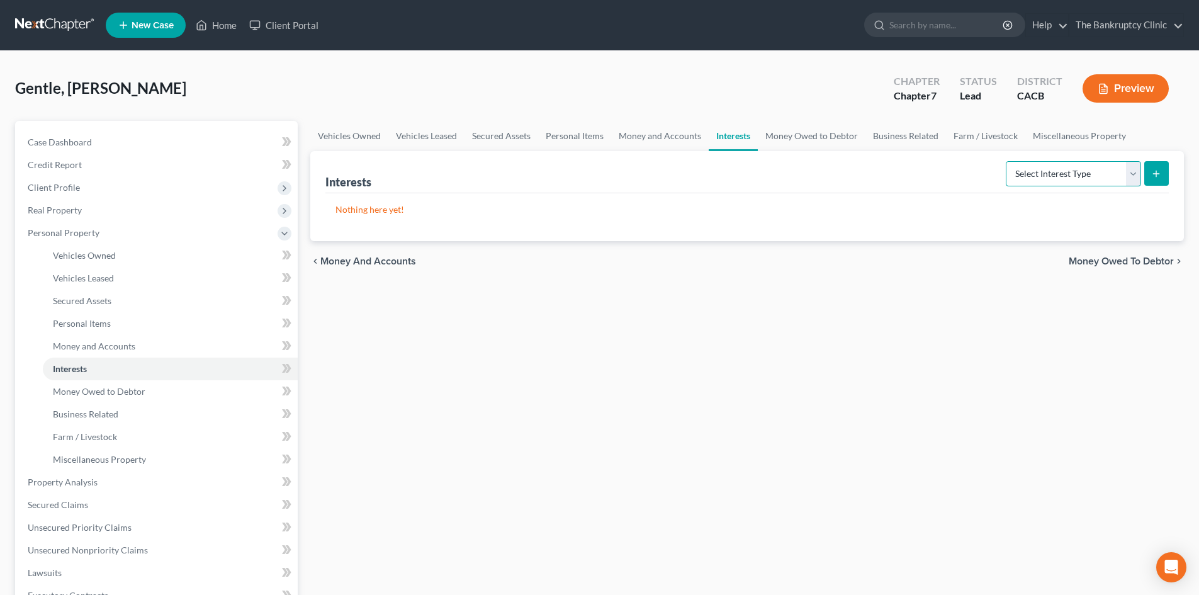
click at [1135, 174] on select "Select Interest Type 401K Annuity Bond Education IRA Government Bond Government…" at bounding box center [1073, 173] width 135 height 25
click at [1190, 185] on div "Vehicles Owned Vehicles Leased Secured Assets Personal Items Money and Accounts…" at bounding box center [747, 484] width 886 height 727
click at [672, 136] on link "Money and Accounts" at bounding box center [660, 136] width 98 height 30
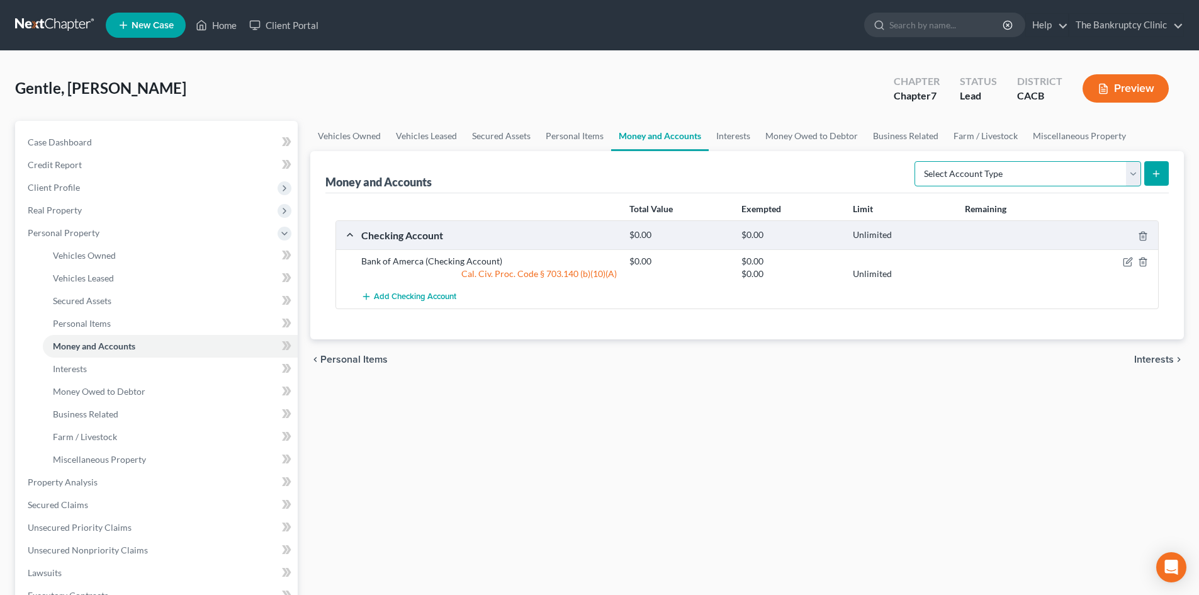
click at [1132, 180] on select "Select Account Type Brokerage Cash on Hand Certificates of Deposit Checking Acc…" at bounding box center [1028, 173] width 227 height 25
select select "savings"
click at [917, 161] on select "Select Account Type Brokerage Cash on Hand Certificates of Deposit Checking Acc…" at bounding box center [1028, 173] width 227 height 25
click at [1156, 178] on icon "submit" at bounding box center [1156, 174] width 10 height 10
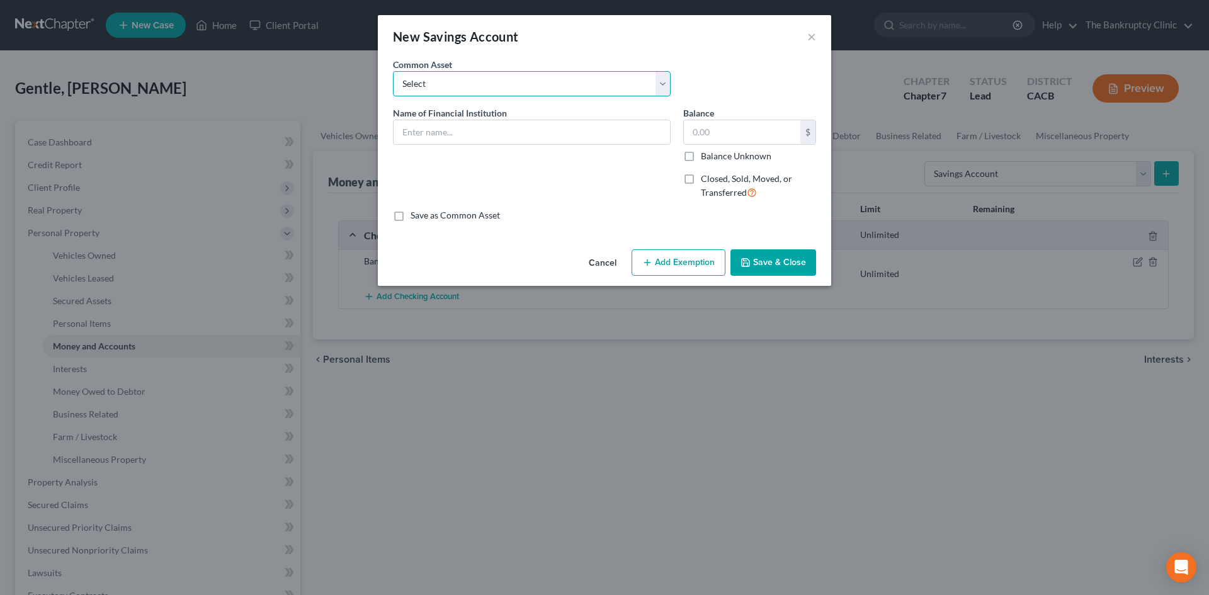
click at [667, 90] on select "Select Navy Fed saving account Chase Bank Chase Bank Chase Bank [PERSON_NAME] F…" at bounding box center [532, 83] width 278 height 25
click at [729, 76] on div "Common Asset Select Navy Fed saving account Chase Bank Chase Bank Chase Bank [P…" at bounding box center [605, 82] width 436 height 48
click at [492, 134] on input "text" at bounding box center [531, 132] width 276 height 24
type input "L.A. Federal C.U."
click at [723, 131] on input "text" at bounding box center [742, 132] width 116 height 24
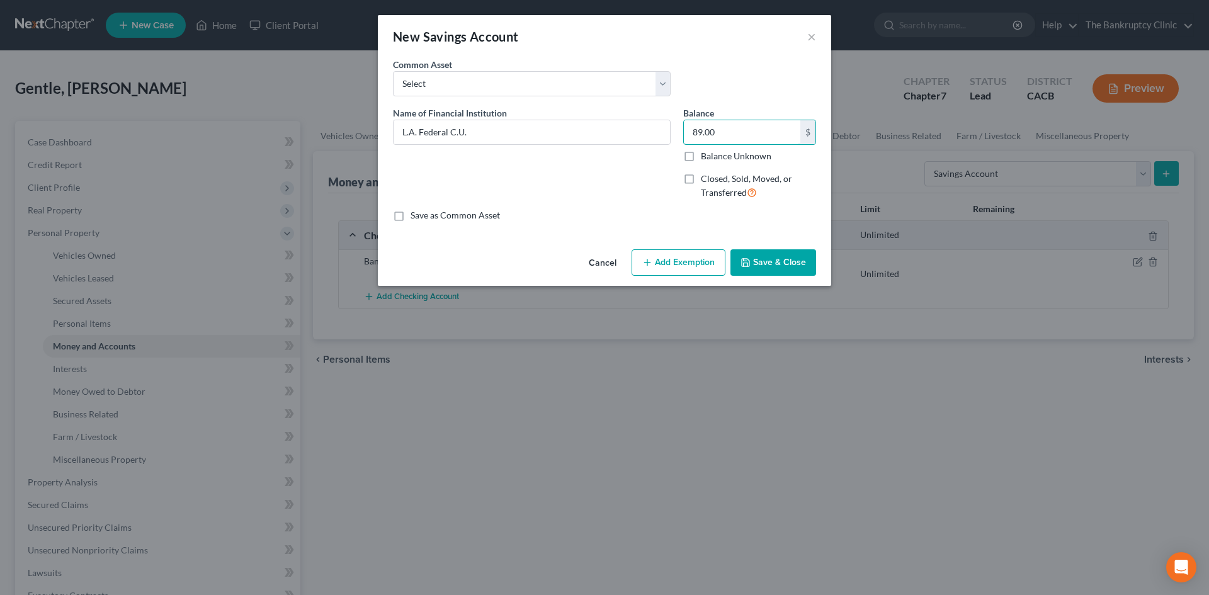
type input "89.00"
click at [698, 258] on button "Add Exemption" at bounding box center [678, 262] width 94 height 26
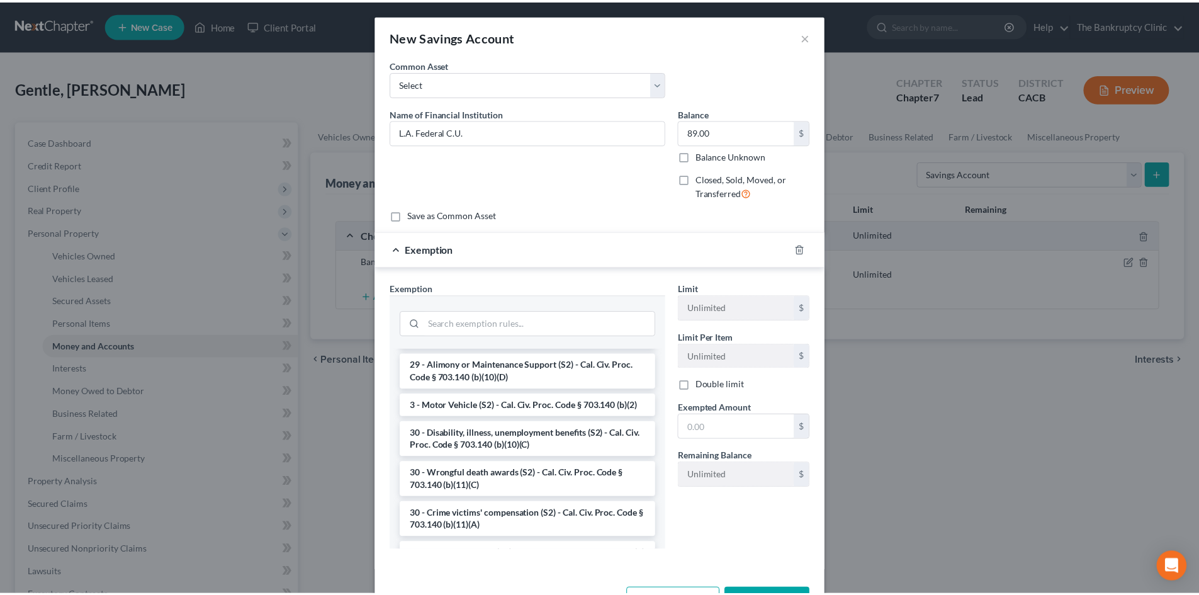
scroll to position [478, 0]
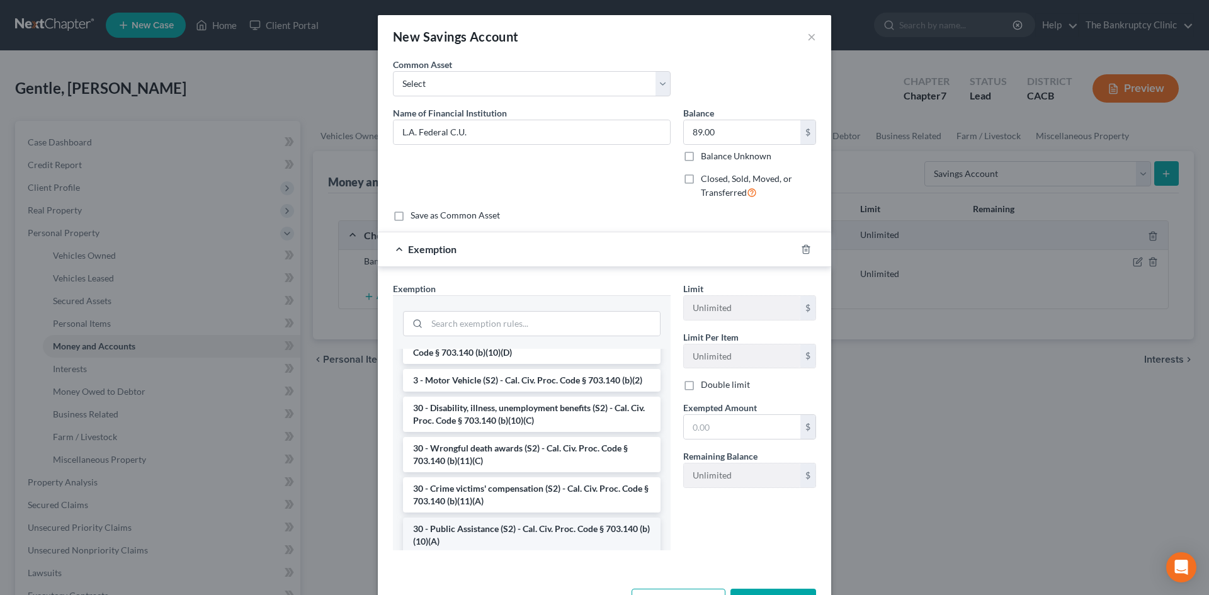
click at [595, 538] on li "30 - Public Assistance (S2) - Cal. Civ. Proc. Code § 703.140 (b)(10)(A)" at bounding box center [531, 534] width 257 height 35
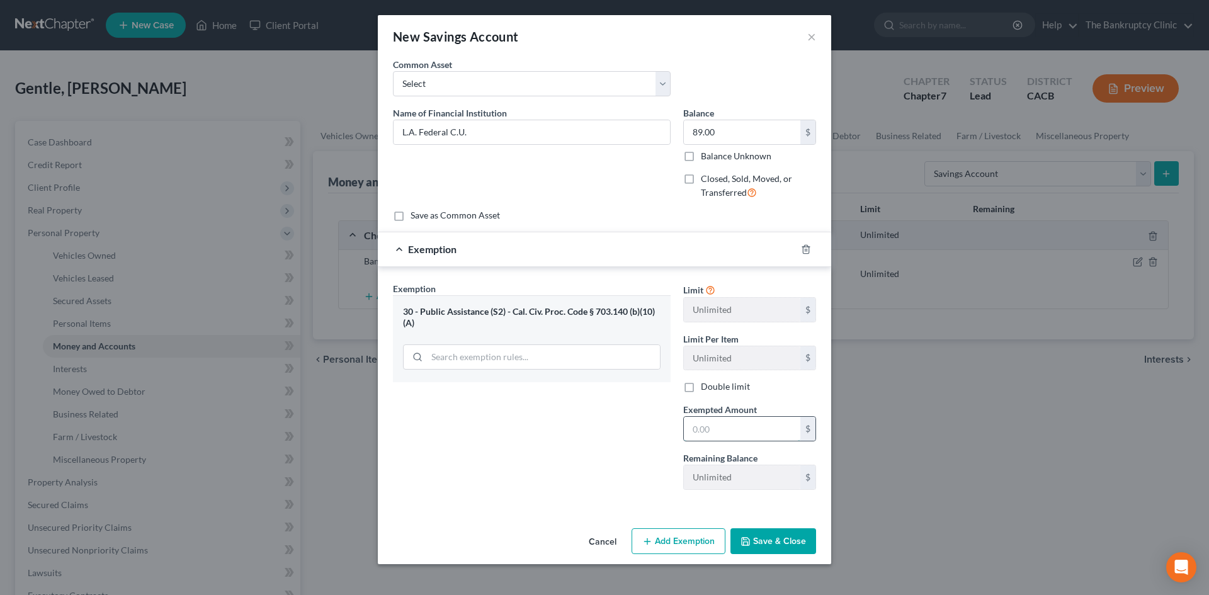
click at [742, 426] on input "text" at bounding box center [742, 429] width 116 height 24
click at [1165, 441] on div "New Savings Account × An exemption set must first be selected from the Filing I…" at bounding box center [604, 297] width 1209 height 595
click at [799, 536] on button "Save & Close" at bounding box center [773, 541] width 86 height 26
click at [737, 429] on input "text" at bounding box center [742, 429] width 116 height 24
type input "89.00"
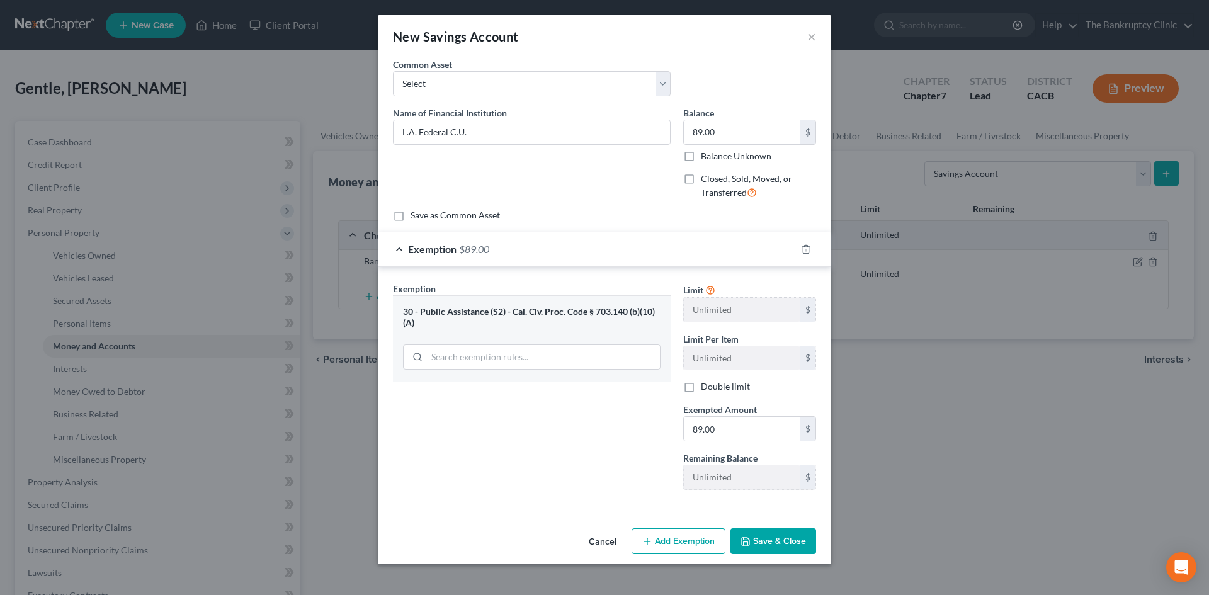
click at [779, 542] on button "Save & Close" at bounding box center [773, 541] width 86 height 26
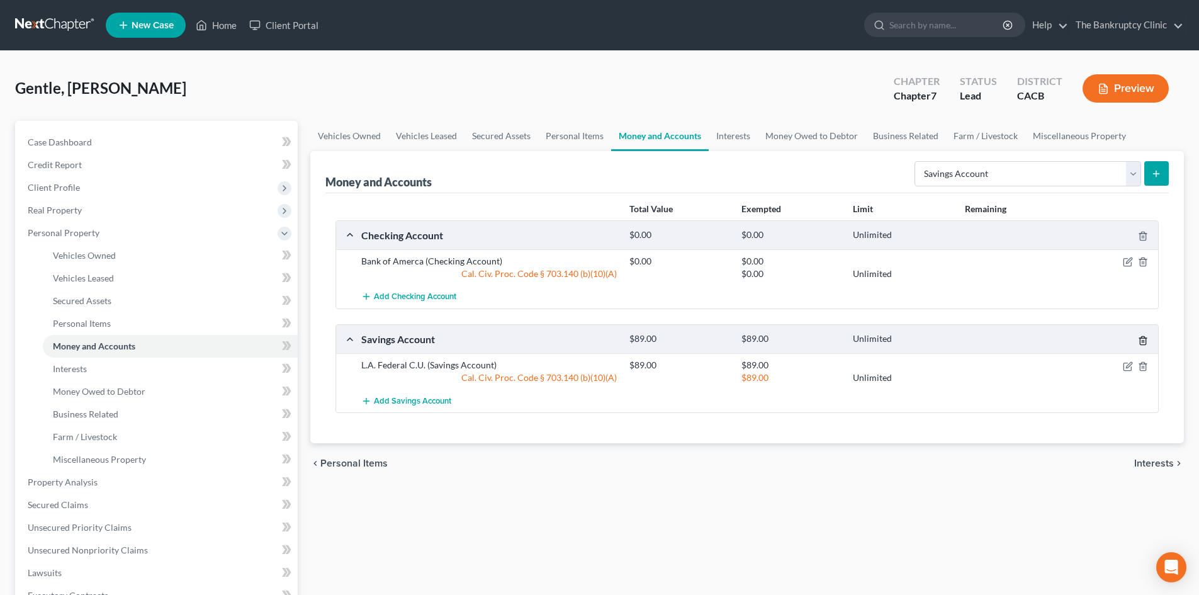
click at [1143, 347] on div "Savings Account $89.00 $89.00 Unlimited" at bounding box center [744, 339] width 817 height 28
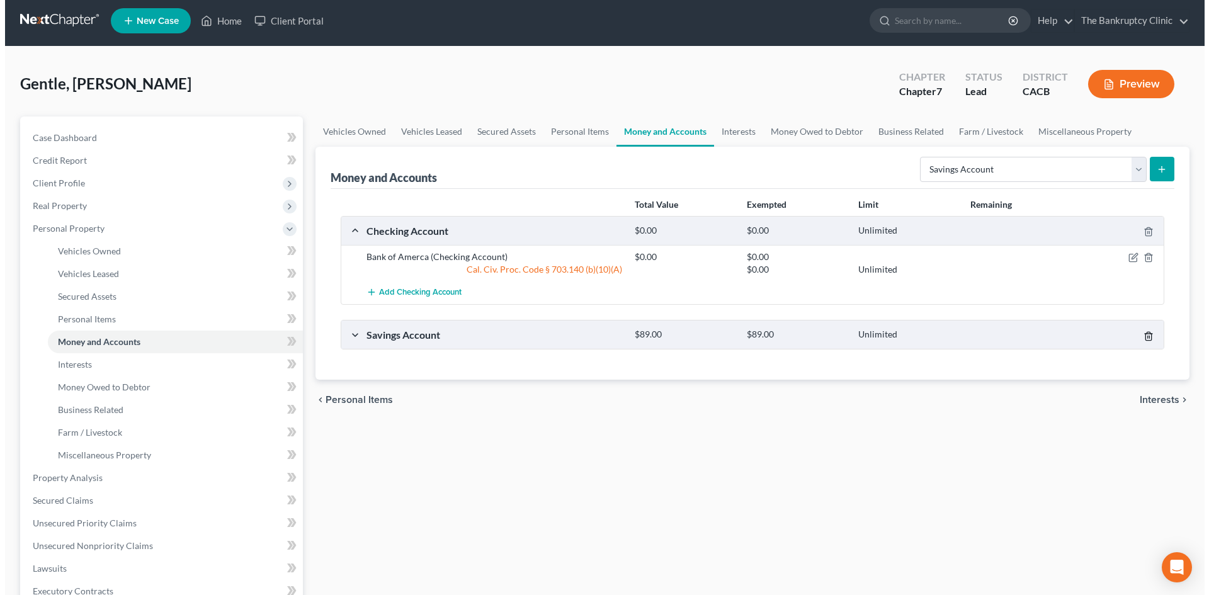
scroll to position [0, 0]
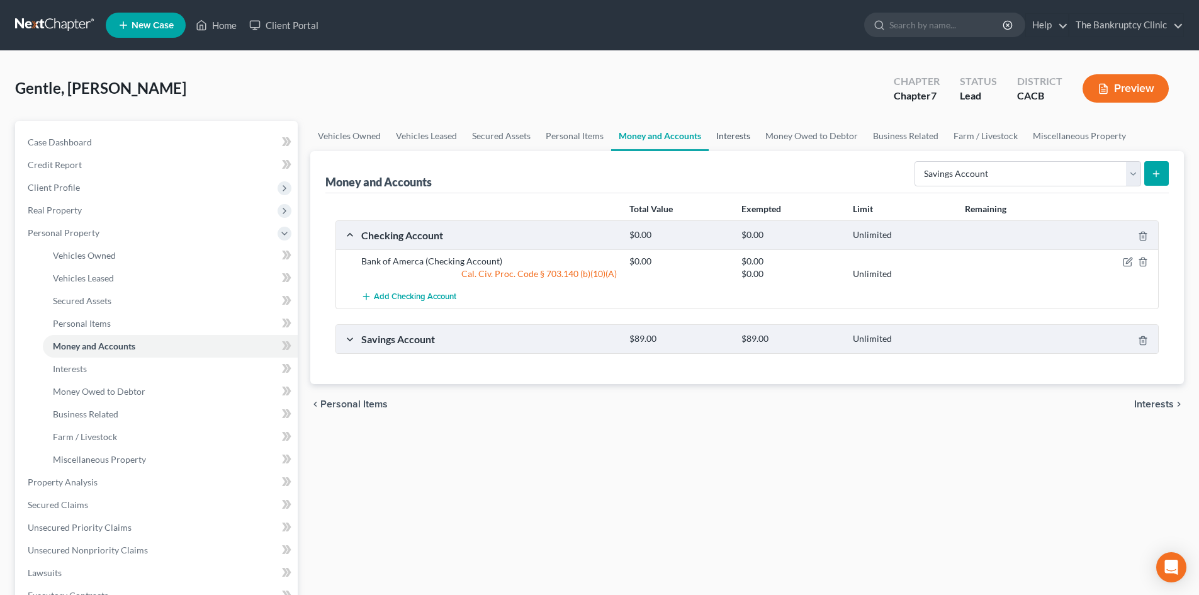
click at [745, 137] on link "Interests" at bounding box center [733, 136] width 49 height 30
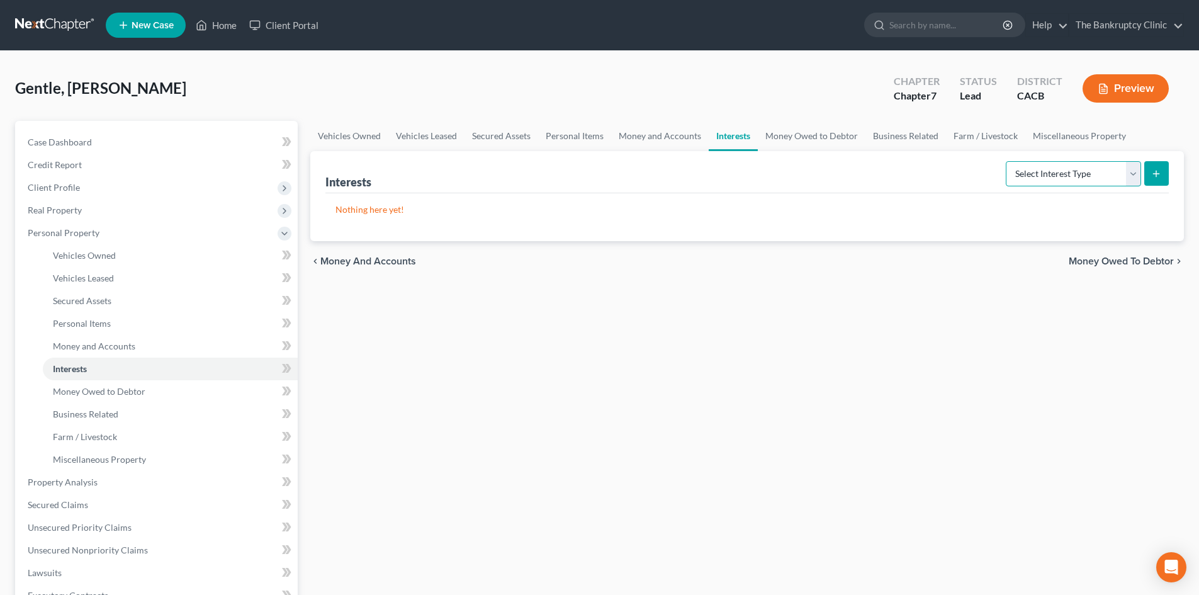
click at [1132, 175] on select "Select Interest Type 401K Annuity Bond Education IRA Government Bond Government…" at bounding box center [1073, 173] width 135 height 25
click at [988, 208] on p "Nothing here yet!" at bounding box center [747, 209] width 823 height 13
click at [1138, 177] on select "Select Interest Type 401K Annuity Bond Education IRA Government Bond Government…" at bounding box center [1073, 173] width 135 height 25
select select "other_retirement_plan"
click at [1007, 161] on select "Select Interest Type 401K Annuity Bond Education IRA Government Bond Government…" at bounding box center [1073, 173] width 135 height 25
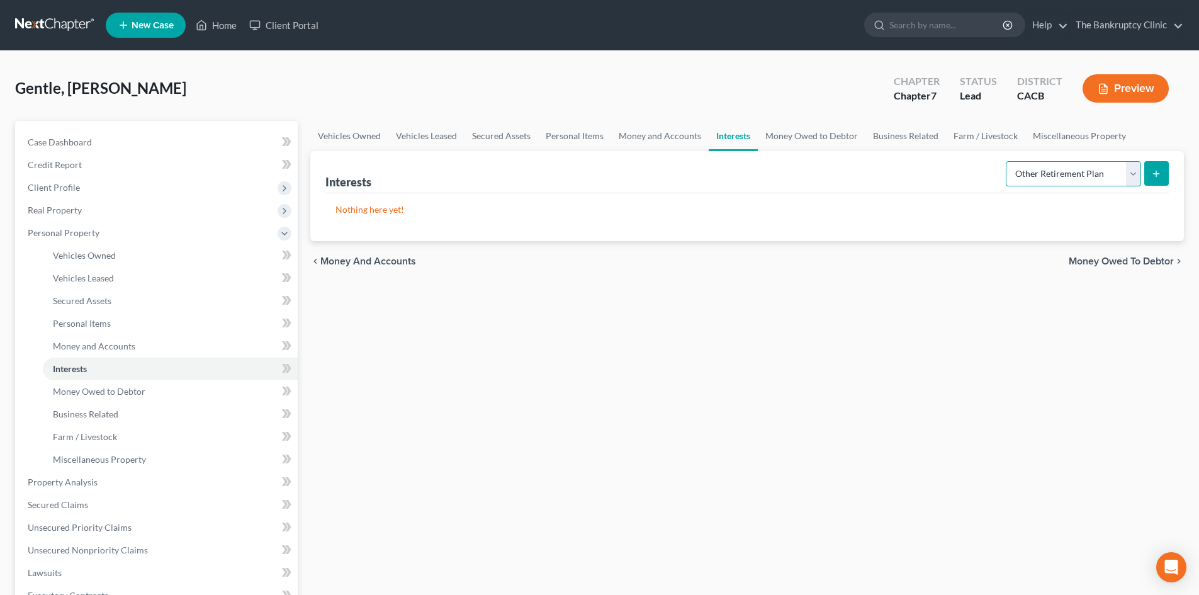
click at [1131, 181] on select "Select Interest Type 401K Annuity Bond Education IRA Government Bond Government…" at bounding box center [1073, 173] width 135 height 25
click at [1164, 178] on button "submit" at bounding box center [1156, 173] width 25 height 25
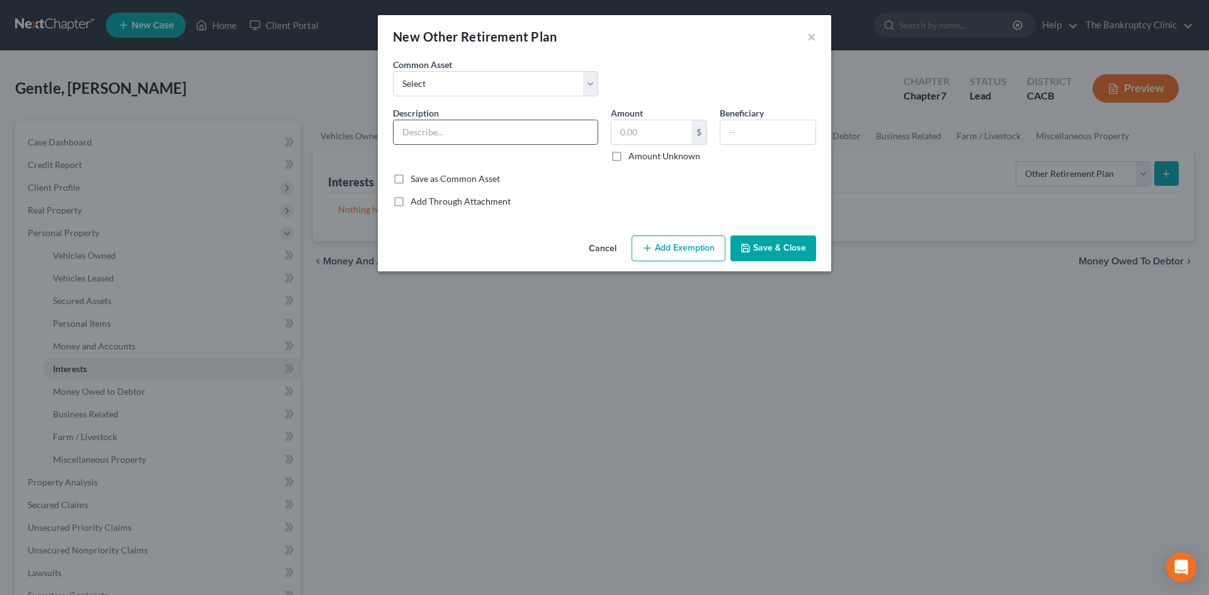
click at [466, 127] on input "text" at bounding box center [495, 132] width 204 height 24
type input "Voya Financial, Lacers, [PERSON_NAME]"
click at [704, 246] on button "Add Exemption" at bounding box center [678, 248] width 94 height 26
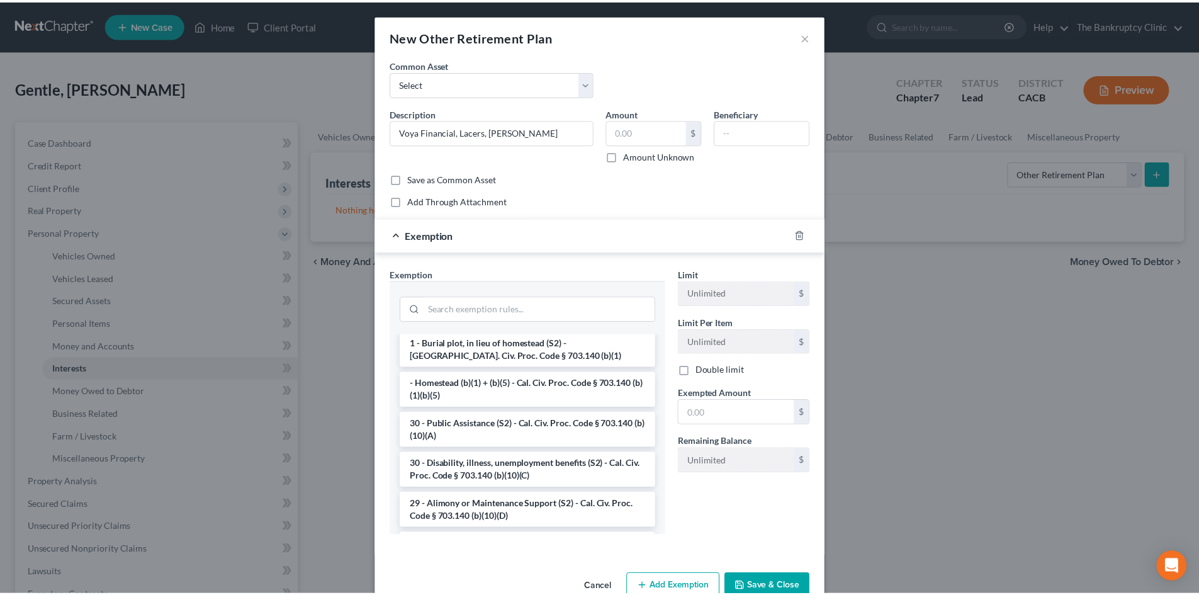
scroll to position [176, 0]
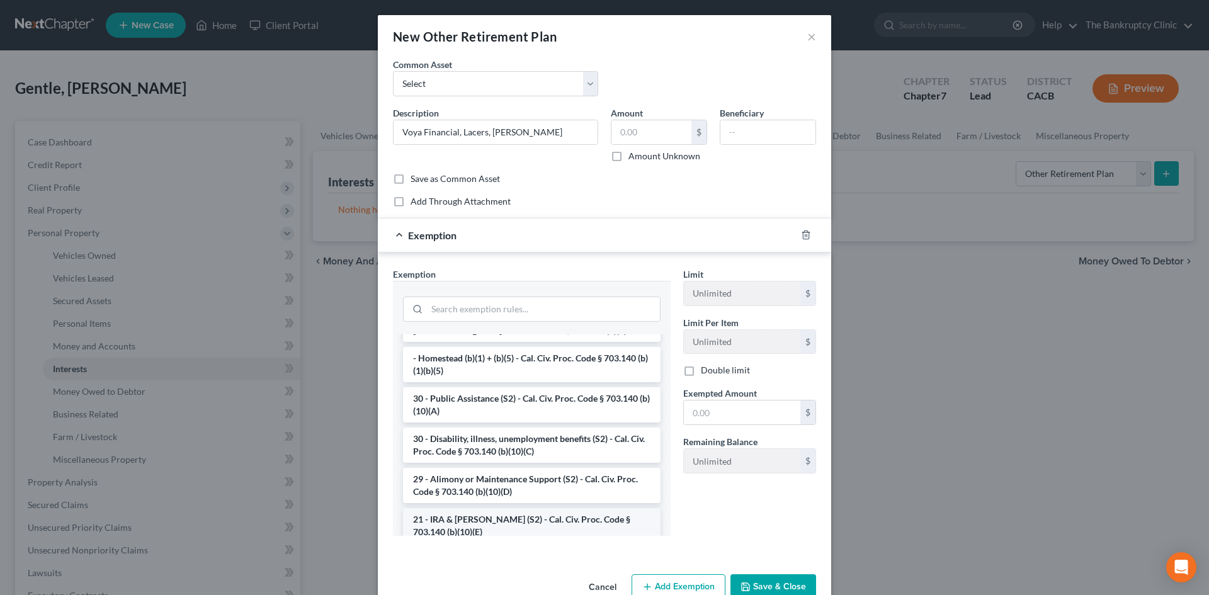
click at [580, 516] on li "21 - IRA & [PERSON_NAME] (S2) - Cal. Civ. Proc. Code § 703.140 (b)(10)(E)" at bounding box center [531, 525] width 257 height 35
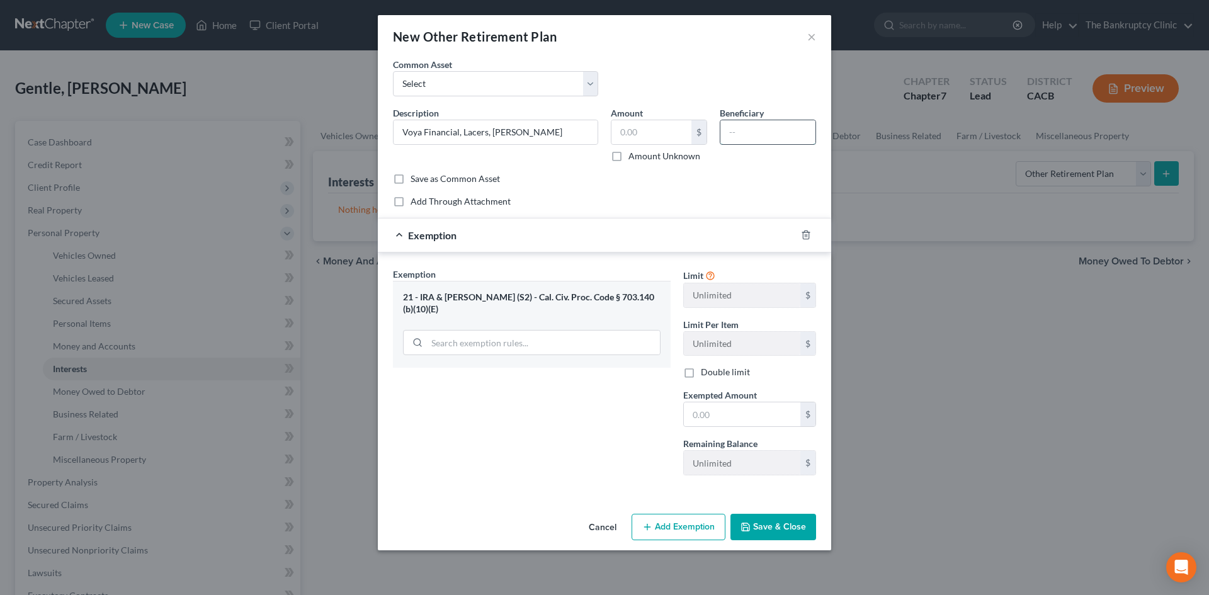
click at [738, 130] on input "text" at bounding box center [767, 132] width 95 height 24
type input "kids"
click at [628, 154] on label "Amount Unknown" at bounding box center [664, 156] width 72 height 13
click at [633, 154] on input "Amount Unknown" at bounding box center [637, 154] width 8 height 8
checkbox input "true"
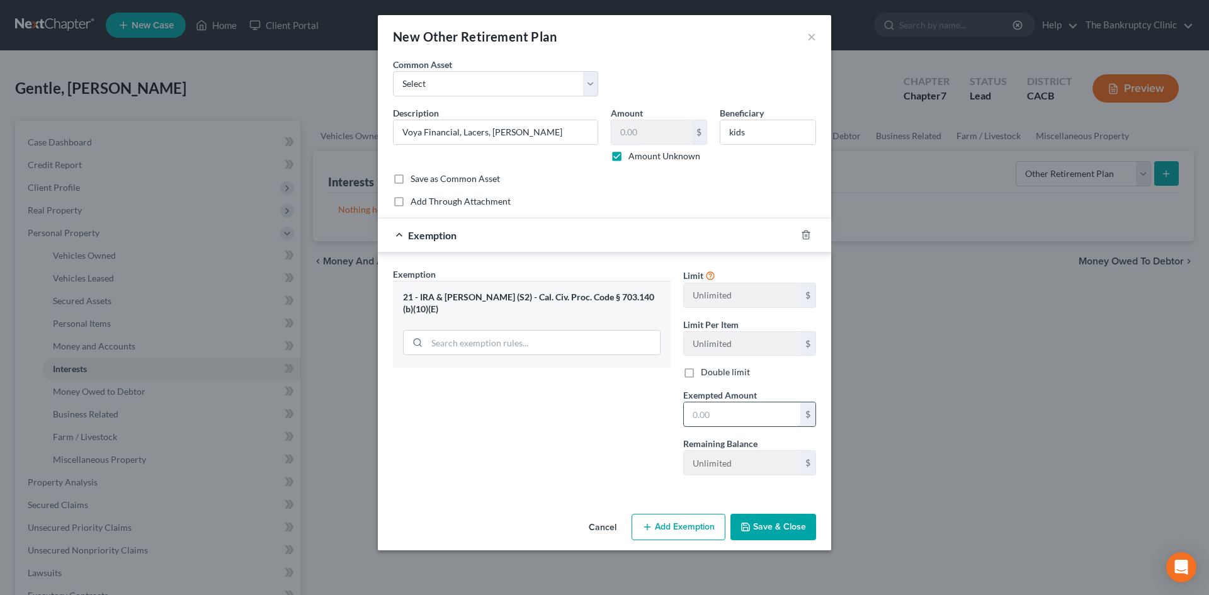
click at [714, 414] on input "text" at bounding box center [742, 414] width 116 height 24
type input "100.00"
drag, startPoint x: 768, startPoint y: 526, endPoint x: 768, endPoint y: 518, distance: 8.2
click at [768, 525] on button "Save & Close" at bounding box center [773, 527] width 86 height 26
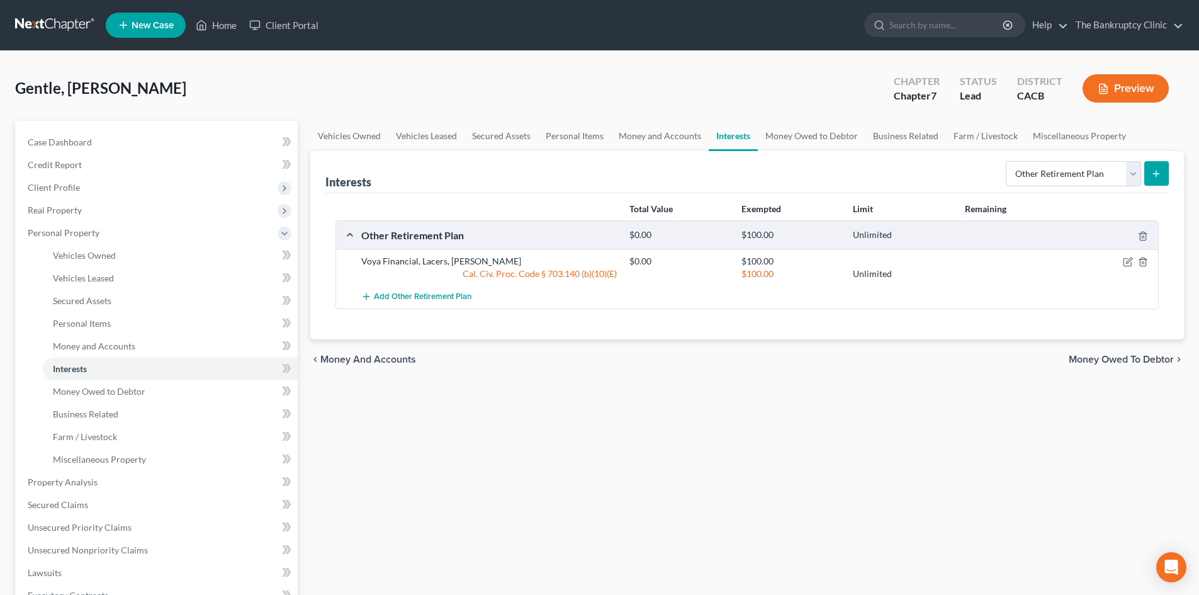
click at [1122, 360] on span "Money Owed to Debtor" at bounding box center [1121, 359] width 105 height 10
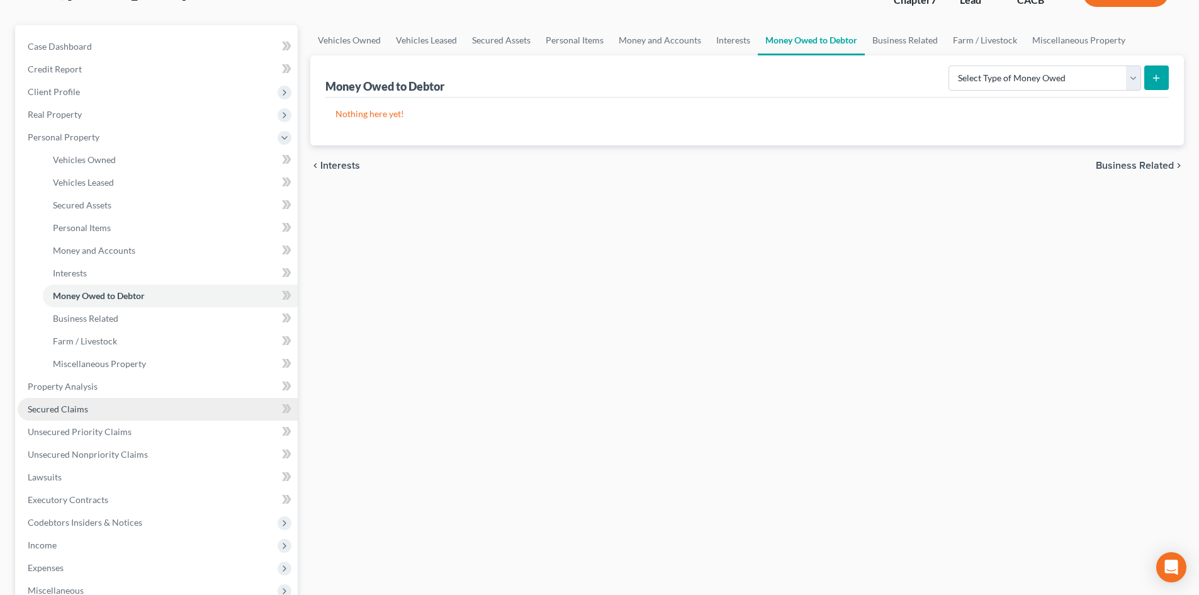
scroll to position [98, 0]
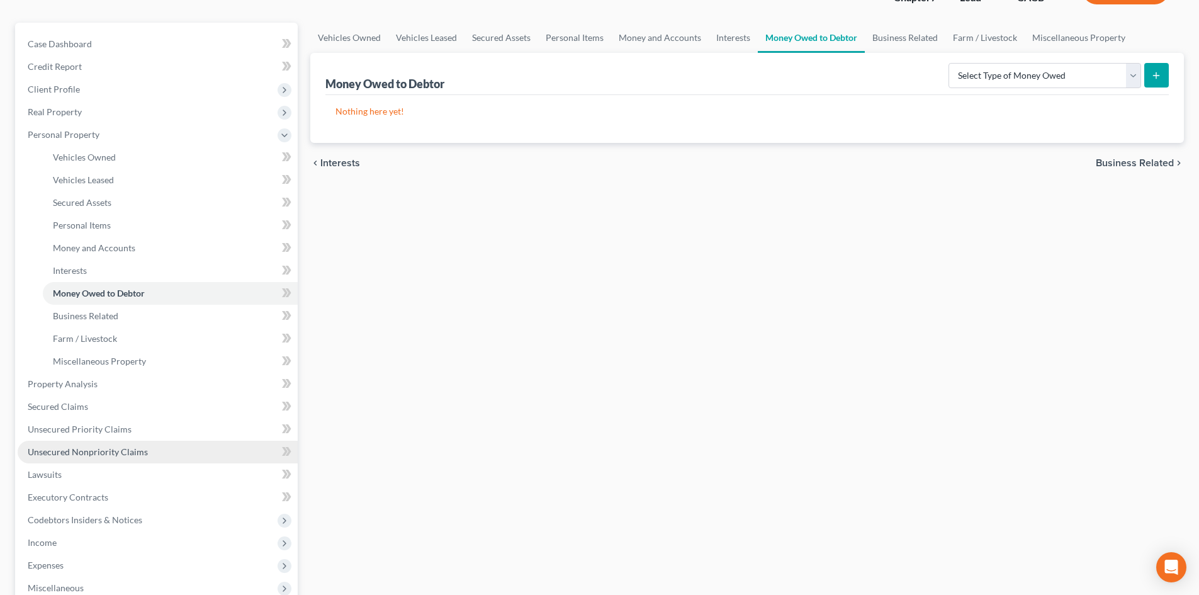
click at [74, 453] on span "Unsecured Nonpriority Claims" at bounding box center [88, 451] width 120 height 11
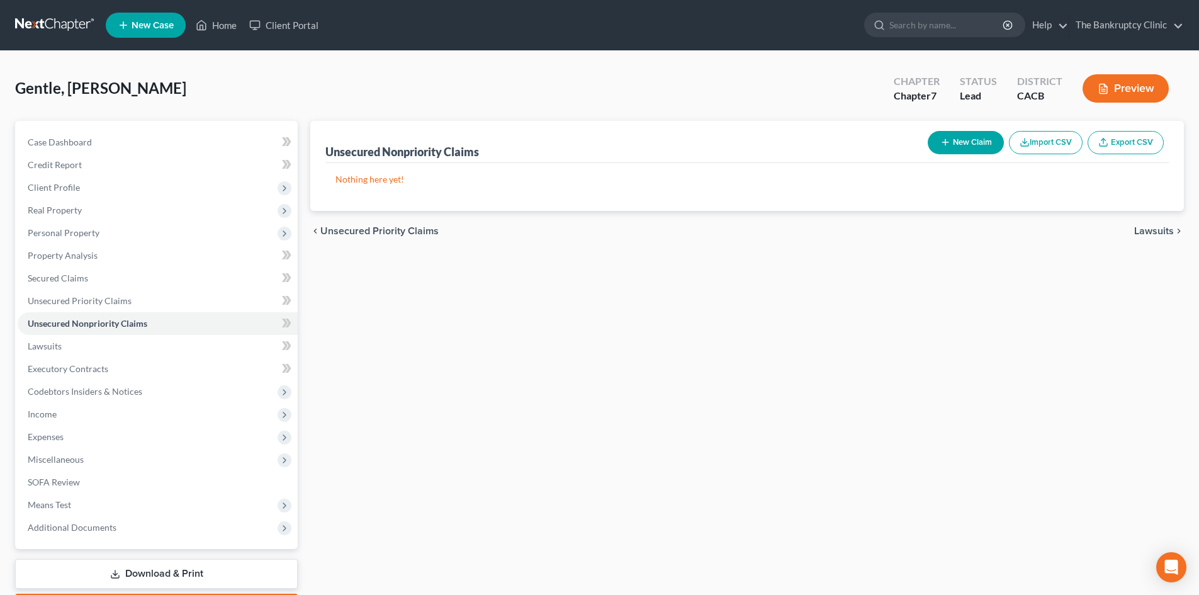
click at [973, 144] on button "New Claim" at bounding box center [966, 142] width 76 height 23
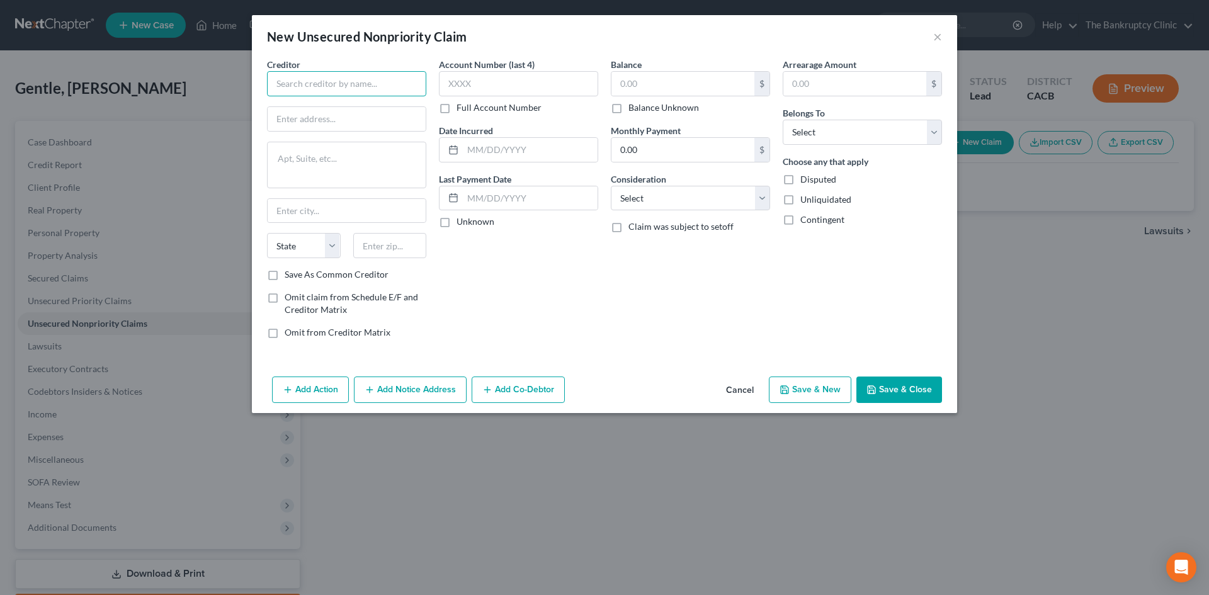
click at [307, 86] on input "text" at bounding box center [346, 83] width 159 height 25
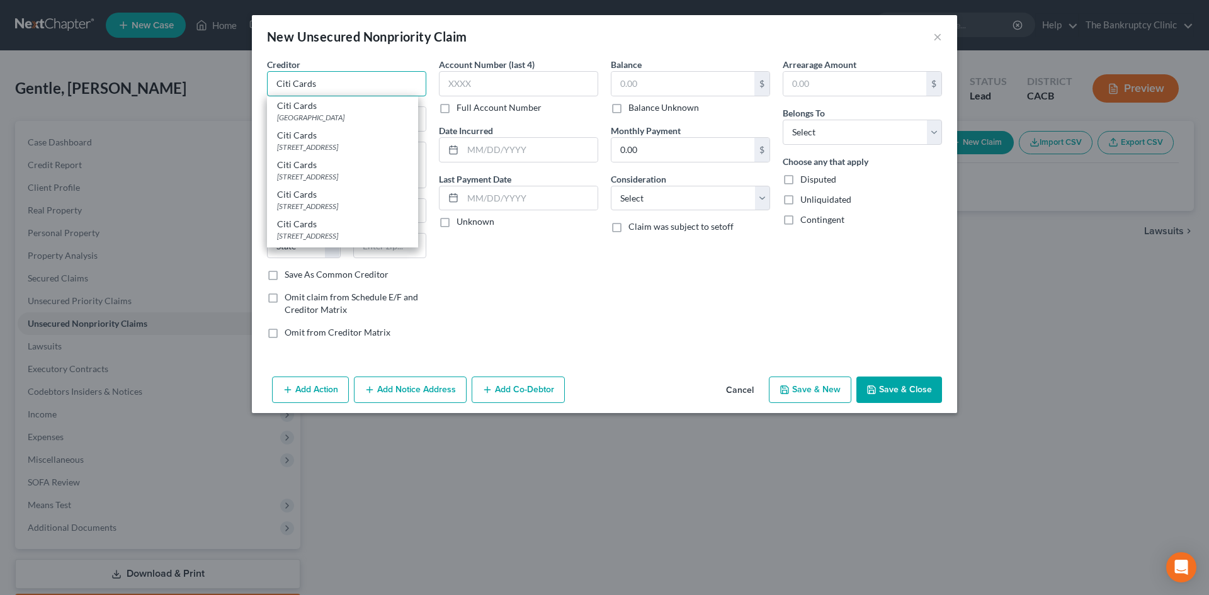
type input "Citi Cards"
click at [456, 104] on label "Full Account Number" at bounding box center [498, 107] width 85 height 13
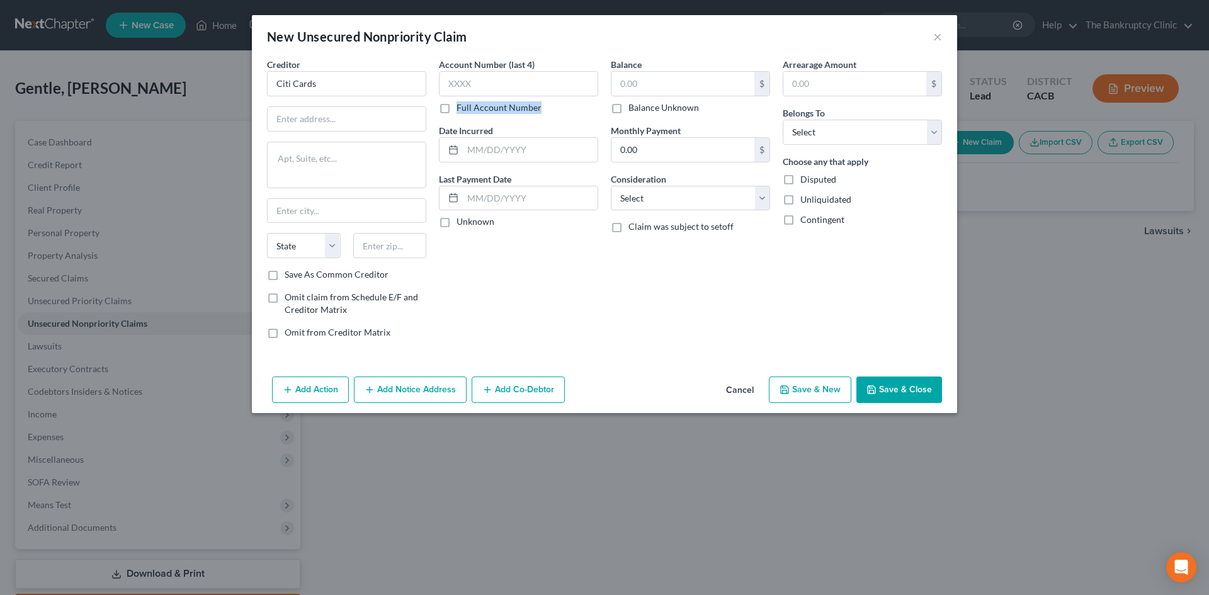
scroll to position [0, 0]
click at [370, 123] on input "text" at bounding box center [347, 119] width 158 height 24
type input "PO Box 6077"
type input "[GEOGRAPHIC_DATA]"
select select "43"
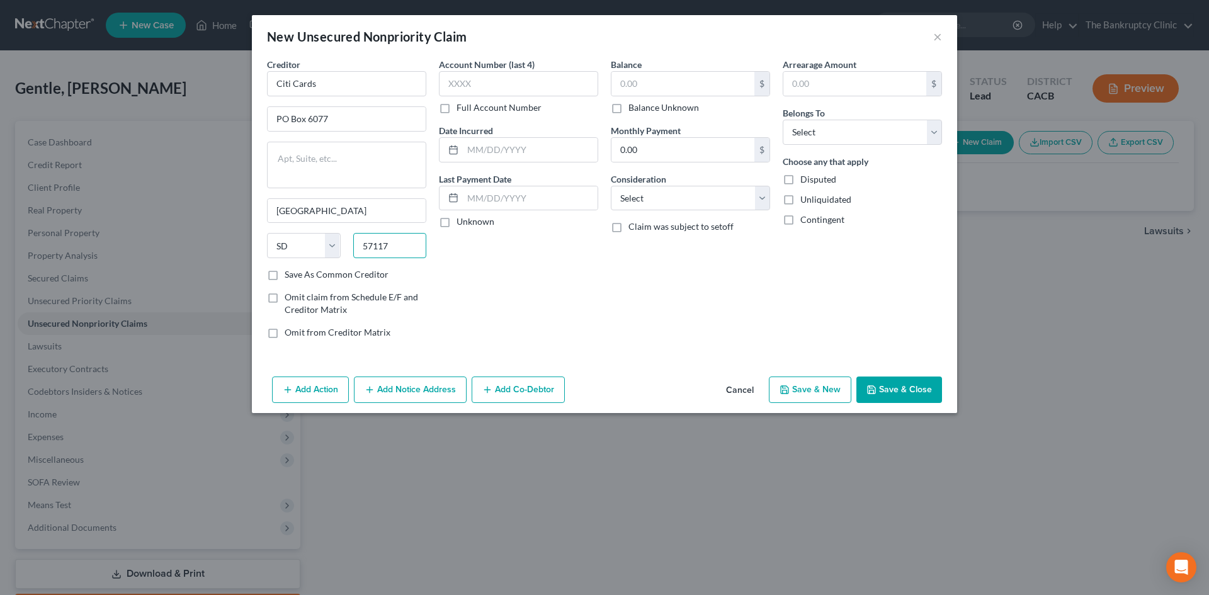
type input "57117"
click at [290, 268] on input "Save As Common Creditor" at bounding box center [294, 272] width 8 height 8
checkbox input "true"
type input "8873"
type input "05/2022"
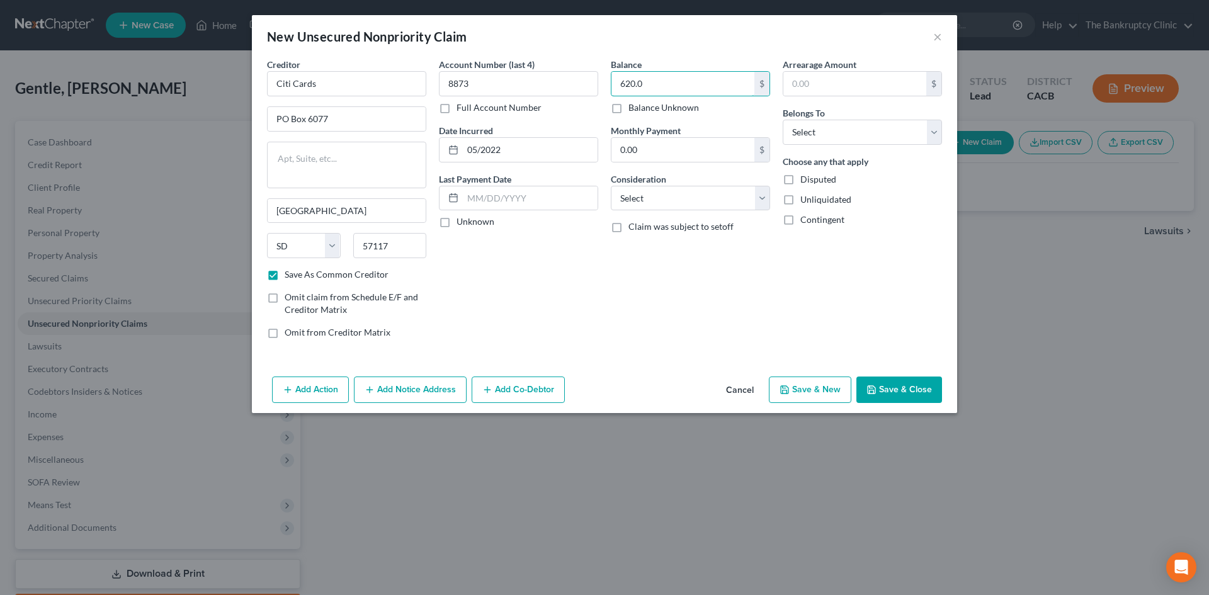
type input "620.0"
select select "2"
select select "0"
click button "Save & New" at bounding box center [810, 389] width 82 height 26
click at [812, 384] on button "Save & New" at bounding box center [810, 389] width 82 height 26
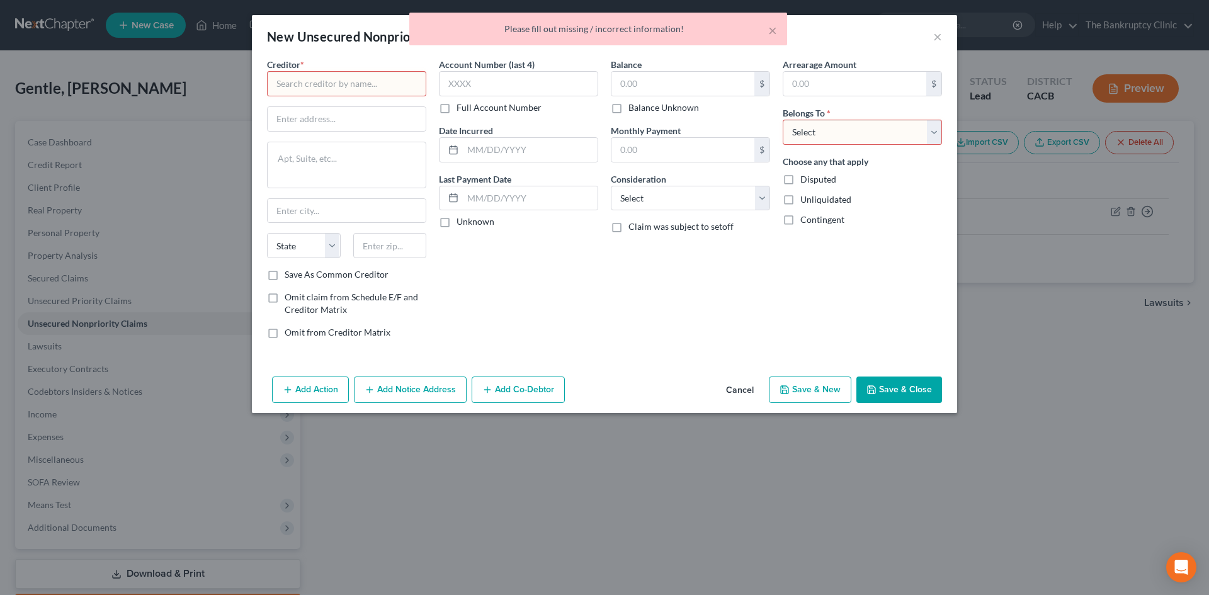
click at [743, 387] on button "Cancel" at bounding box center [740, 390] width 48 height 25
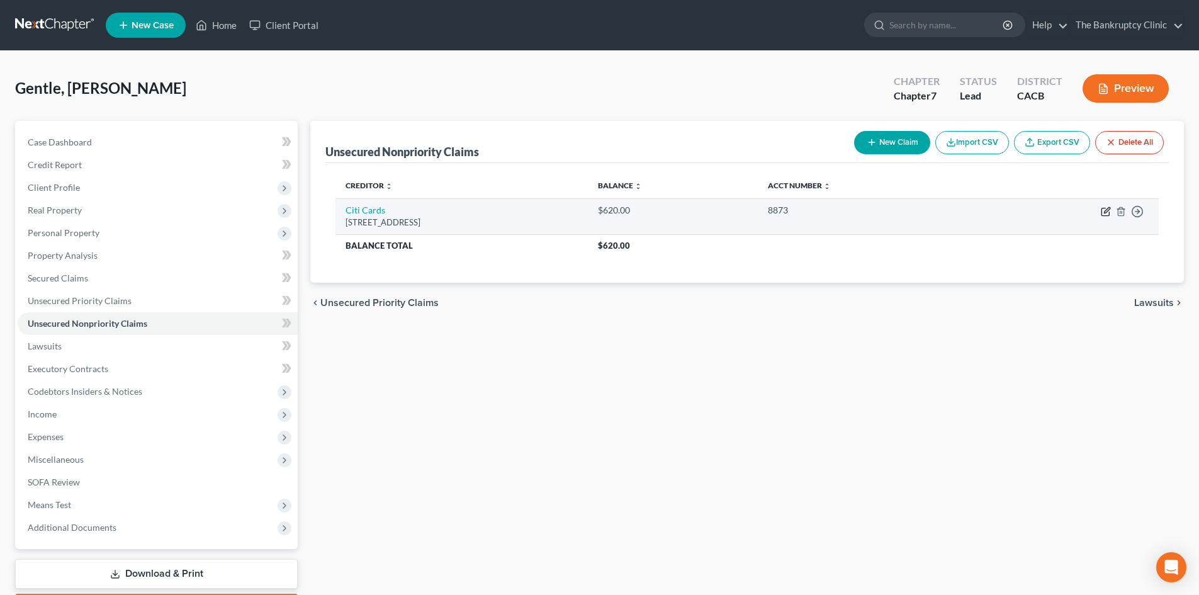
click at [1103, 209] on icon "button" at bounding box center [1106, 211] width 10 height 10
select select "43"
select select "2"
select select "0"
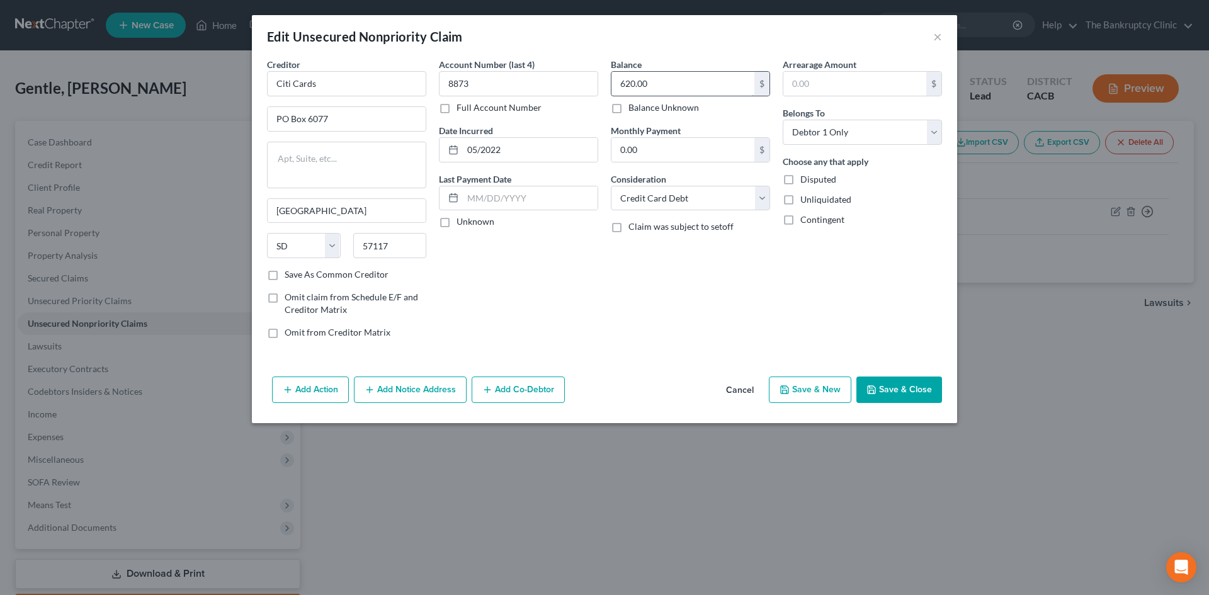
click at [636, 81] on input "620.00" at bounding box center [682, 84] width 143 height 24
type input "6"
type input "12,100.00"
click at [827, 388] on button "Save & New" at bounding box center [810, 389] width 82 height 26
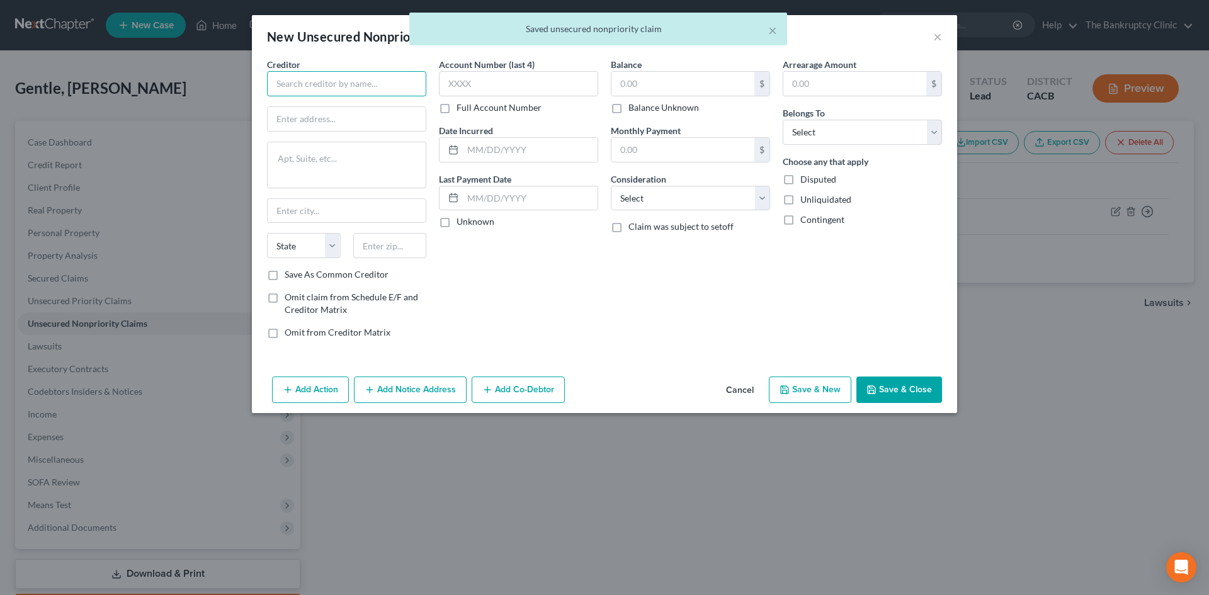
click at [320, 84] on input "text" at bounding box center [346, 83] width 159 height 25
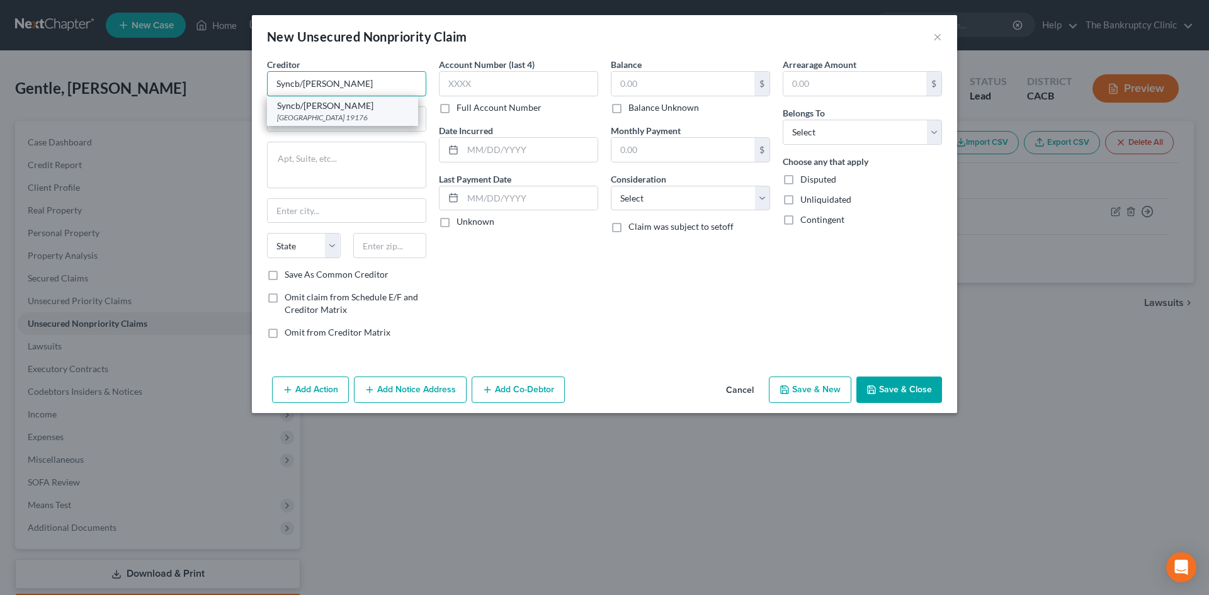
type input "Syncb/[PERSON_NAME]"
click at [330, 118] on div "[GEOGRAPHIC_DATA] 19176" at bounding box center [342, 117] width 131 height 11
type input "PO Box 71729"
type input "[GEOGRAPHIC_DATA]"
select select "39"
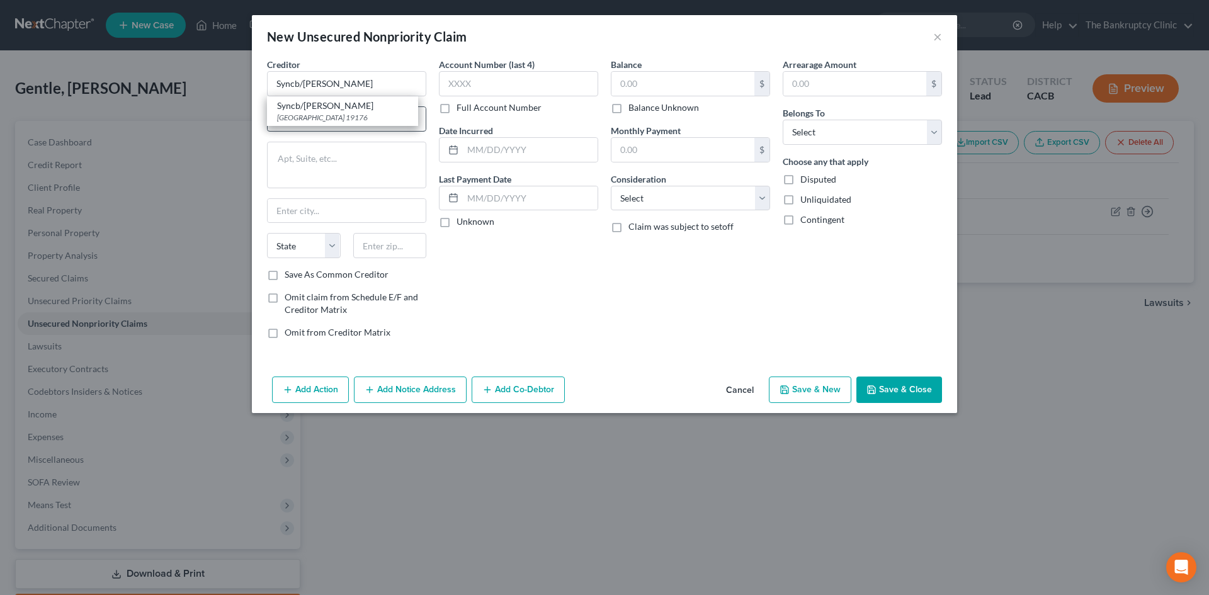
type input "19176"
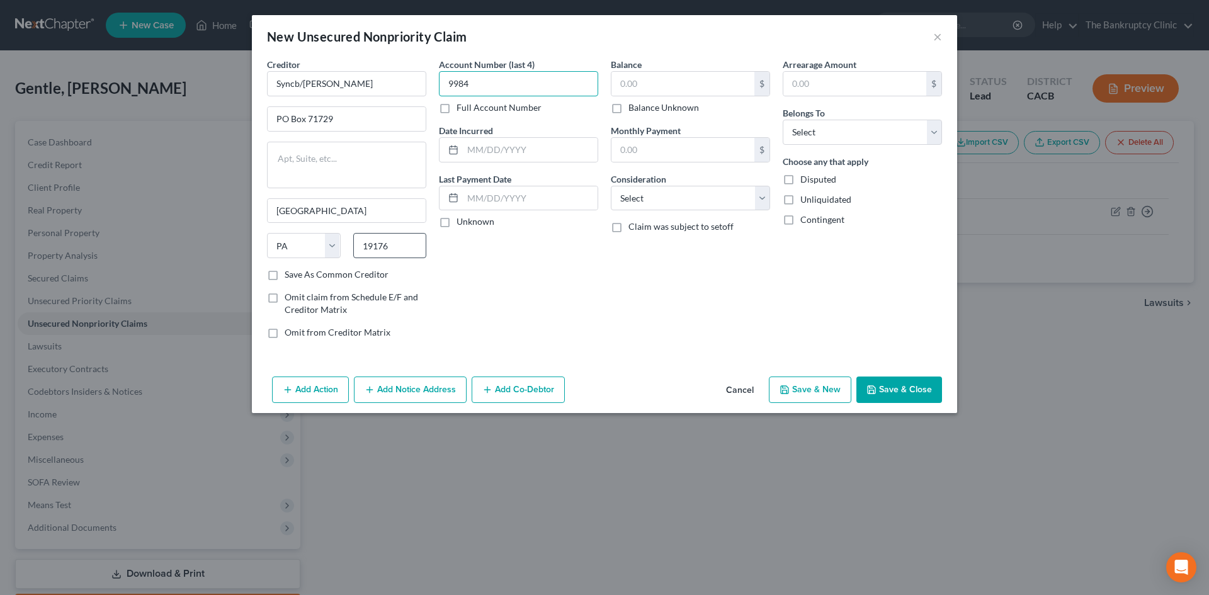
type input "9984"
click at [533, 152] on input "text" at bounding box center [530, 150] width 135 height 24
type input "11/2023"
type input "3,300.00"
select select "2"
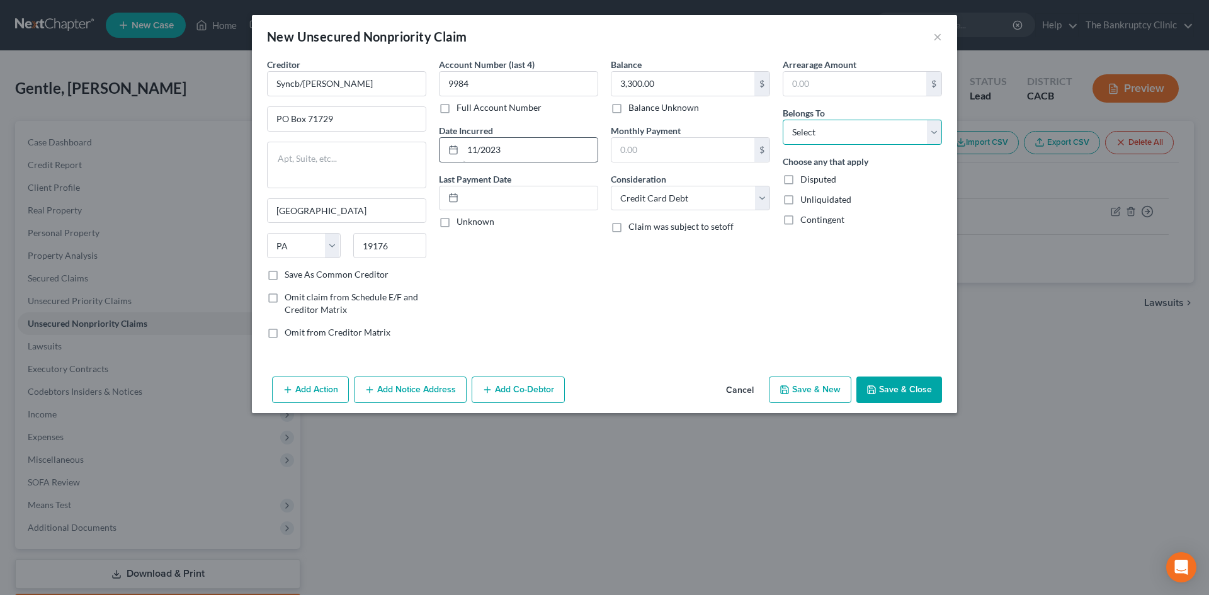
select select "0"
click at [769, 376] on button "Save & New" at bounding box center [810, 389] width 82 height 26
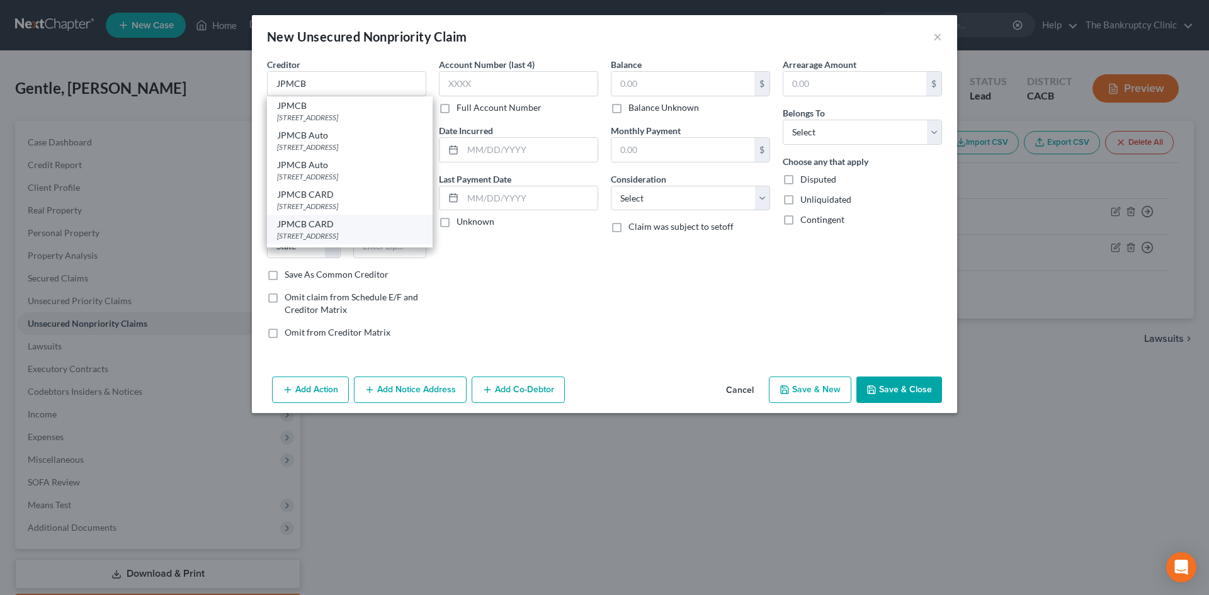
click at [368, 237] on div "[STREET_ADDRESS]" at bounding box center [349, 235] width 145 height 11
type input "JPMCB CARD"
type input "PO BOX 15369"
type input "Wilmington"
select select "7"
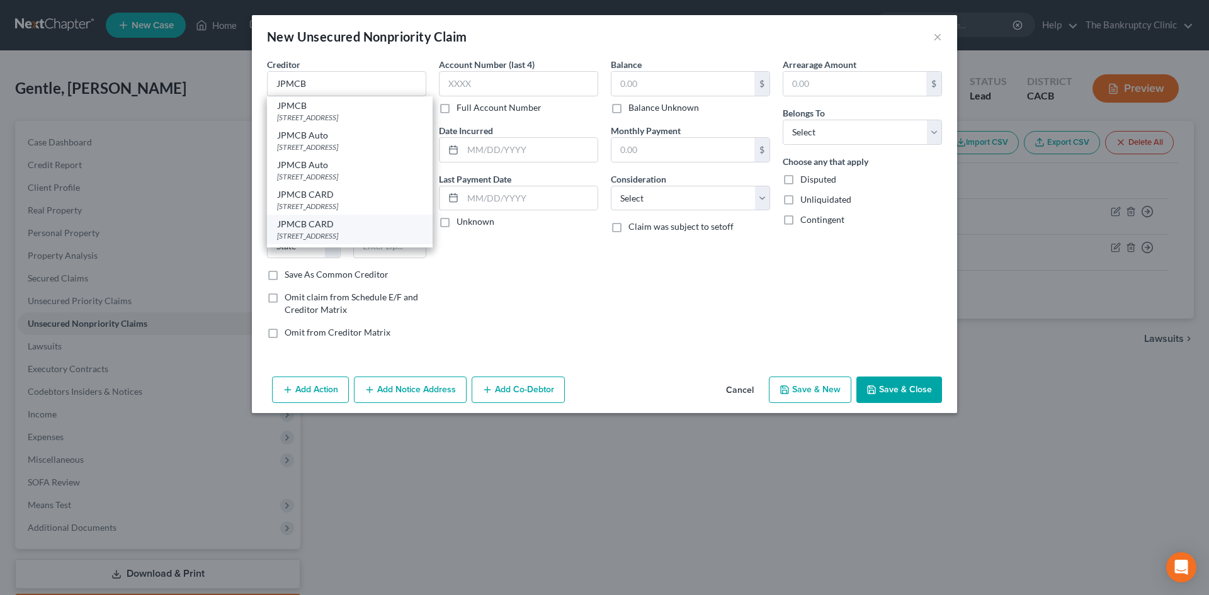
type input "19850"
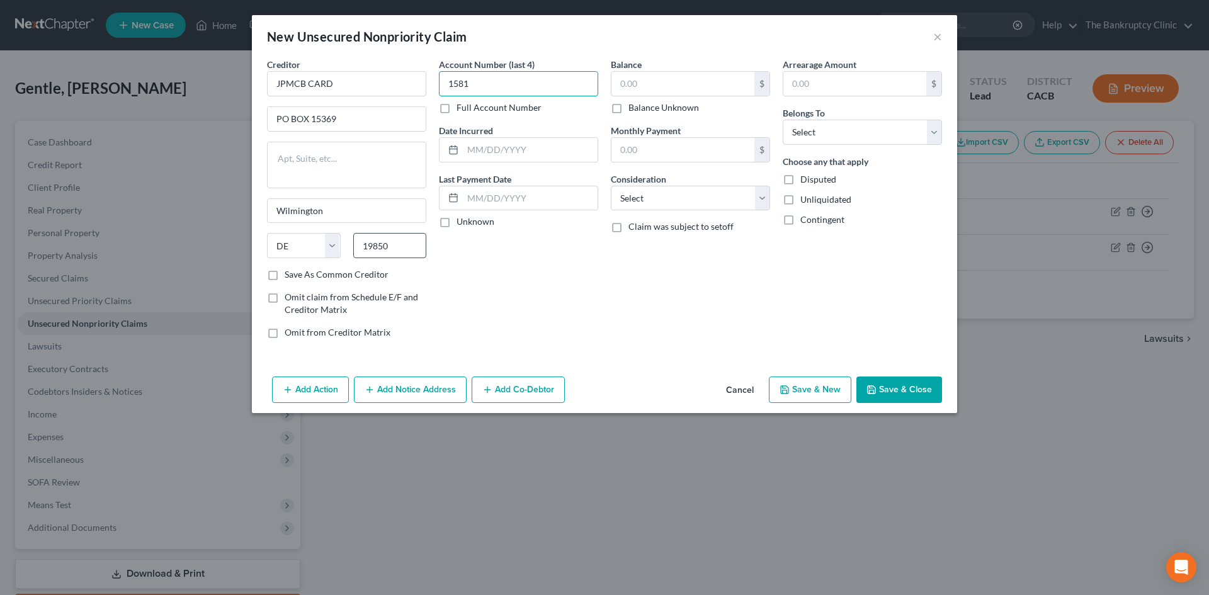
type input "1581"
type input "01/20023"
type input "9,000.00"
select select "2"
select select "0"
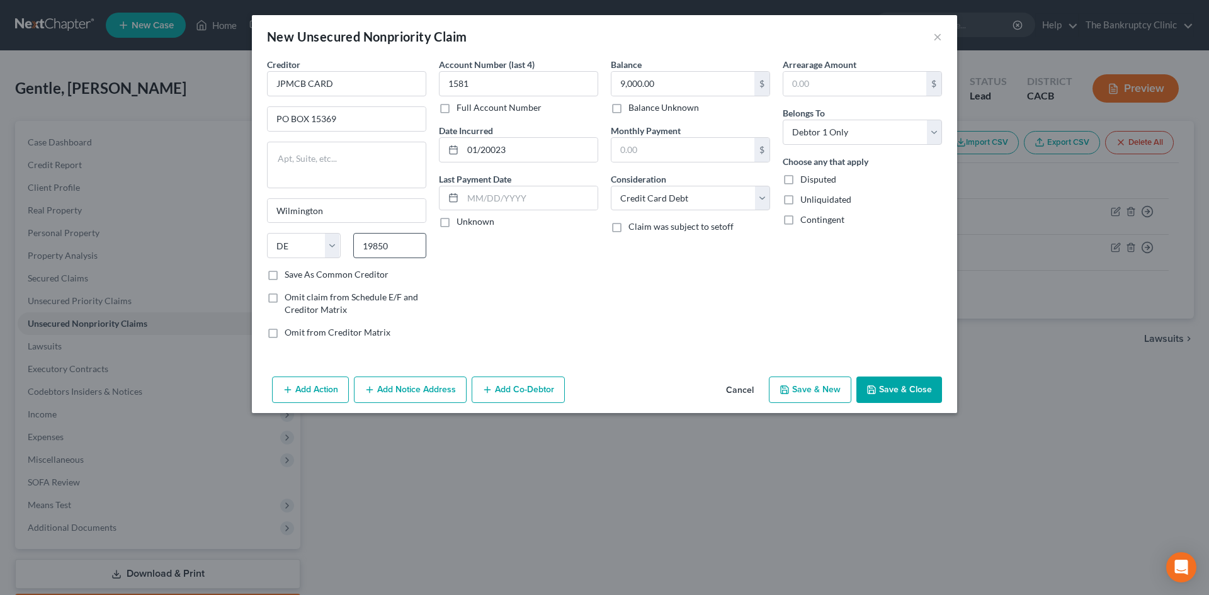
click button "Save & New" at bounding box center [810, 389] width 82 height 26
type input "b"
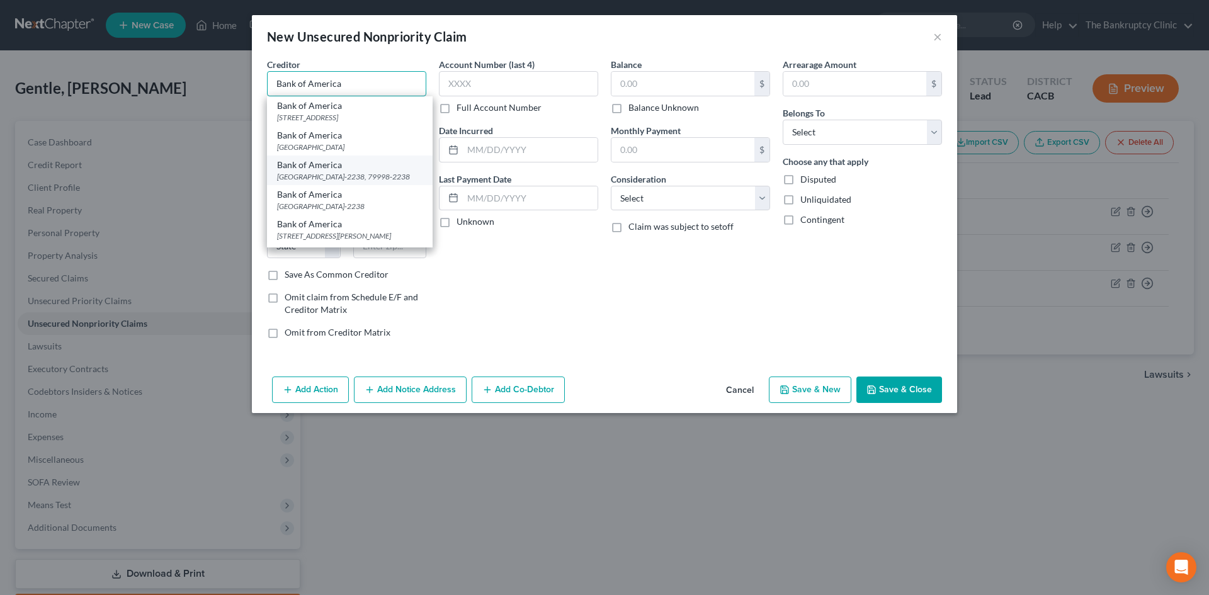
type input "Bank of America"
click at [326, 173] on div "[GEOGRAPHIC_DATA]-2238, 79998-2238" at bounding box center [349, 176] width 145 height 11
type input "PO Box 982238"
type input "[GEOGRAPHIC_DATA], [GEOGRAPHIC_DATA] 79998-2238"
type input "79998-2238"
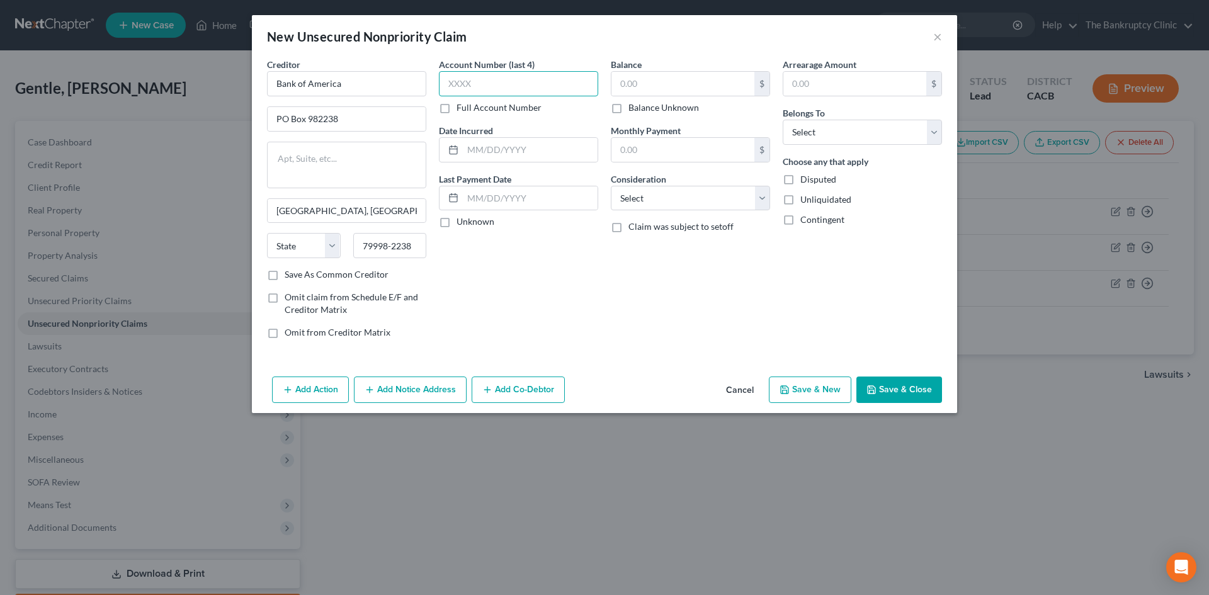
click at [479, 84] on input "text" at bounding box center [518, 83] width 159 height 25
type input "1821"
click at [501, 150] on input "text" at bounding box center [530, 150] width 135 height 24
type input "05/2022"
type input "7,600.00"
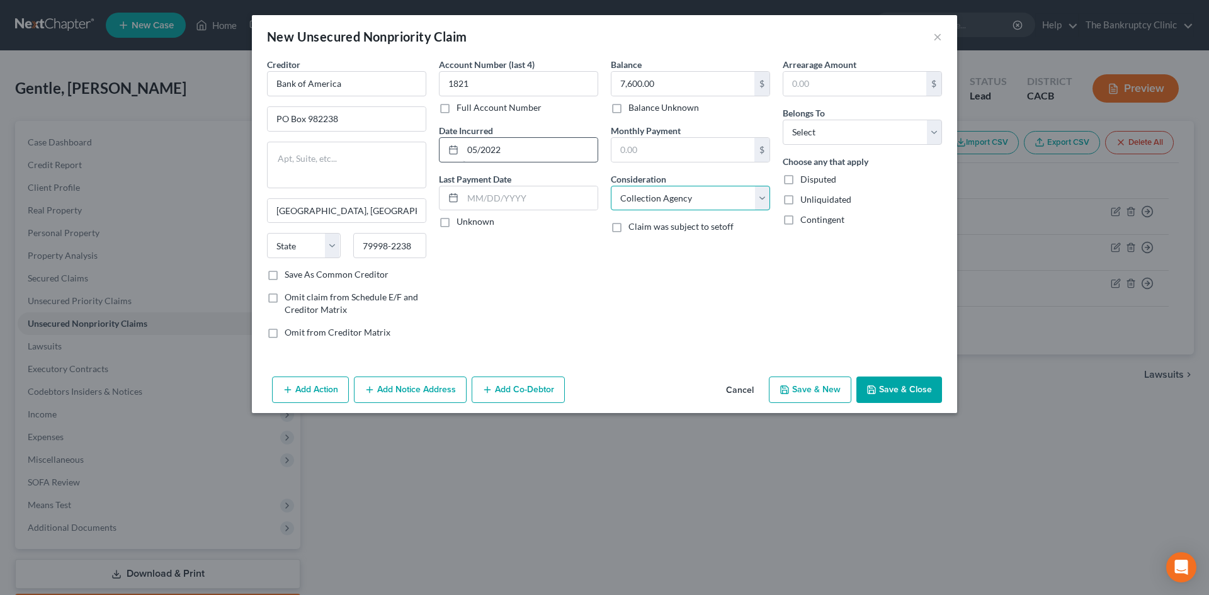
select select "2"
select select "0"
click button "Save & New" at bounding box center [810, 389] width 82 height 26
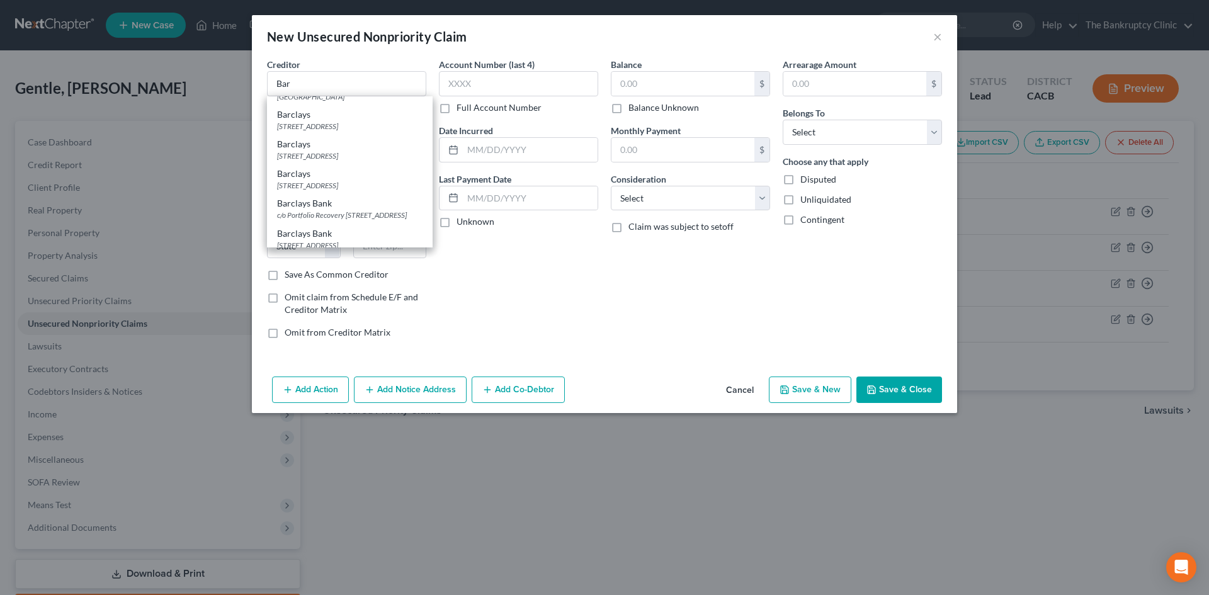
scroll to position [76, 0]
click at [368, 225] on div "[STREET_ADDRESS]" at bounding box center [349, 220] width 145 height 11
type input "Barclays Bank"
type input "PO Box 8803"
type input "Wilmington"
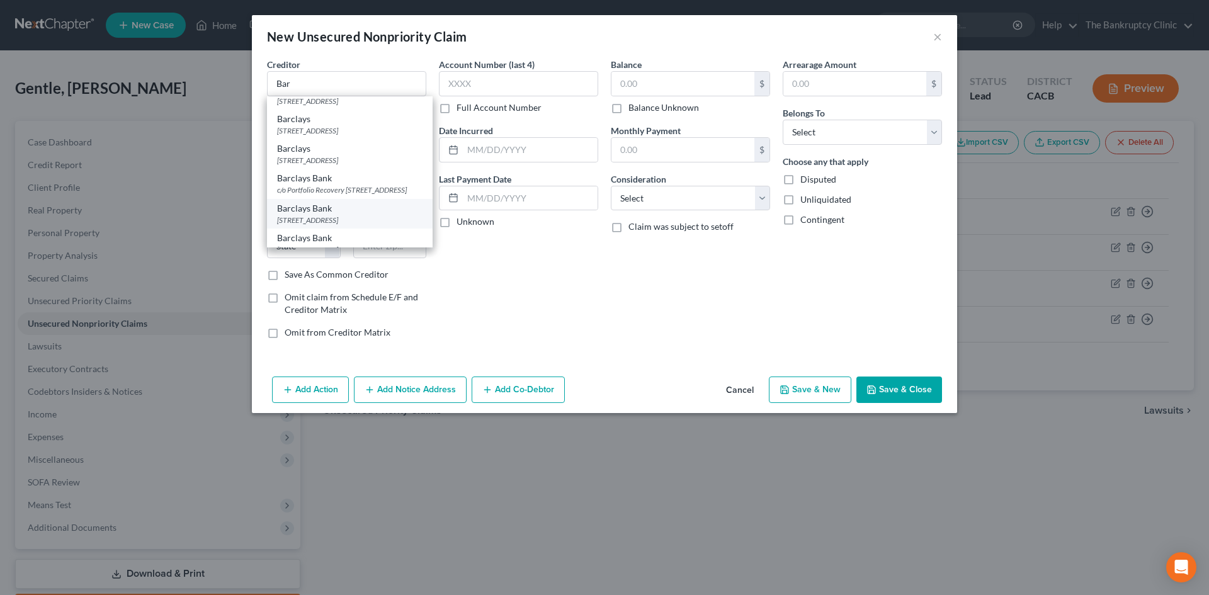
select select "7"
type input "19899"
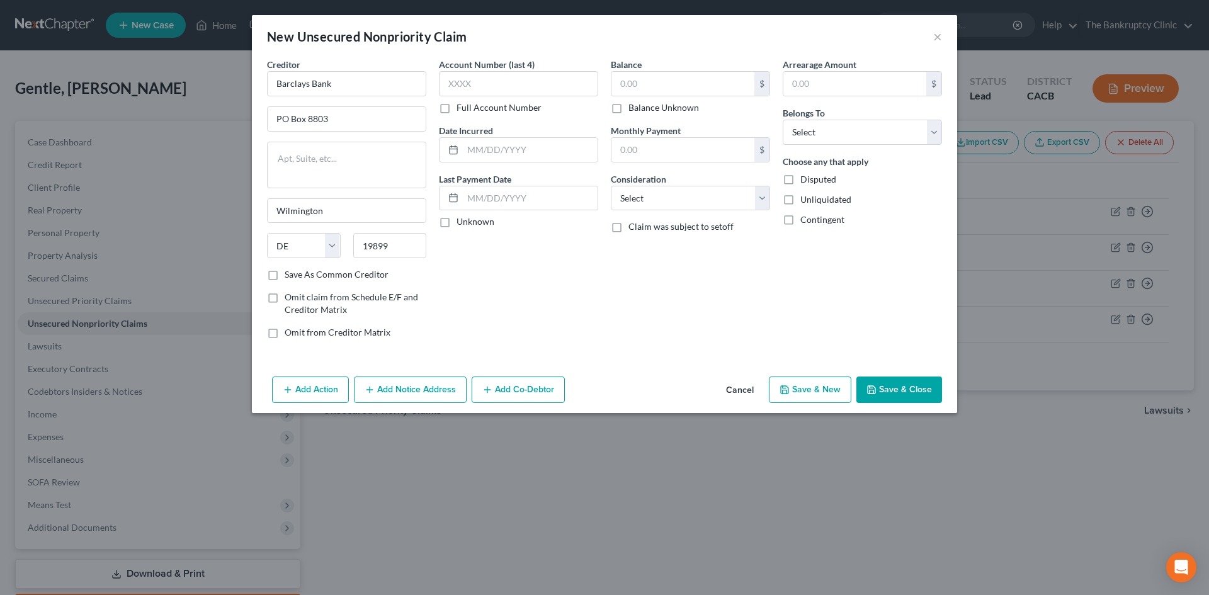
scroll to position [0, 0]
type input "5229"
type input "04/2022"
type input "5,000.00"
select select "0"
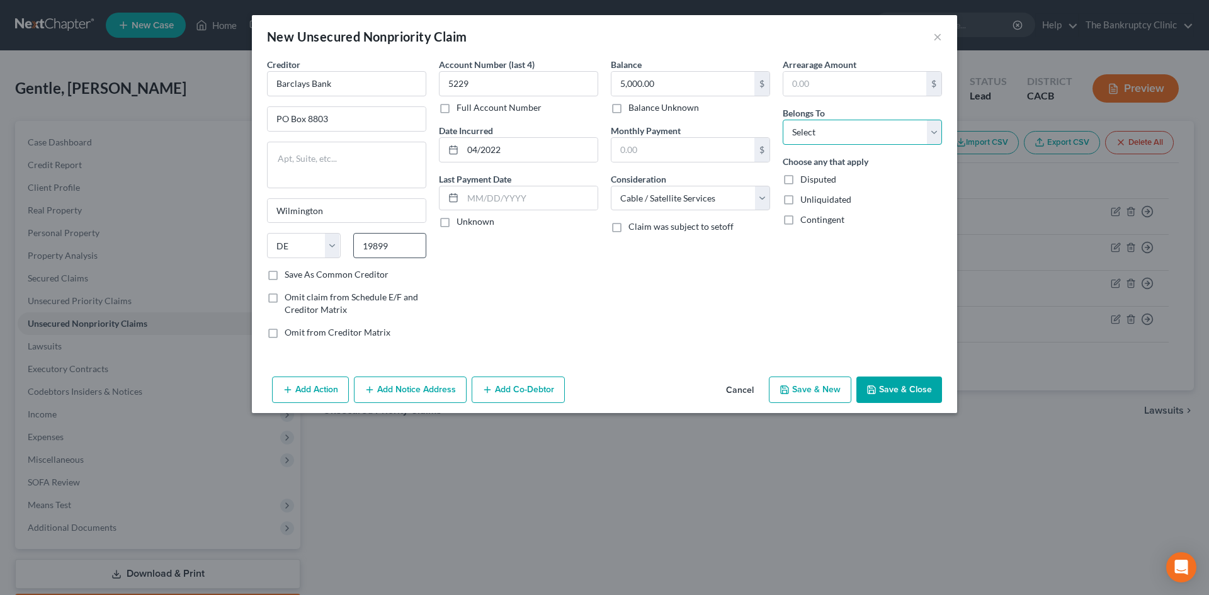
select select "0"
click button "Save & New" at bounding box center [810, 389] width 82 height 26
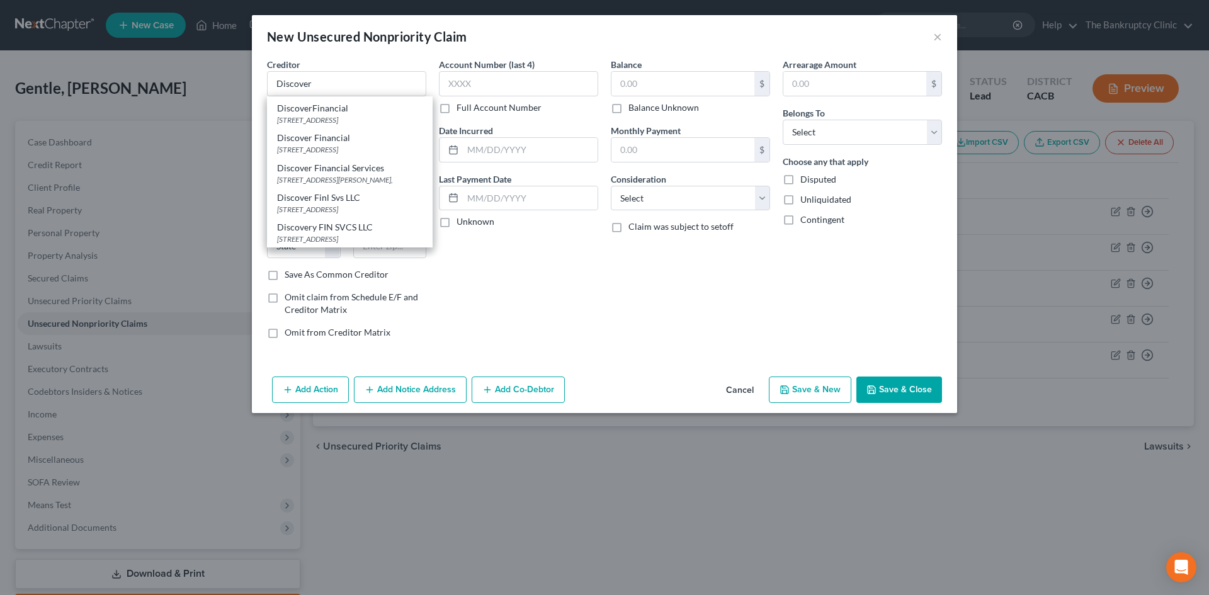
scroll to position [441, 0]
click at [364, 110] on div "[STREET_ADDRESS]" at bounding box center [349, 104] width 145 height 11
type input "DISCOVER BANK"
type input "PO BOX 30939"
type input "[GEOGRAPHIC_DATA]"
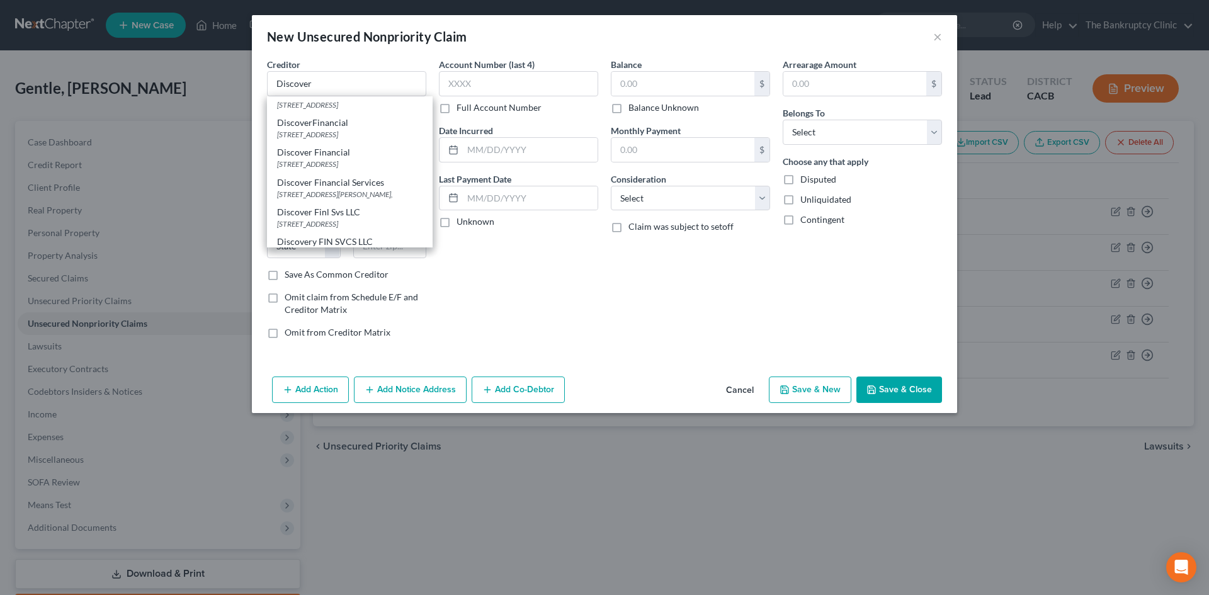
select select "46"
type input "84130"
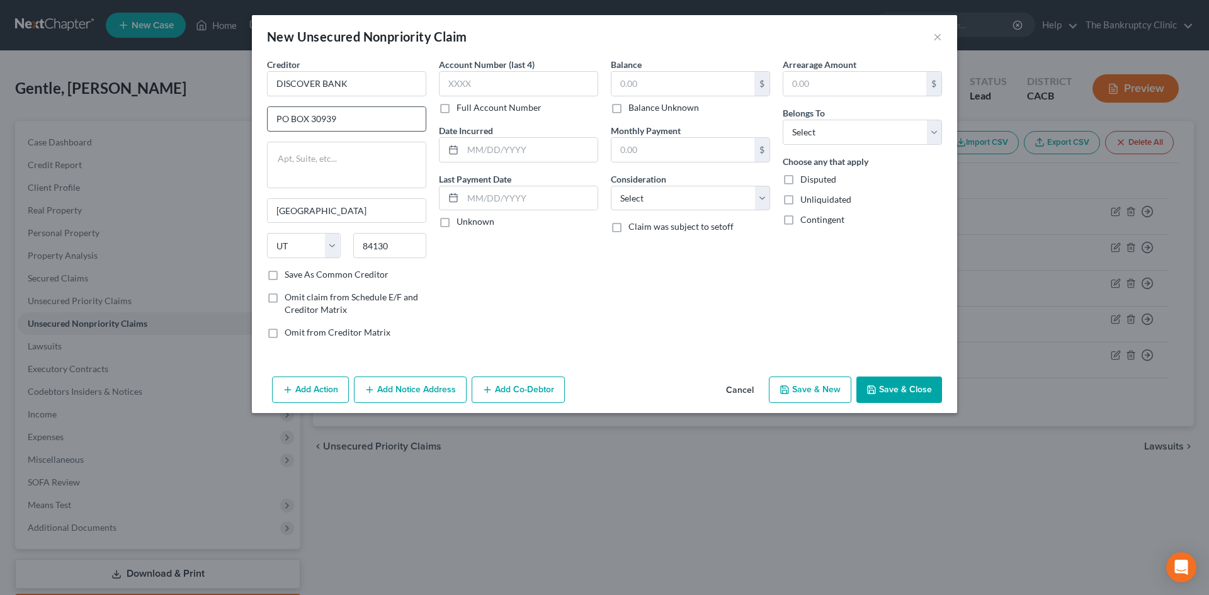
scroll to position [0, 0]
click at [353, 84] on input "DISCOVER BANK" at bounding box center [346, 83] width 159 height 25
type input "DISCOVER Card"
click at [471, 77] on input "text" at bounding box center [518, 83] width 159 height 25
type input "8966"
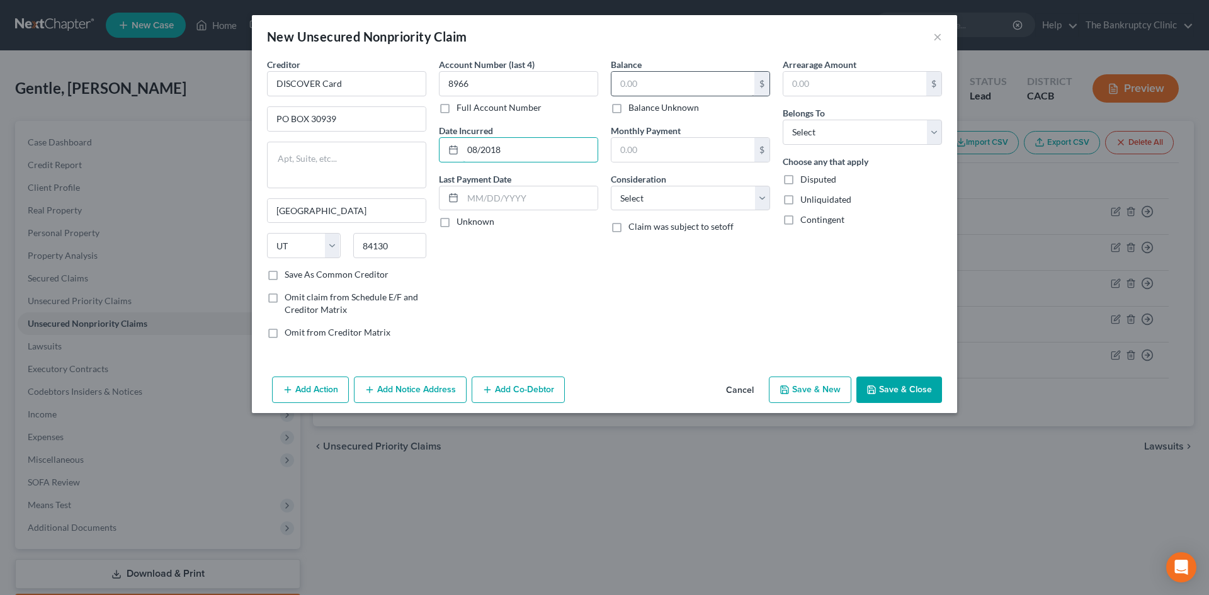
type input "08/2018"
click at [626, 73] on input "text" at bounding box center [682, 84] width 143 height 24
type input "3,100.00"
select select "2"
select select "0"
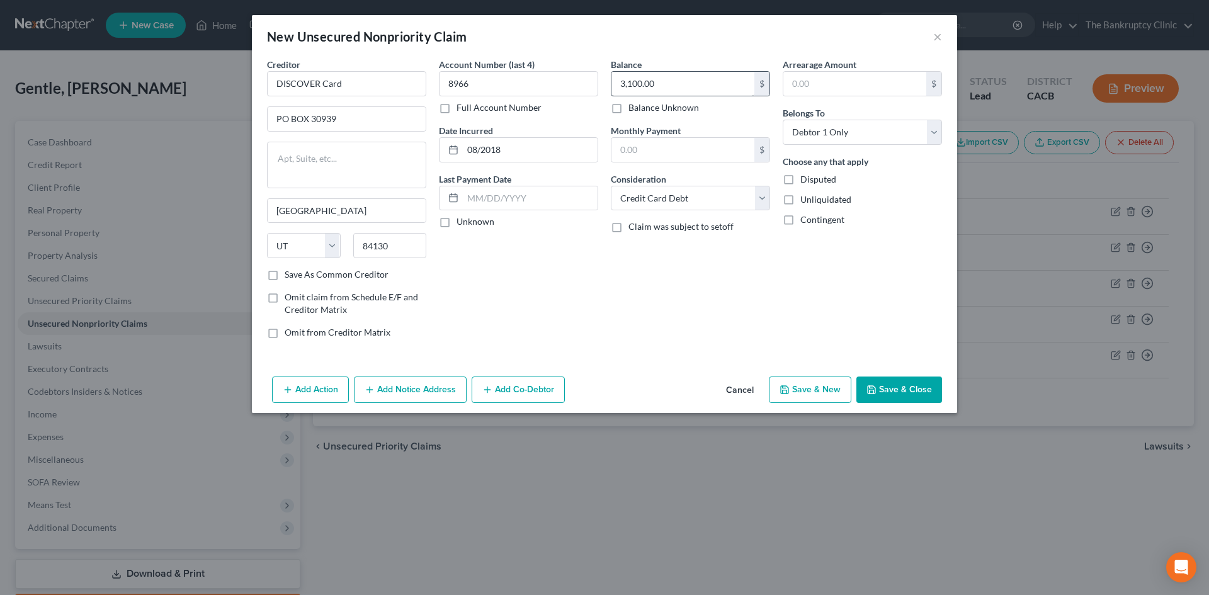
click button "Save & New" at bounding box center [810, 389] width 82 height 26
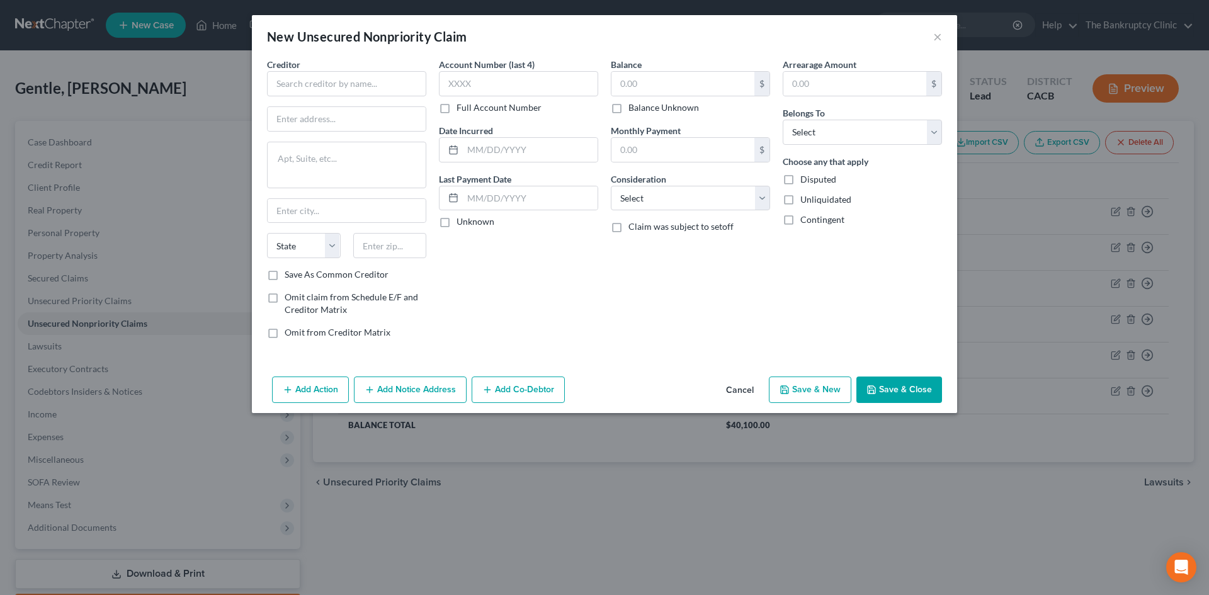
click at [745, 386] on button "Cancel" at bounding box center [740, 390] width 48 height 25
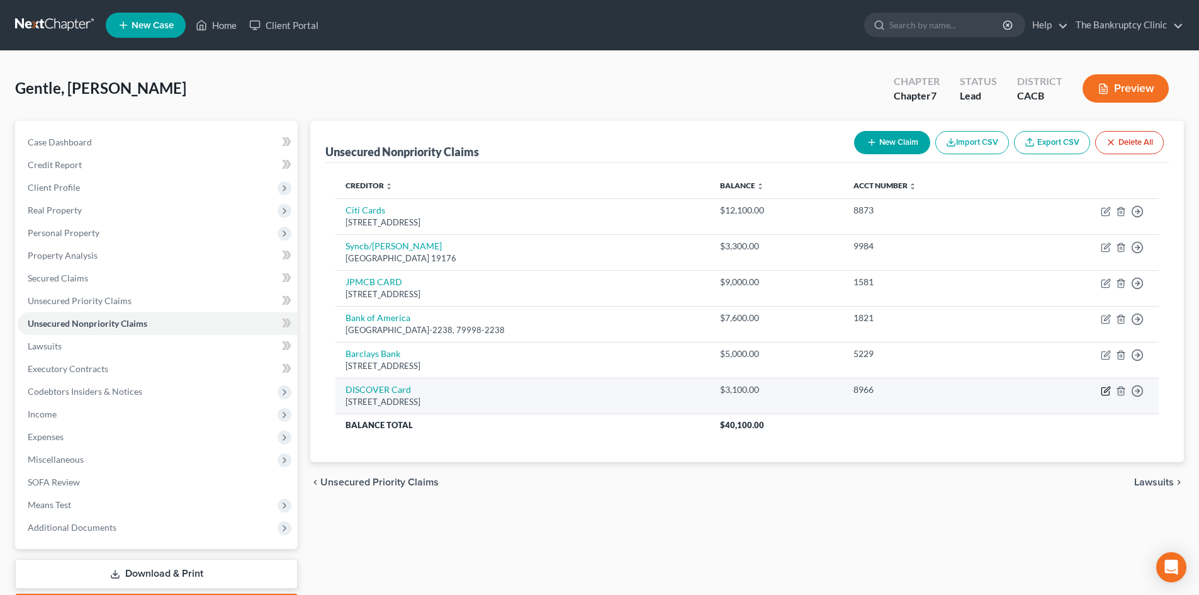
click at [1105, 388] on icon "button" at bounding box center [1106, 391] width 10 height 10
select select "46"
select select "2"
select select "0"
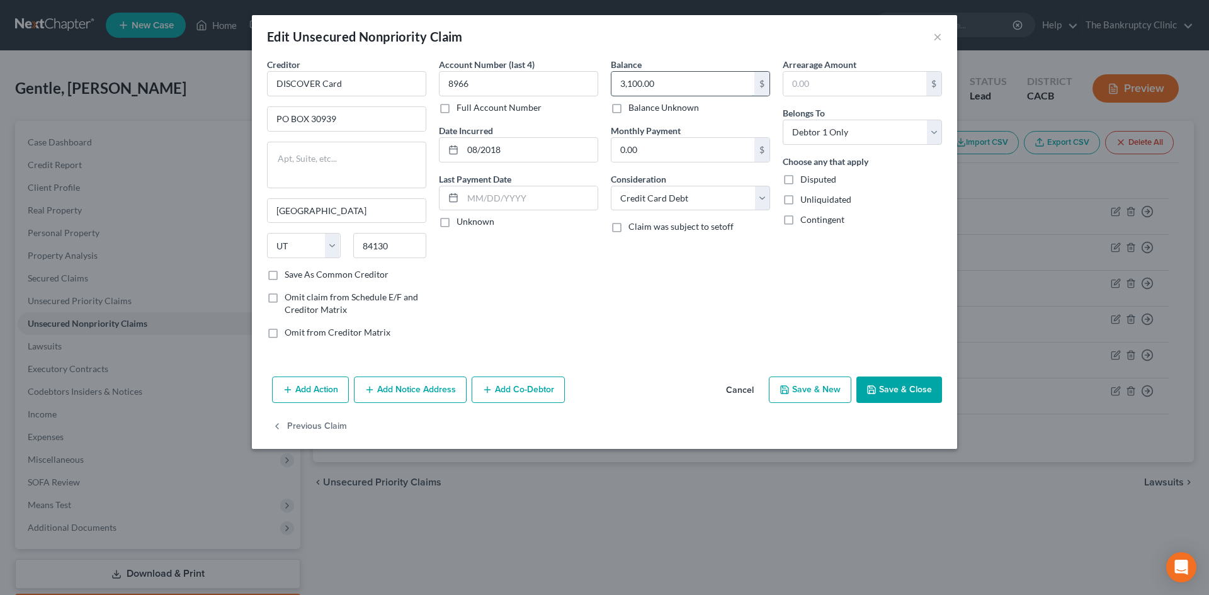
click at [672, 82] on input "3,100.00" at bounding box center [682, 84] width 143 height 24
type input "9,300.00"
click at [827, 392] on button "Save & New" at bounding box center [810, 389] width 82 height 26
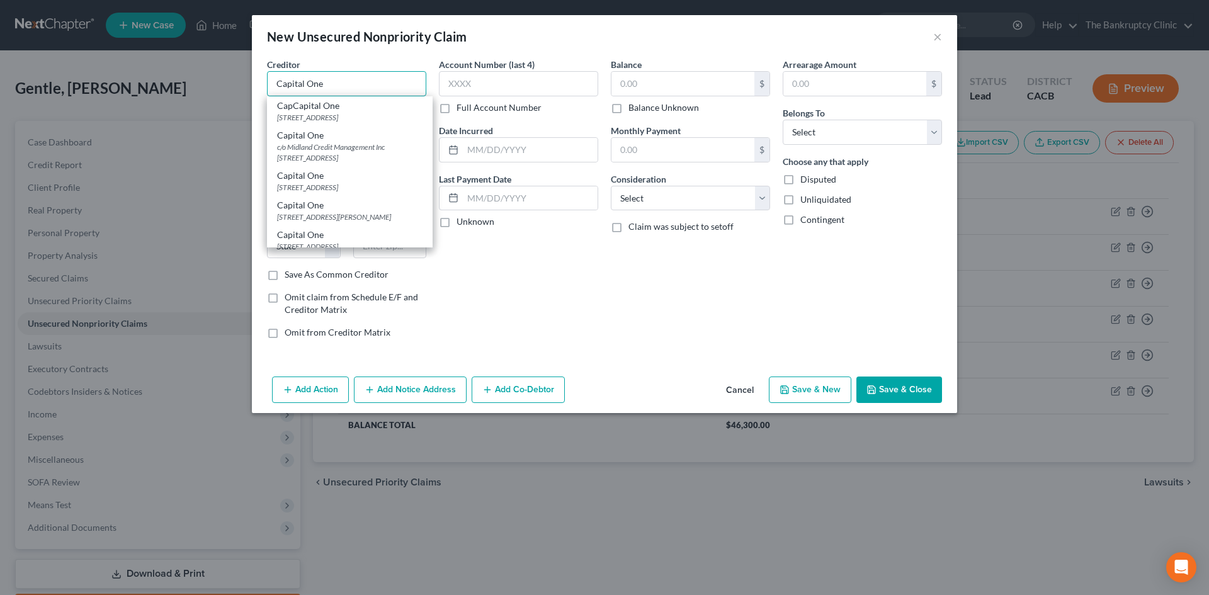
type input "Capital One"
click at [394, 203] on div "[STREET_ADDRESS]" at bounding box center [349, 198] width 145 height 11
type input "PO Box 31293"
type input "[GEOGRAPHIC_DATA]"
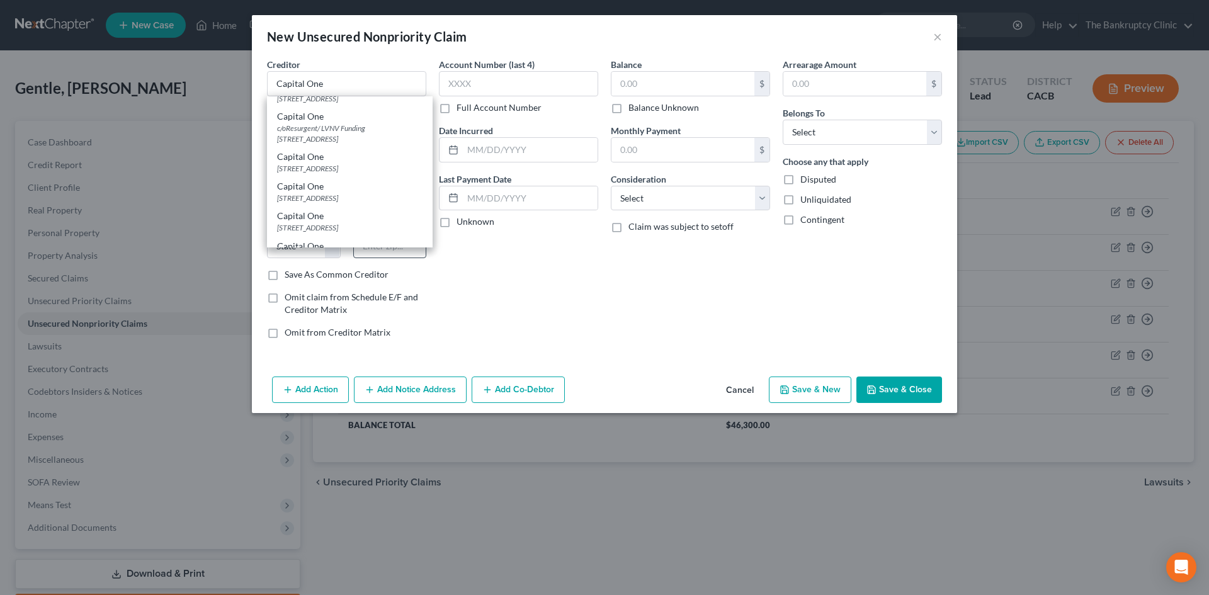
select select "46"
type input "84131"
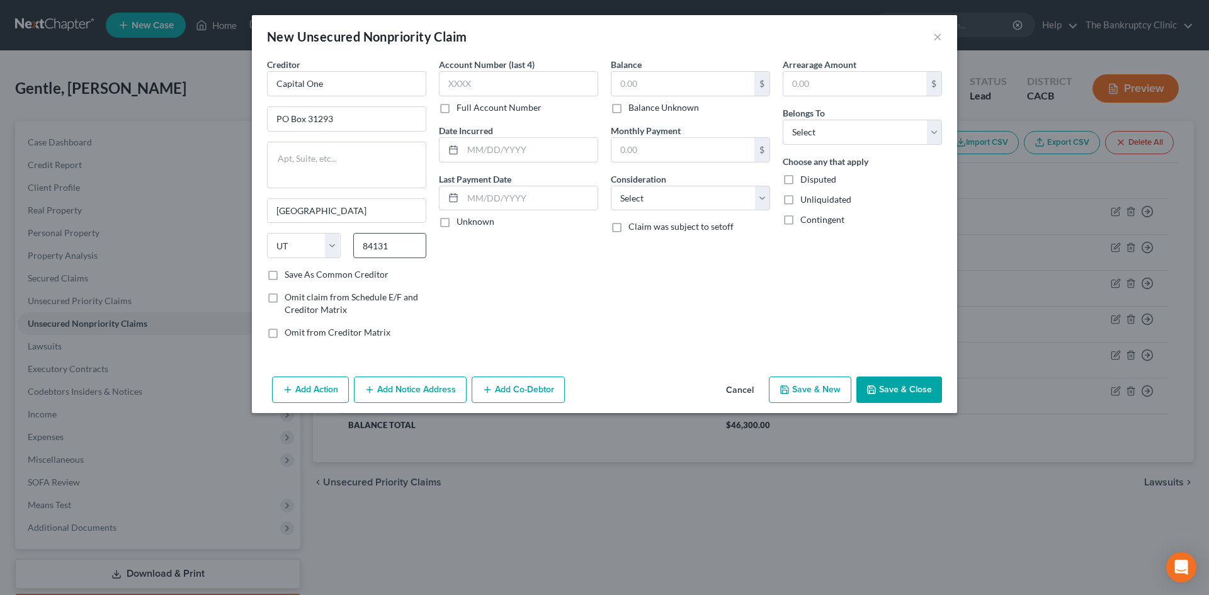
scroll to position [0, 0]
click at [480, 87] on input "text" at bounding box center [518, 83] width 159 height 25
type input "0630"
click at [468, 147] on input "text" at bounding box center [530, 150] width 135 height 24
type input "06/2017"
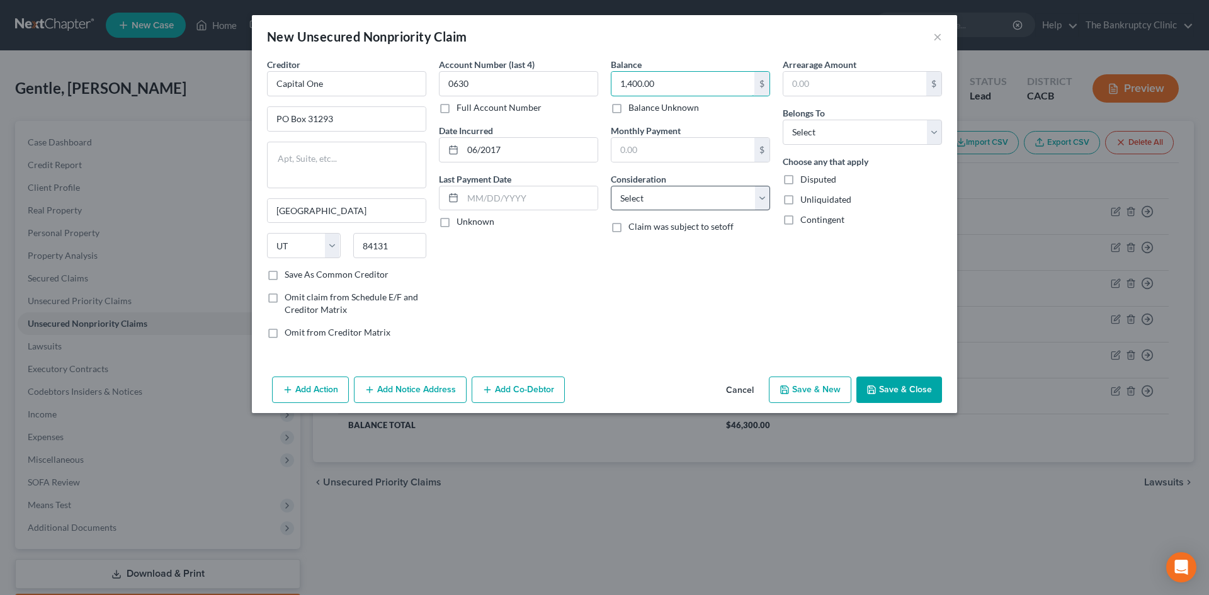
type input "1,400.00"
click at [623, 195] on select "Select Cable / Satellite Services Collection Agency Credit Card Debt Debt Couns…" at bounding box center [690, 198] width 159 height 25
select select "2"
click at [611, 186] on select "Select Cable / Satellite Services Collection Agency Credit Card Debt Debt Couns…" at bounding box center [690, 198] width 159 height 25
click at [822, 124] on select "Select Debtor 1 Only Debtor 2 Only Debtor 1 And Debtor 2 Only At Least One Of T…" at bounding box center [861, 132] width 159 height 25
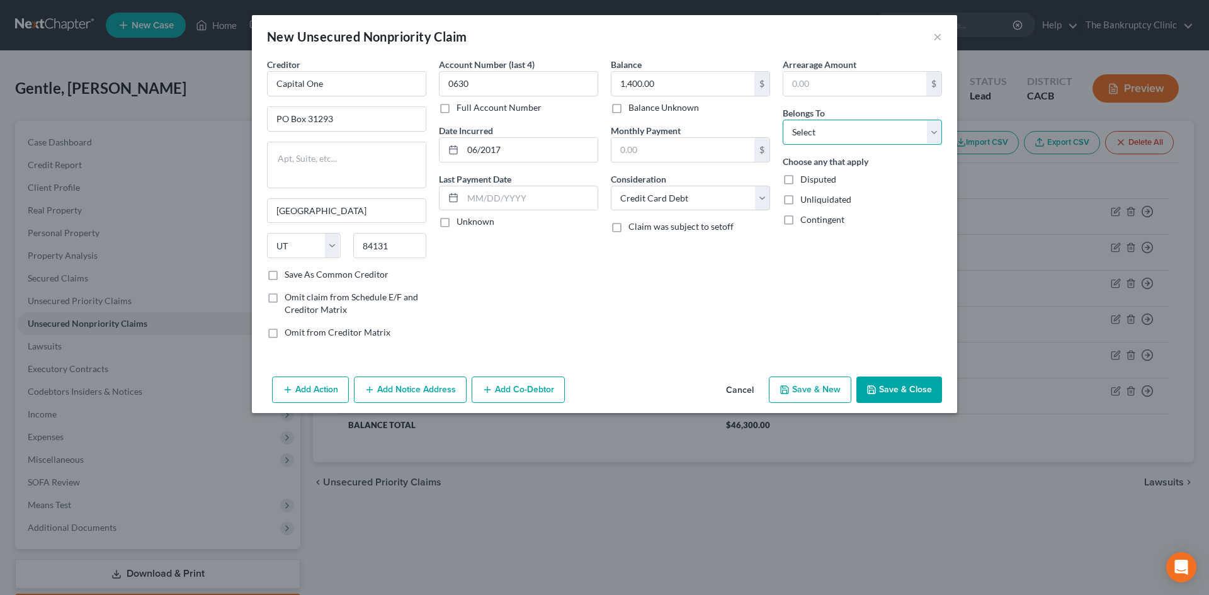
select select "0"
click at [782, 120] on select "Select Debtor 1 Only Debtor 2 Only Debtor 1 And Debtor 2 Only At Least One Of T…" at bounding box center [861, 132] width 159 height 25
click at [796, 389] on button "Save & New" at bounding box center [810, 389] width 82 height 26
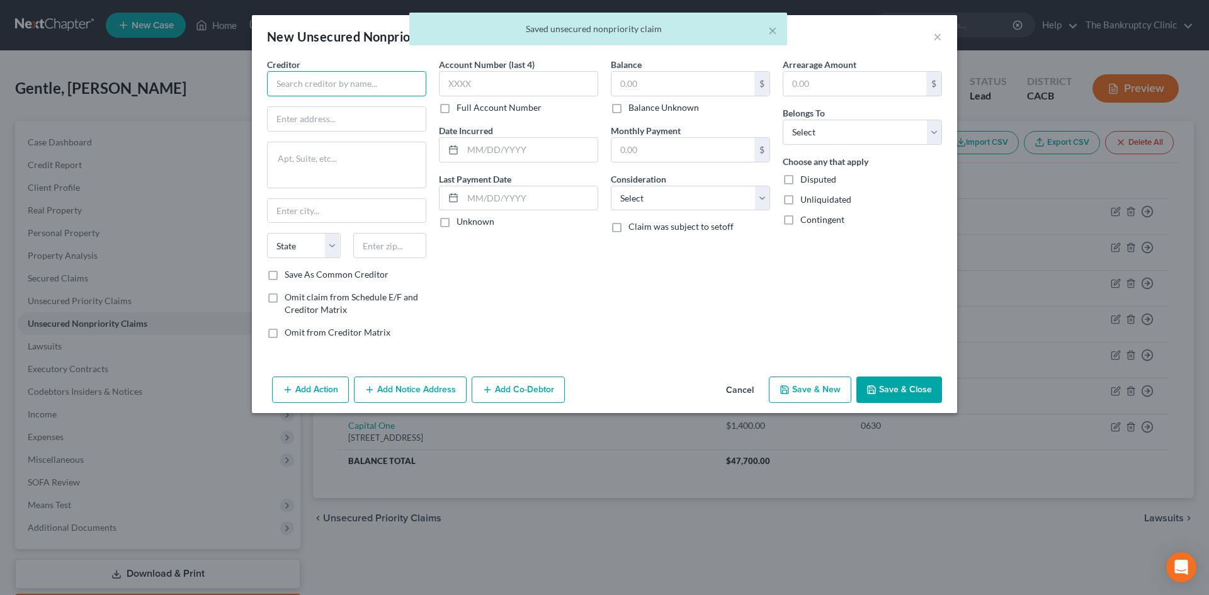
click at [325, 81] on input "text" at bounding box center [346, 83] width 159 height 25
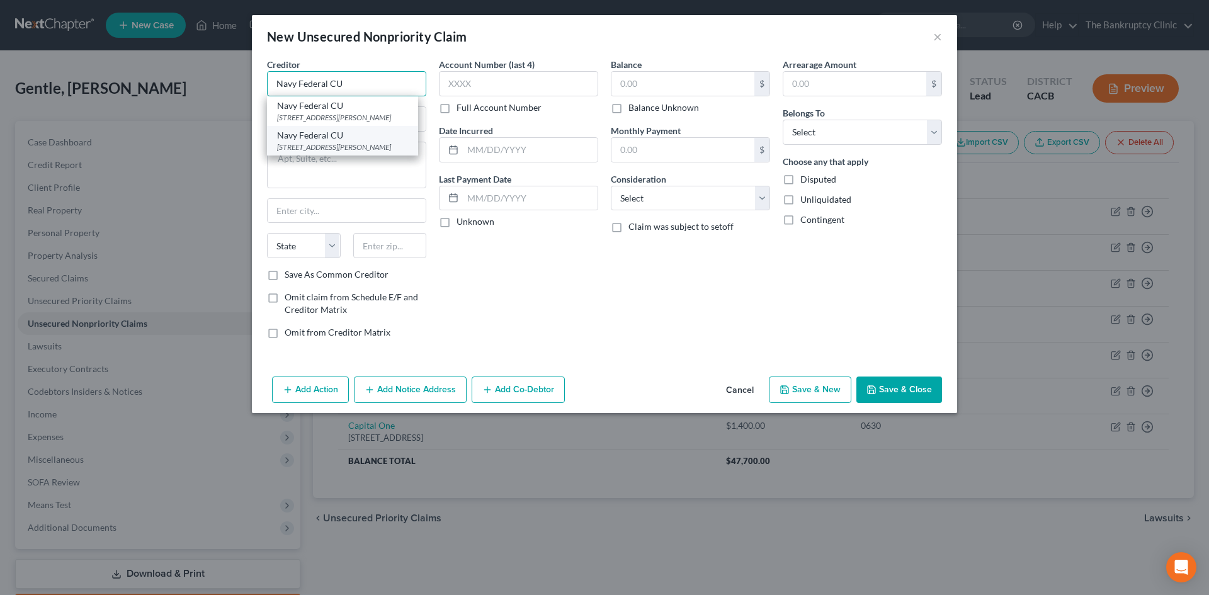
type input "Navy Federal CU"
click at [313, 146] on div "[STREET_ADDRESS][PERSON_NAME]" at bounding box center [342, 147] width 131 height 11
click at [313, 146] on textarea at bounding box center [346, 165] width 159 height 47
type input "PO Box 3700"
type input "[PERSON_NAME]"
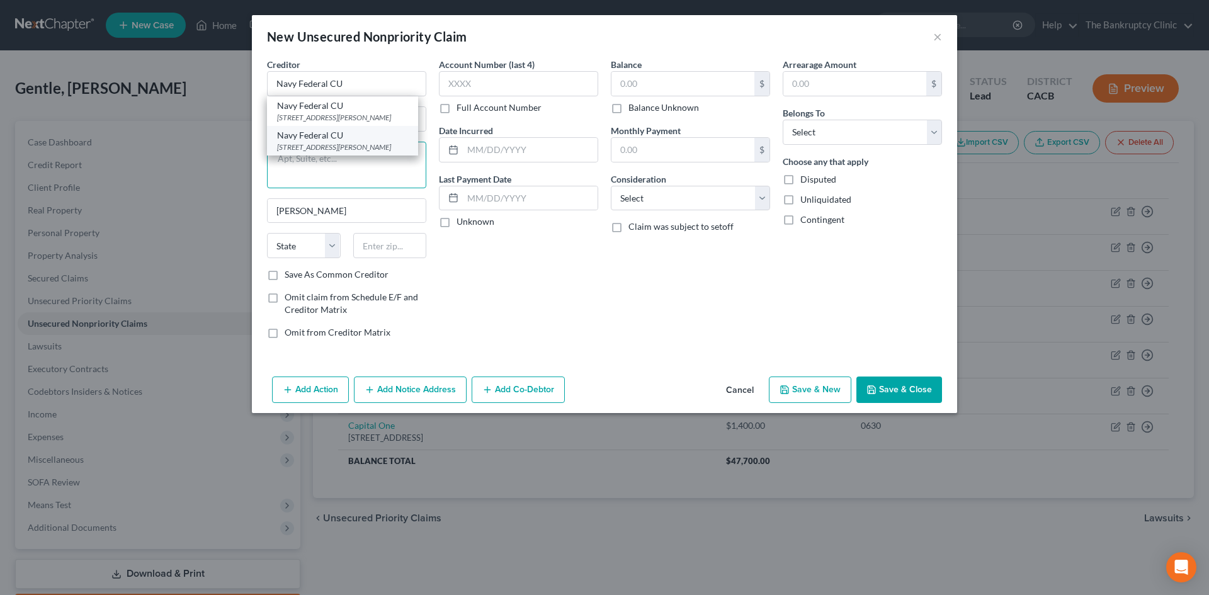
select select "48"
type input "22119"
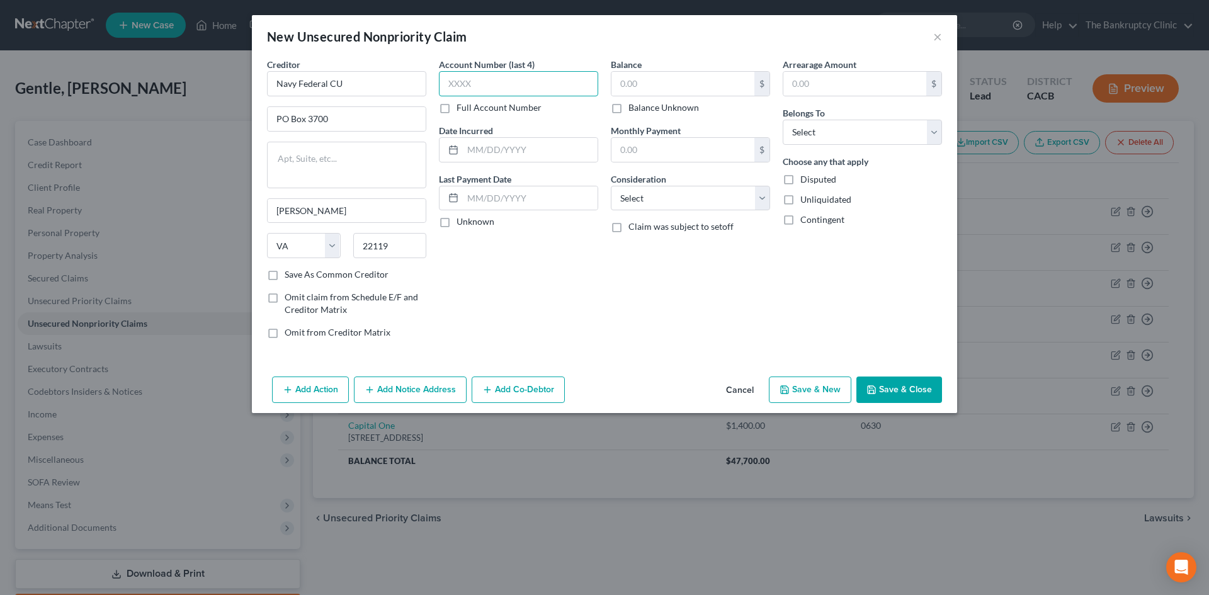
click at [458, 84] on input "text" at bounding box center [518, 83] width 159 height 25
type input "7376"
click at [500, 154] on input "text" at bounding box center [530, 150] width 135 height 24
type input "02/2019"
click at [637, 82] on input "text" at bounding box center [682, 84] width 143 height 24
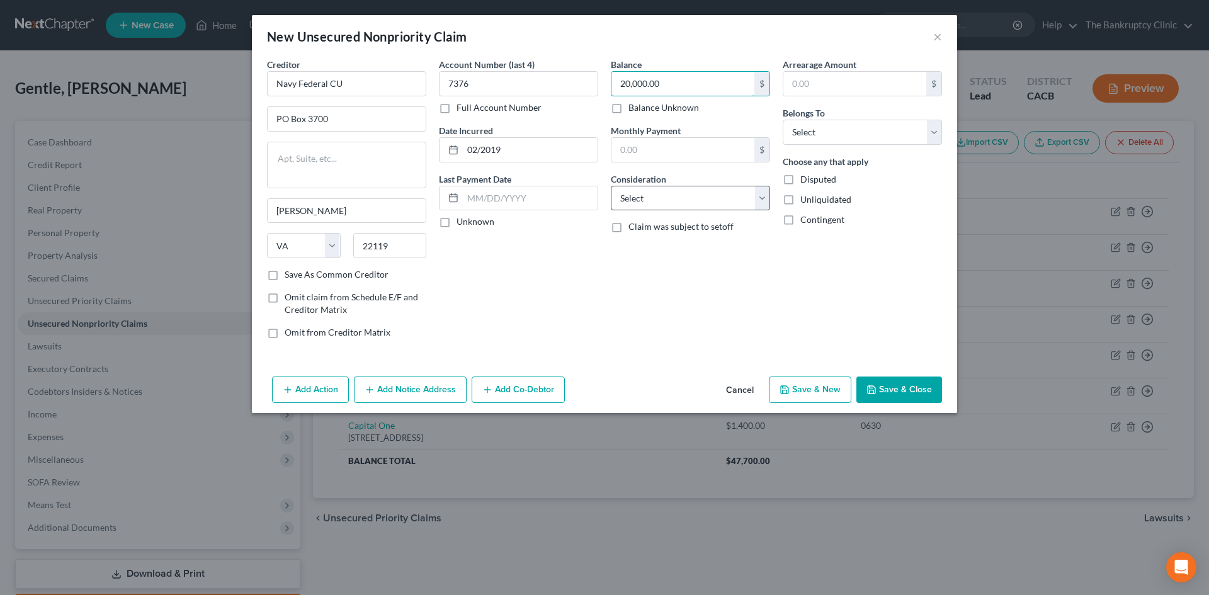
type input "20,000.00"
click at [653, 200] on select "Select Cable / Satellite Services Collection Agency Credit Card Debt Debt Couns…" at bounding box center [690, 198] width 159 height 25
select select "2"
click at [611, 186] on select "Select Cable / Satellite Services Collection Agency Credit Card Debt Debt Couns…" at bounding box center [690, 198] width 159 height 25
click at [822, 135] on select "Select Debtor 1 Only Debtor 2 Only Debtor 1 And Debtor 2 Only At Least One Of T…" at bounding box center [861, 132] width 159 height 25
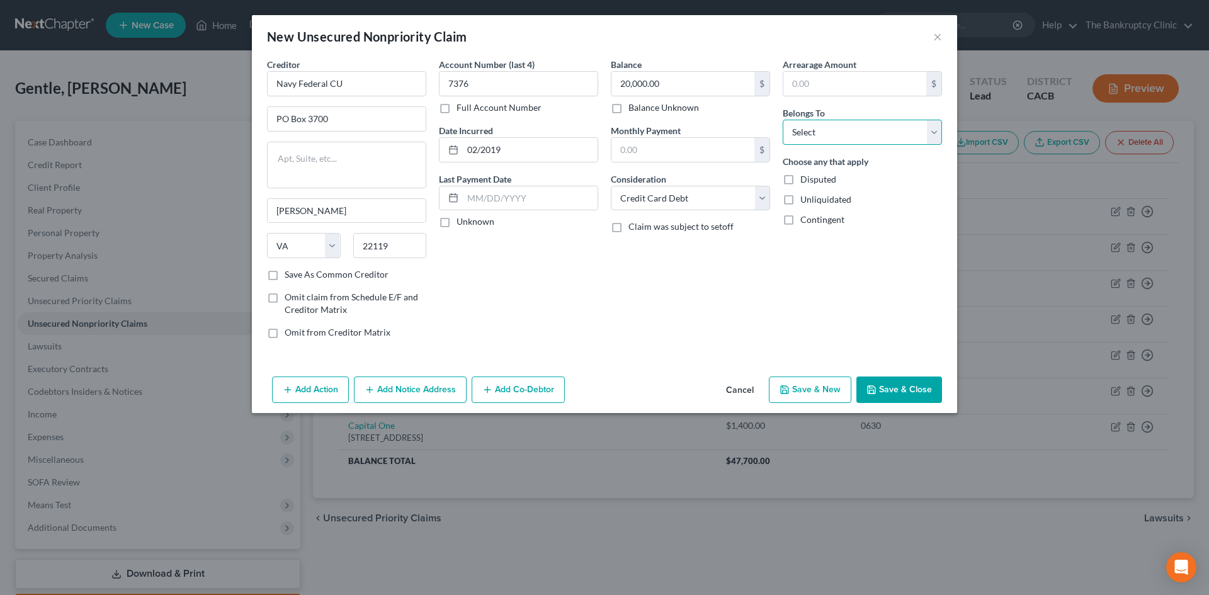
select select "0"
click at [782, 120] on select "Select Debtor 1 Only Debtor 2 Only Debtor 1 And Debtor 2 Only At Least One Of T…" at bounding box center [861, 132] width 159 height 25
click at [788, 390] on icon "button" at bounding box center [785, 390] width 8 height 8
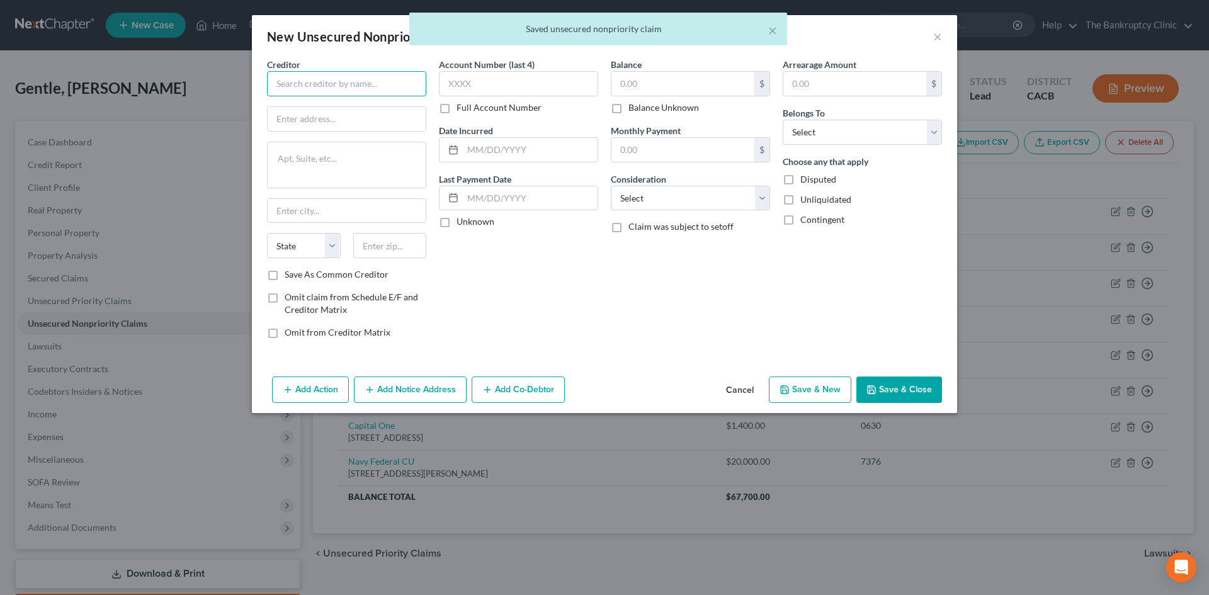
click at [399, 88] on input "text" at bounding box center [346, 83] width 159 height 25
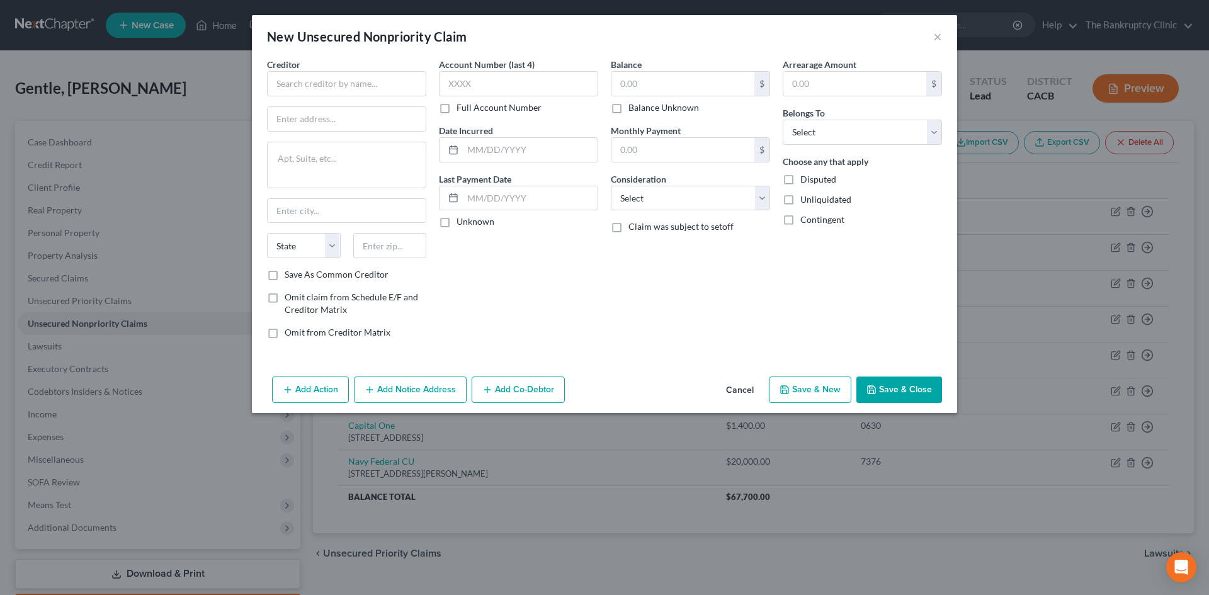
click at [753, 392] on button "Cancel" at bounding box center [740, 390] width 48 height 25
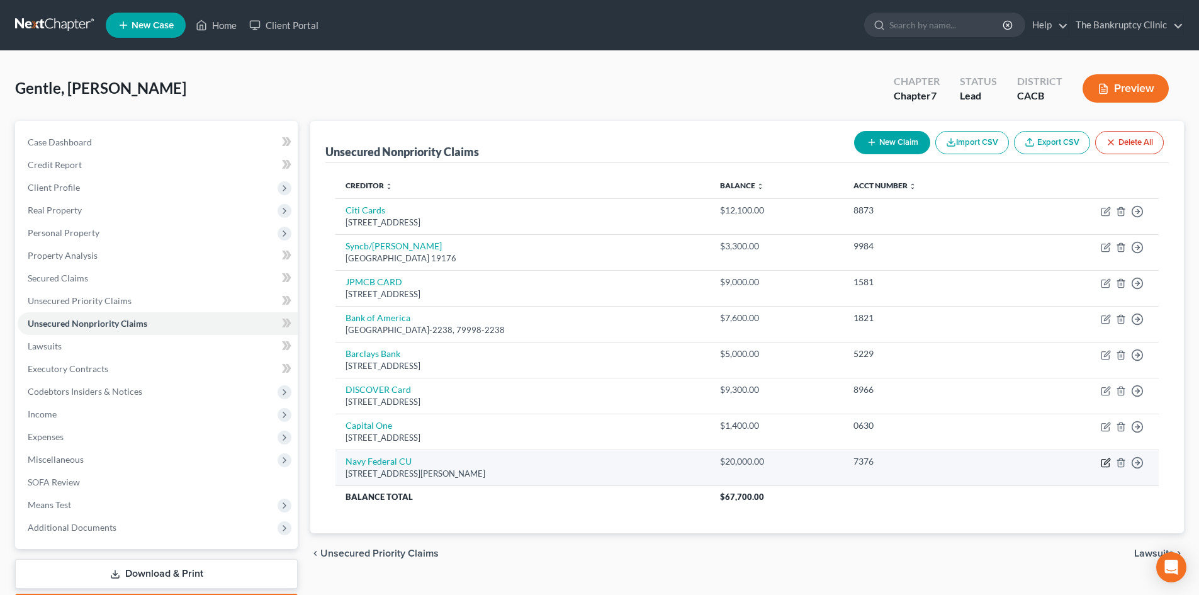
click at [1105, 461] on icon "button" at bounding box center [1106, 463] width 10 height 10
select select "48"
select select "2"
select select "0"
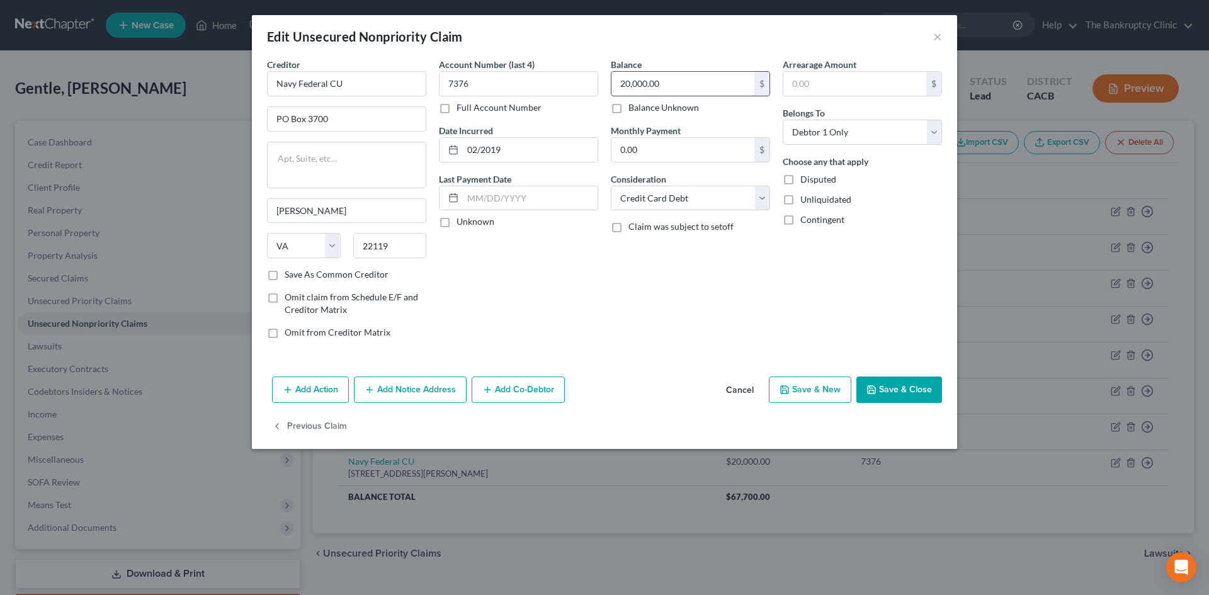
drag, startPoint x: 667, startPoint y: 84, endPoint x: 661, endPoint y: 86, distance: 6.8
click at [666, 82] on input "20,000.00" at bounding box center [682, 84] width 143 height 24
type input "45,300.00"
click at [840, 390] on button "Save & New" at bounding box center [810, 389] width 82 height 26
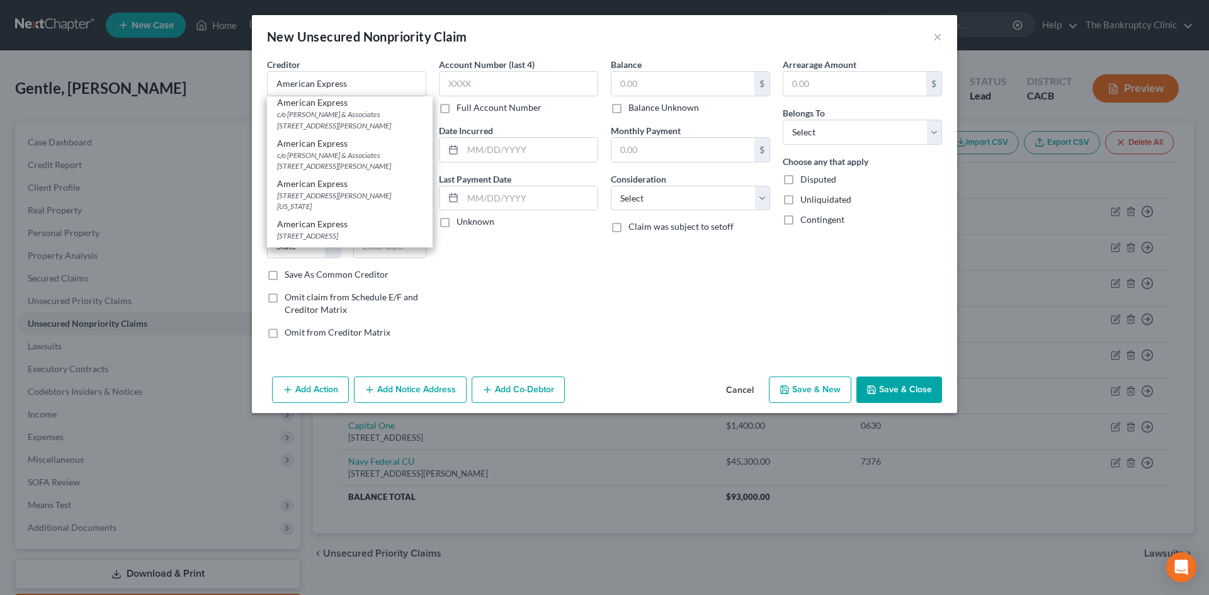
scroll to position [176, 0]
click at [359, 240] on div "[STREET_ADDRESS]" at bounding box center [349, 240] width 145 height 11
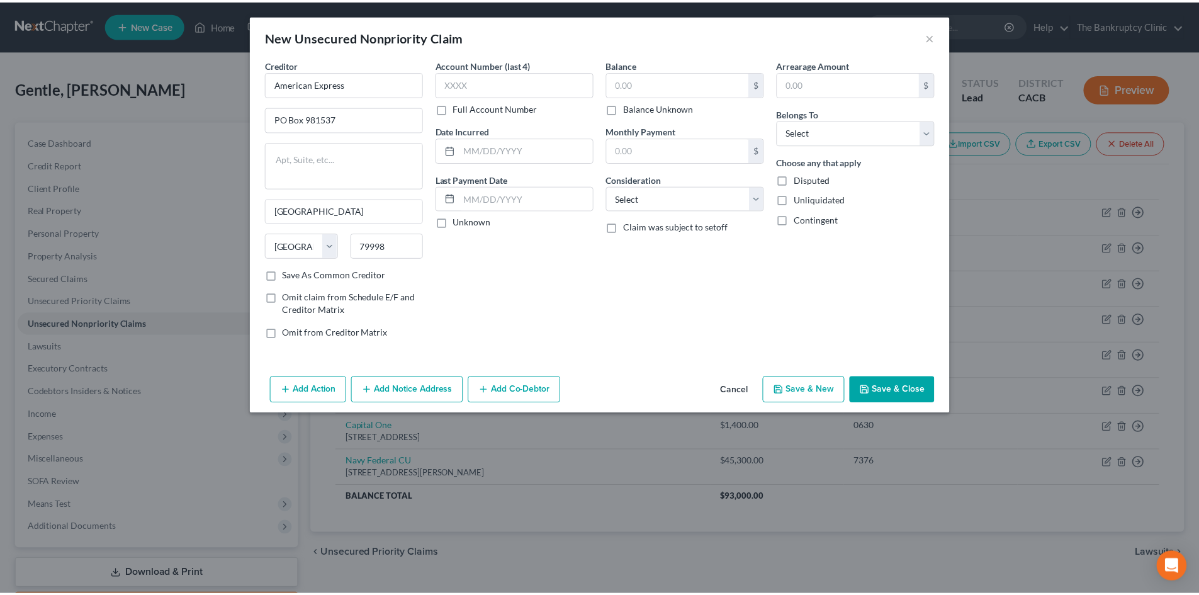
scroll to position [0, 0]
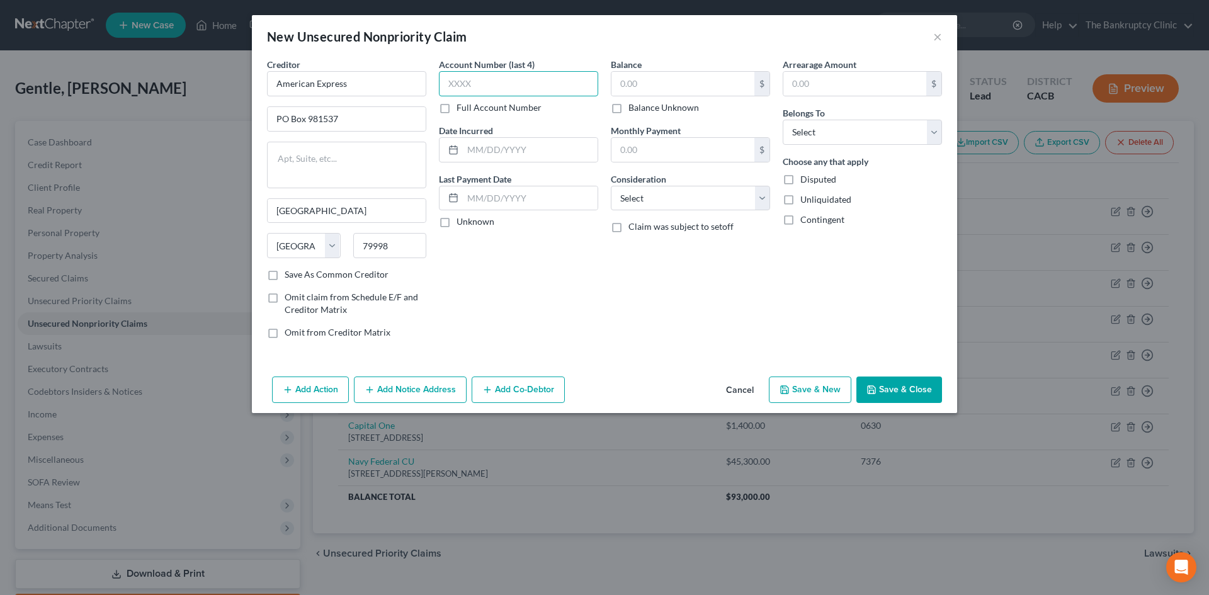
click at [470, 86] on input "text" at bounding box center [518, 83] width 159 height 25
click at [487, 153] on input "text" at bounding box center [530, 150] width 135 height 24
click at [674, 69] on div "Balance $ Balance Unknown Balance Undetermined $ Balance Unknown" at bounding box center [690, 86] width 159 height 56
click at [670, 79] on input "text" at bounding box center [682, 84] width 143 height 24
click at [701, 194] on select "Select Cable / Satellite Services Collection Agency Credit Card Debt Debt Couns…" at bounding box center [690, 198] width 159 height 25
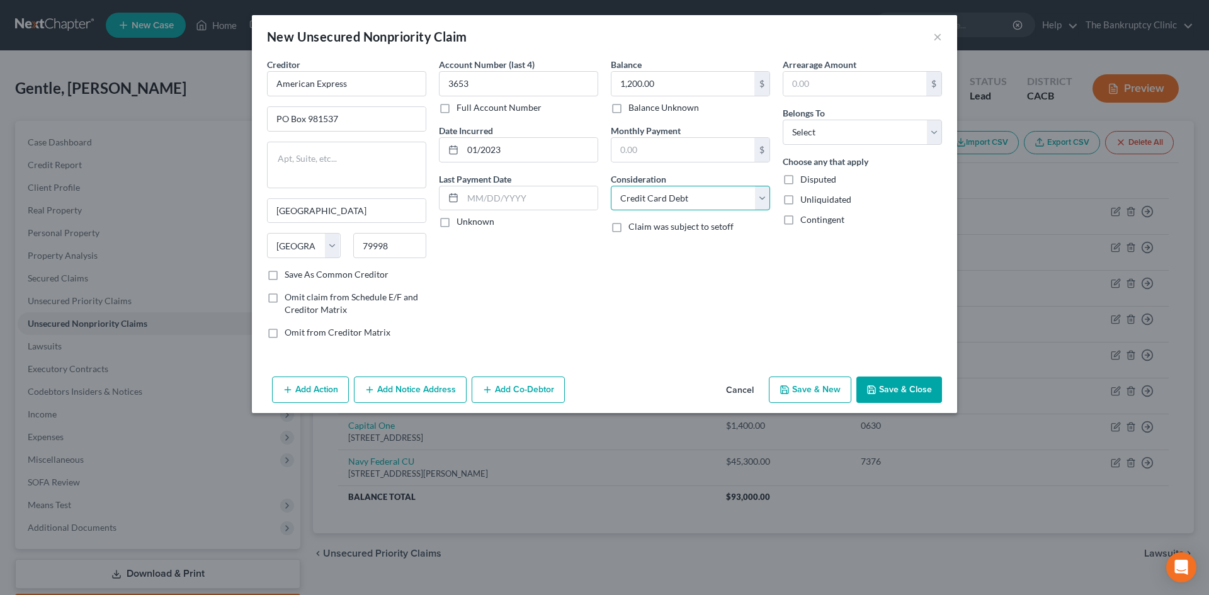
click at [611, 186] on select "Select Cable / Satellite Services Collection Agency Credit Card Debt Debt Couns…" at bounding box center [690, 198] width 159 height 25
click at [815, 128] on select "Select Debtor 1 Only Debtor 2 Only Debtor 1 And Debtor 2 Only At Least One Of T…" at bounding box center [861, 132] width 159 height 25
click at [782, 120] on select "Select Debtor 1 Only Debtor 2 Only Debtor 1 And Debtor 2 Only At Least One Of T…" at bounding box center [861, 132] width 159 height 25
click at [803, 397] on button "Save & New" at bounding box center [810, 389] width 82 height 26
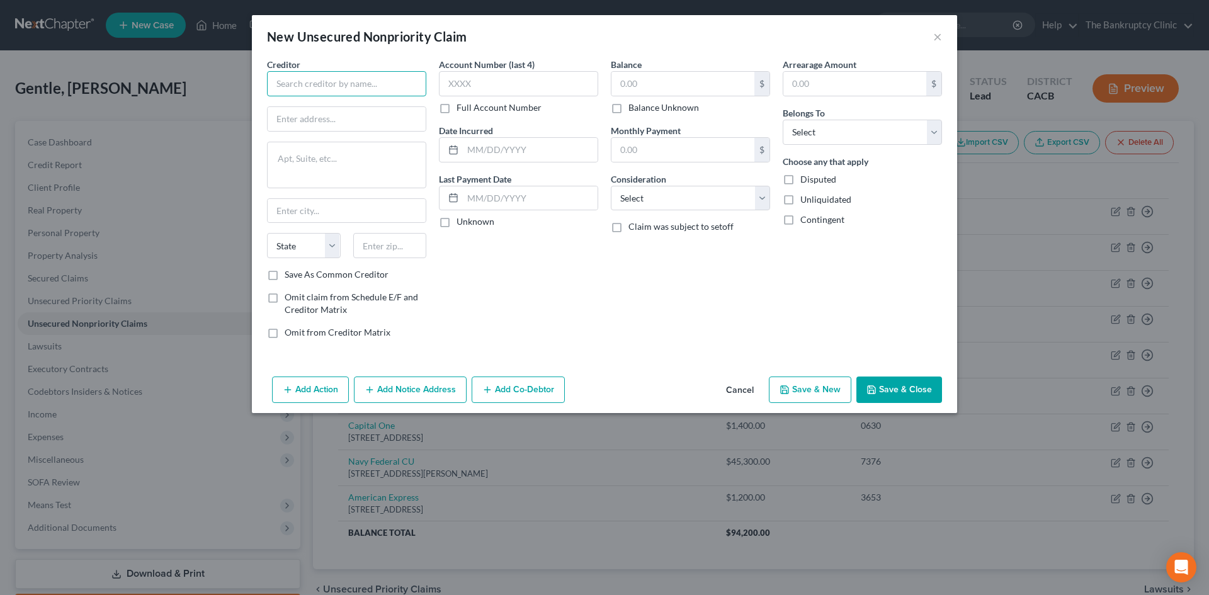
drag, startPoint x: 373, startPoint y: 87, endPoint x: 364, endPoint y: 89, distance: 8.6
click at [367, 88] on input "text" at bounding box center [346, 83] width 159 height 25
click at [346, 161] on textarea at bounding box center [346, 165] width 159 height 47
click at [343, 205] on input "Federal Hwy" at bounding box center [347, 211] width 158 height 24
click at [341, 210] on input "Federal Hwy" at bounding box center [347, 211] width 158 height 24
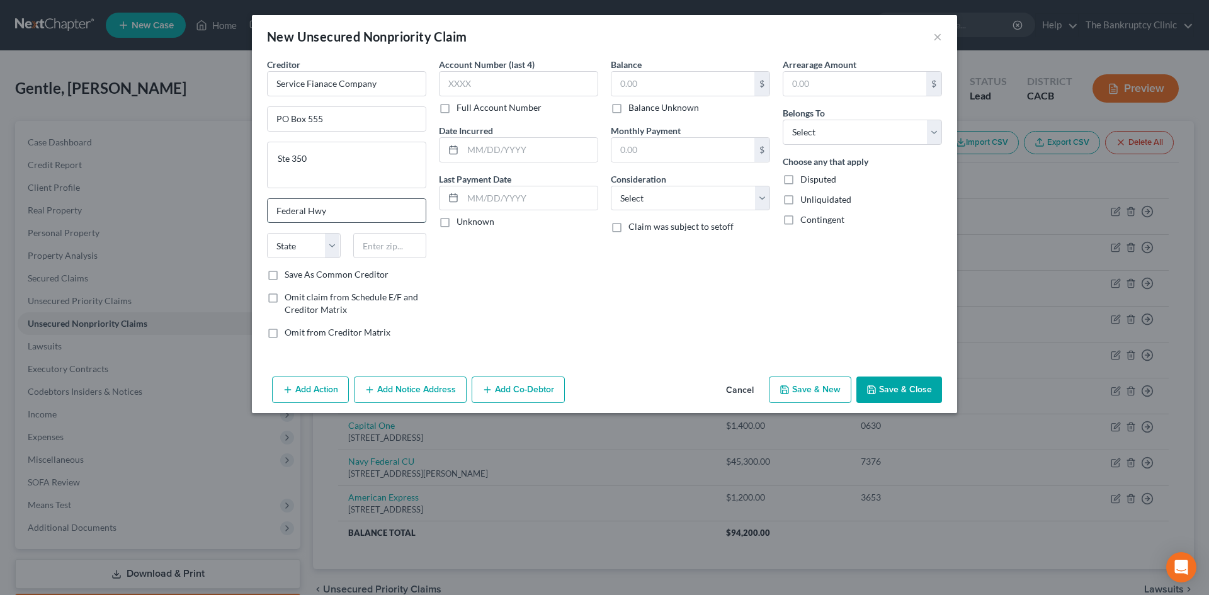
click at [343, 206] on input "Federal Hwy" at bounding box center [347, 211] width 158 height 24
drag, startPoint x: 337, startPoint y: 213, endPoint x: 269, endPoint y: 217, distance: 68.1
click at [269, 217] on input "Federal Hwy" at bounding box center [347, 211] width 158 height 24
click at [274, 156] on textarea "Ste 350" at bounding box center [346, 165] width 159 height 47
paste textarea "Federal Hwy"
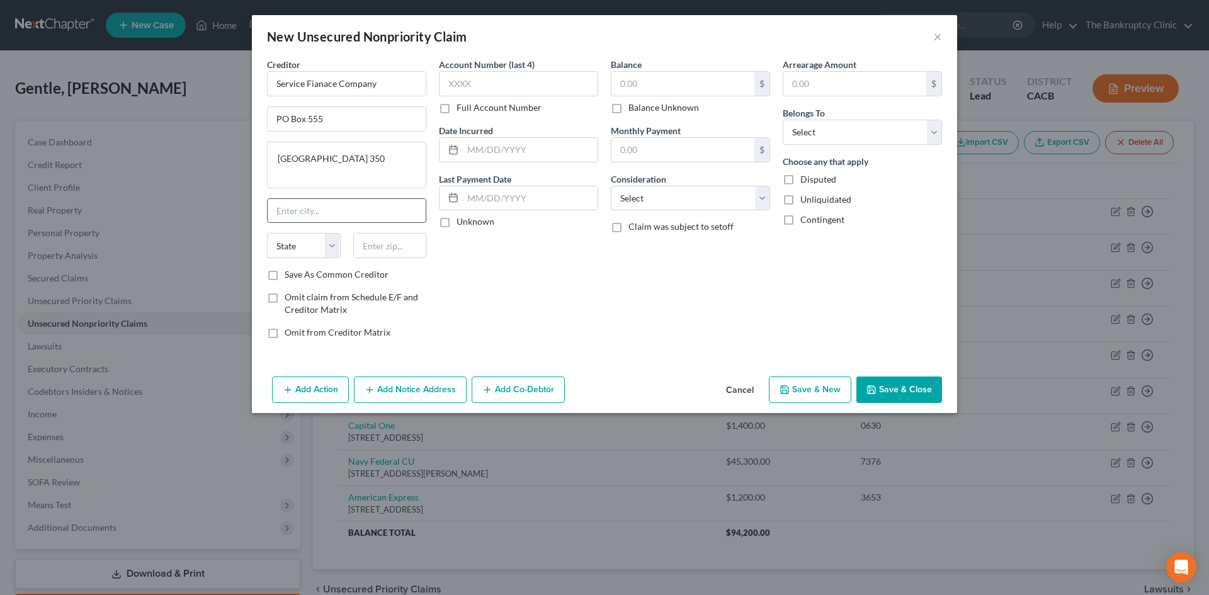
click at [309, 205] on input "text" at bounding box center [347, 211] width 158 height 24
click at [285, 276] on label "Save As Common Creditor" at bounding box center [337, 274] width 104 height 13
click at [290, 276] on input "Save As Common Creditor" at bounding box center [294, 272] width 8 height 8
click at [482, 89] on input "16xx" at bounding box center [518, 83] width 159 height 25
click at [733, 388] on button "Cancel" at bounding box center [740, 390] width 48 height 25
